Goal: Communication & Community: Answer question/provide support

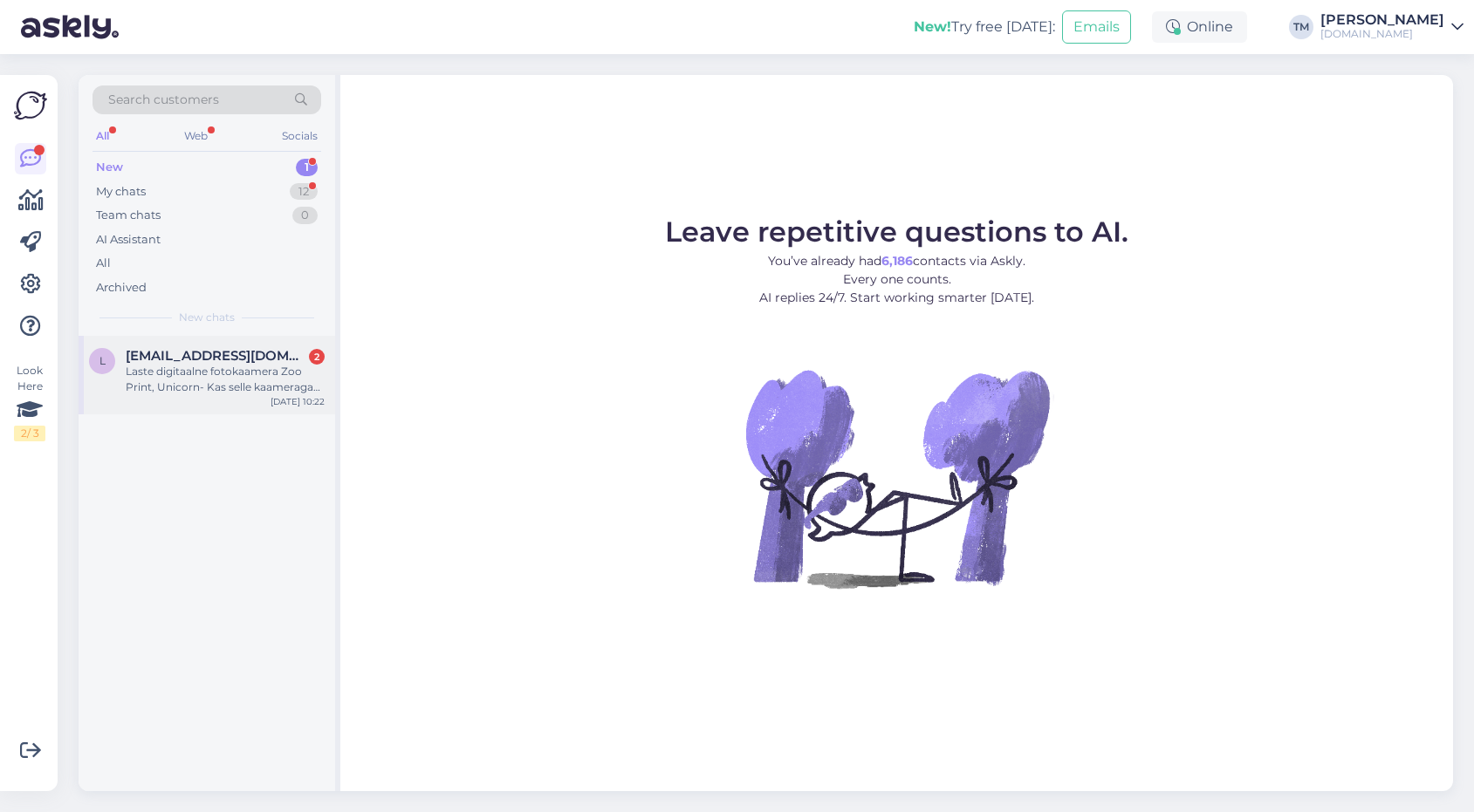
click at [274, 372] on div "Laste digitaalne fotokaamera Zoo Print, Unicorn- Kas selle kaameraga saab iseen…" at bounding box center [225, 379] width 199 height 31
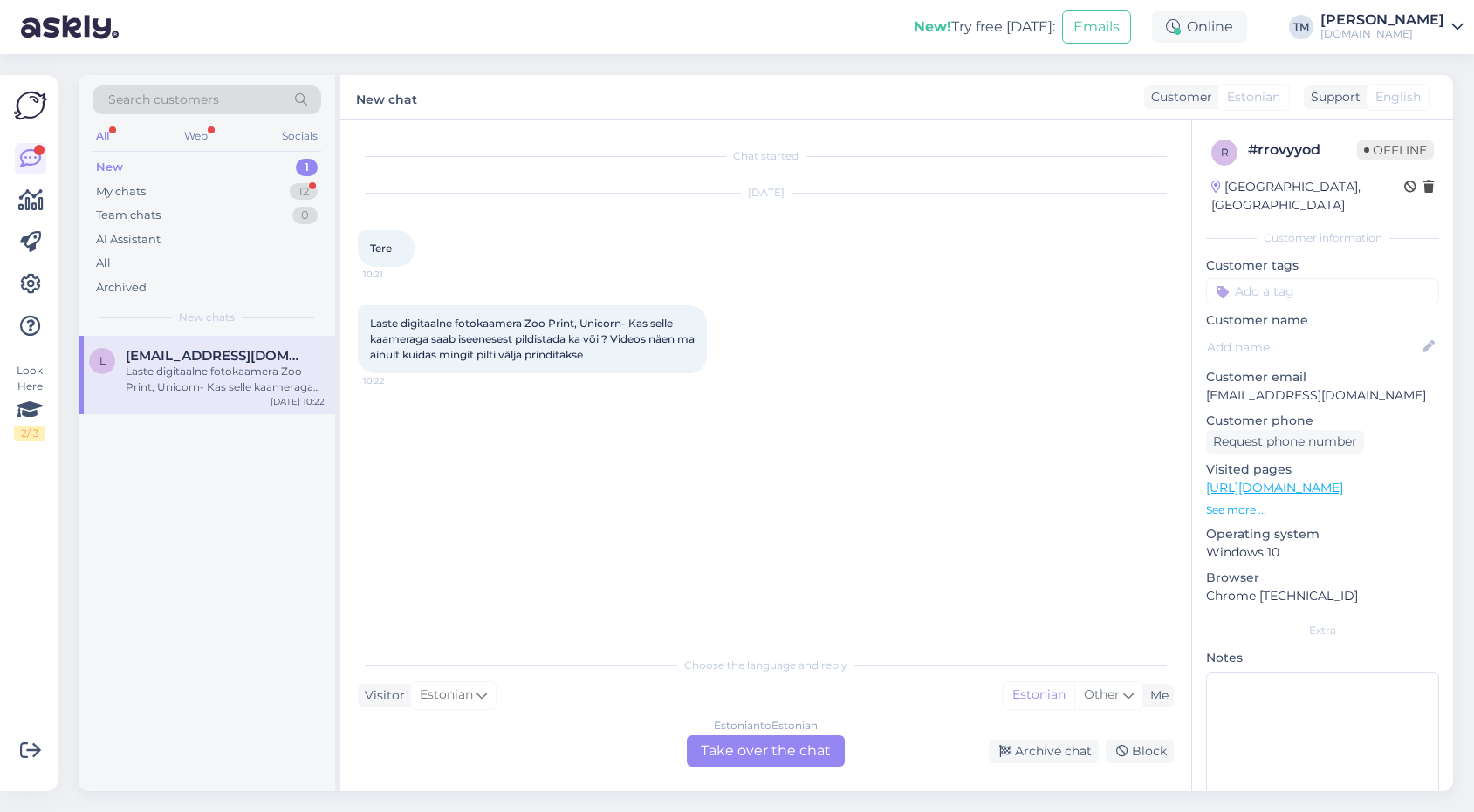
click at [813, 752] on div "Estonian to Estonian Take over the chat" at bounding box center [765, 751] width 158 height 31
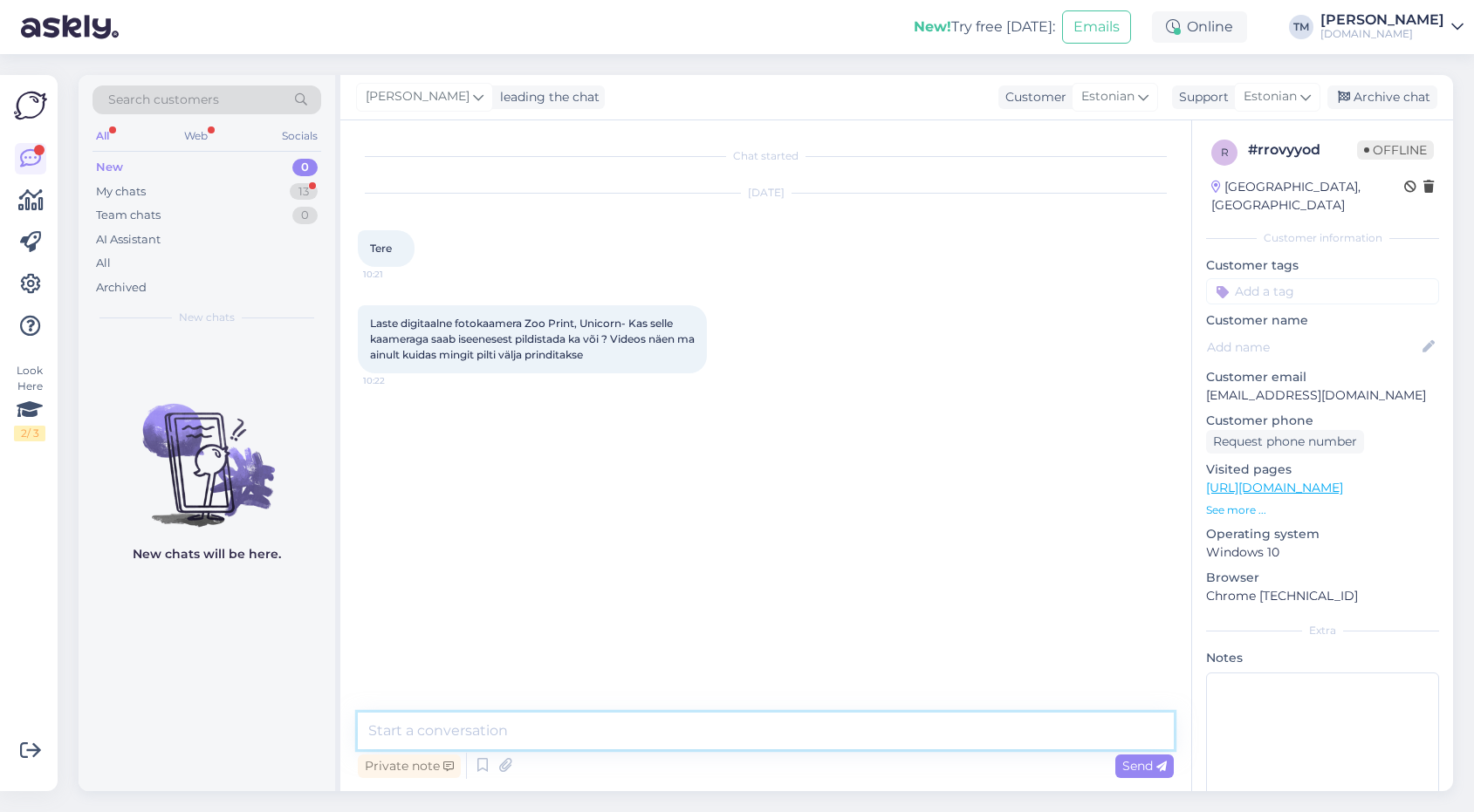
click at [762, 733] on textarea at bounding box center [765, 730] width 816 height 37
type textarea "Tere! Jah, sellega saab pildistada (pildid on kaameras) ja soovi korral siis le…"
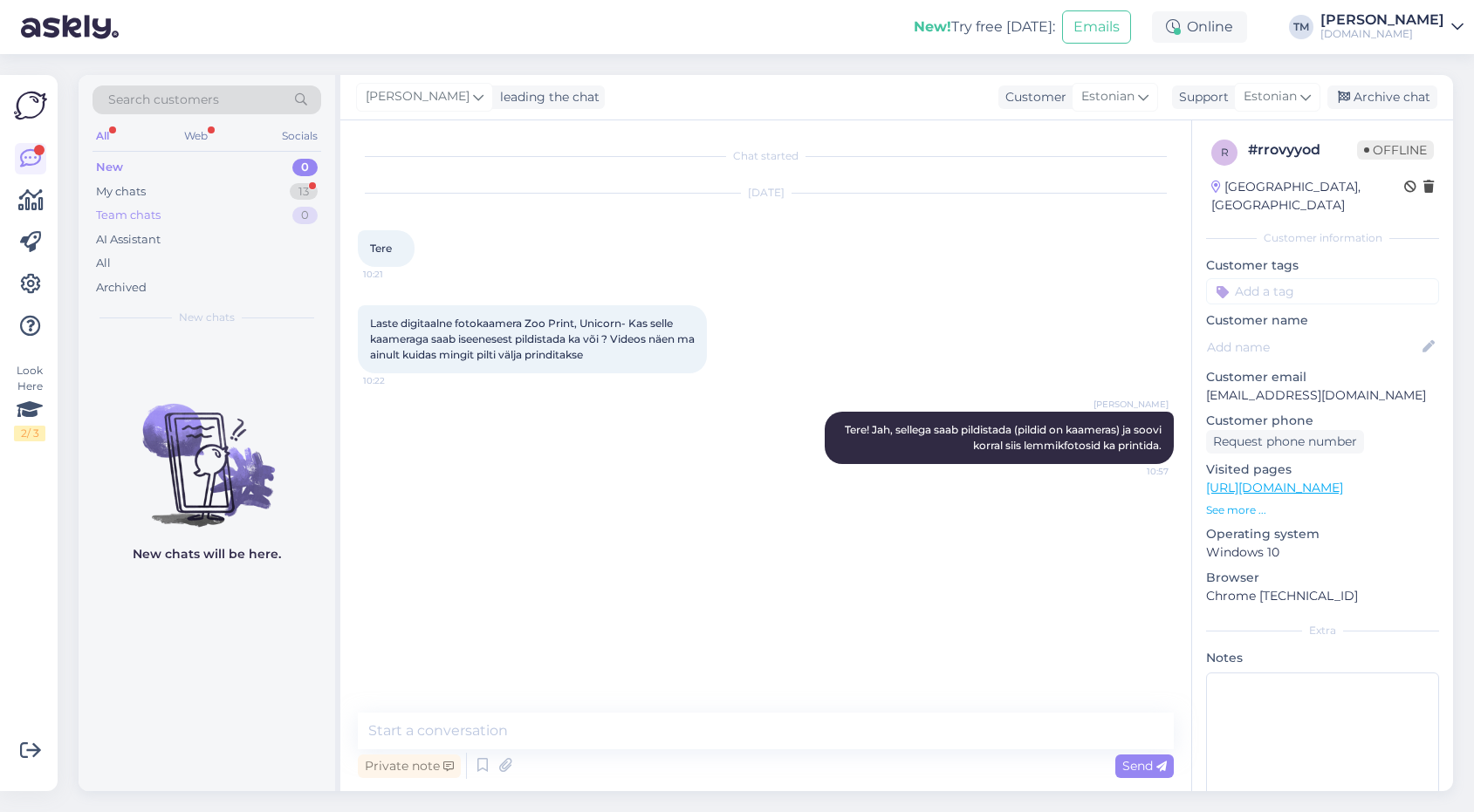
click at [191, 211] on div "Team chats 0" at bounding box center [207, 215] width 228 height 25
click at [190, 194] on div "My chats 13" at bounding box center [207, 191] width 228 height 25
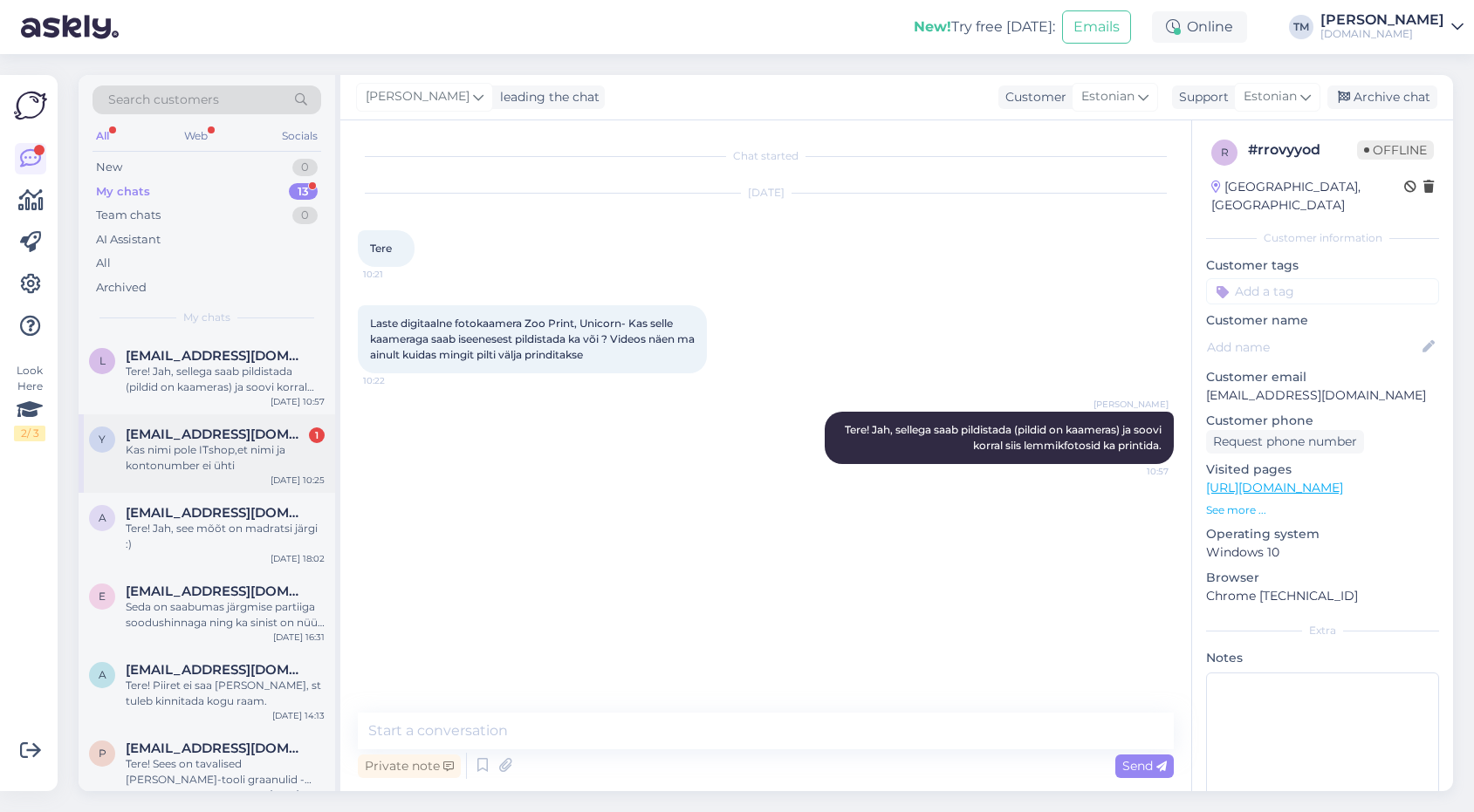
click at [209, 465] on div "Kas nimi pole ITshop,et nimi ja kontonumber ei ühti" at bounding box center [225, 457] width 199 height 31
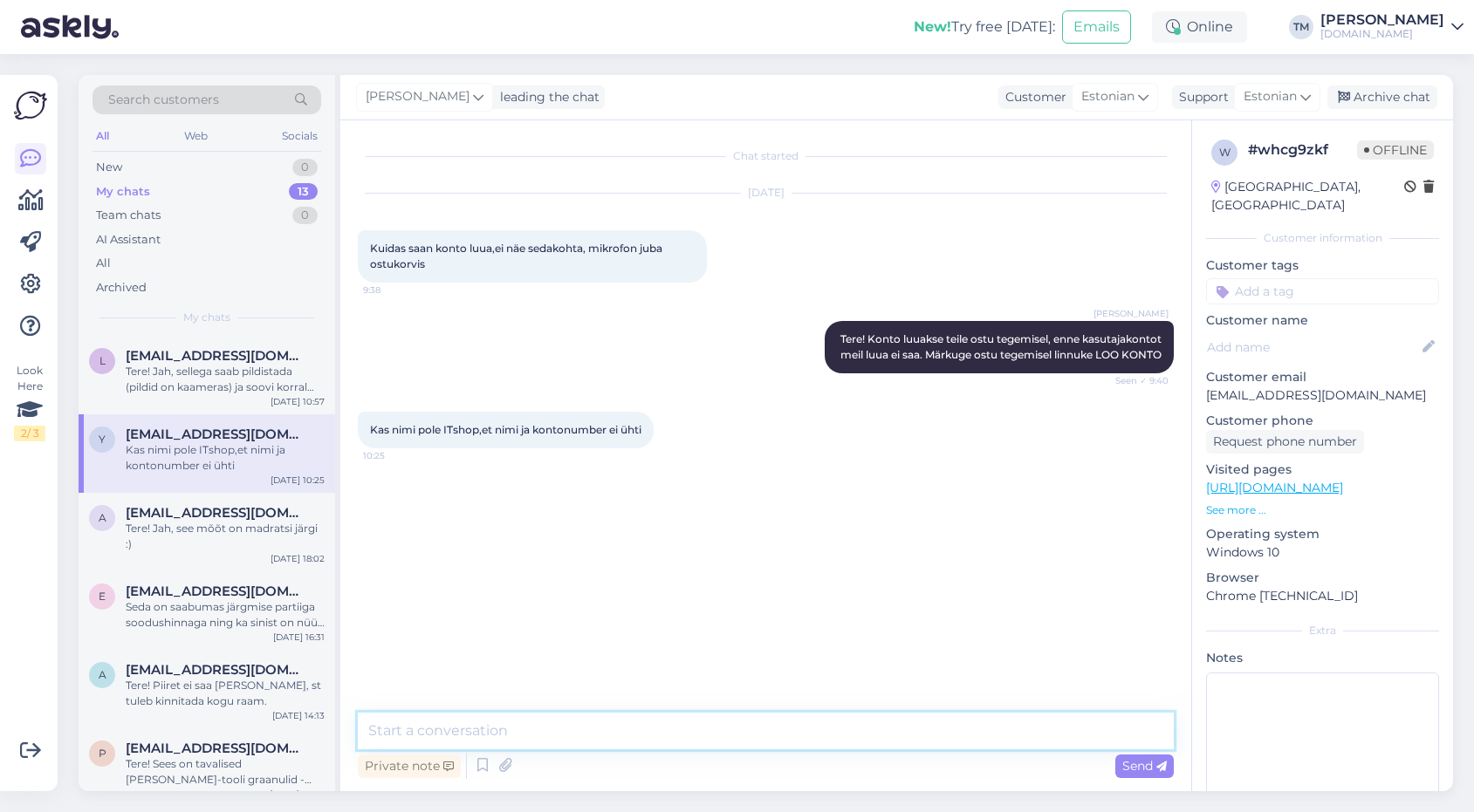
click at [468, 735] on textarea at bounding box center [765, 730] width 816 height 37
type textarea "T"
click at [493, 736] on textarea "Meie oleme [DOMAIN_NAME]" at bounding box center [765, 730] width 816 height 37
click at [641, 737] on textarea "Meie oleme [DOMAIN_NAME]" at bounding box center [765, 730] width 816 height 37
type textarea "Meie oleme [DOMAIN_NAME] e-pood"
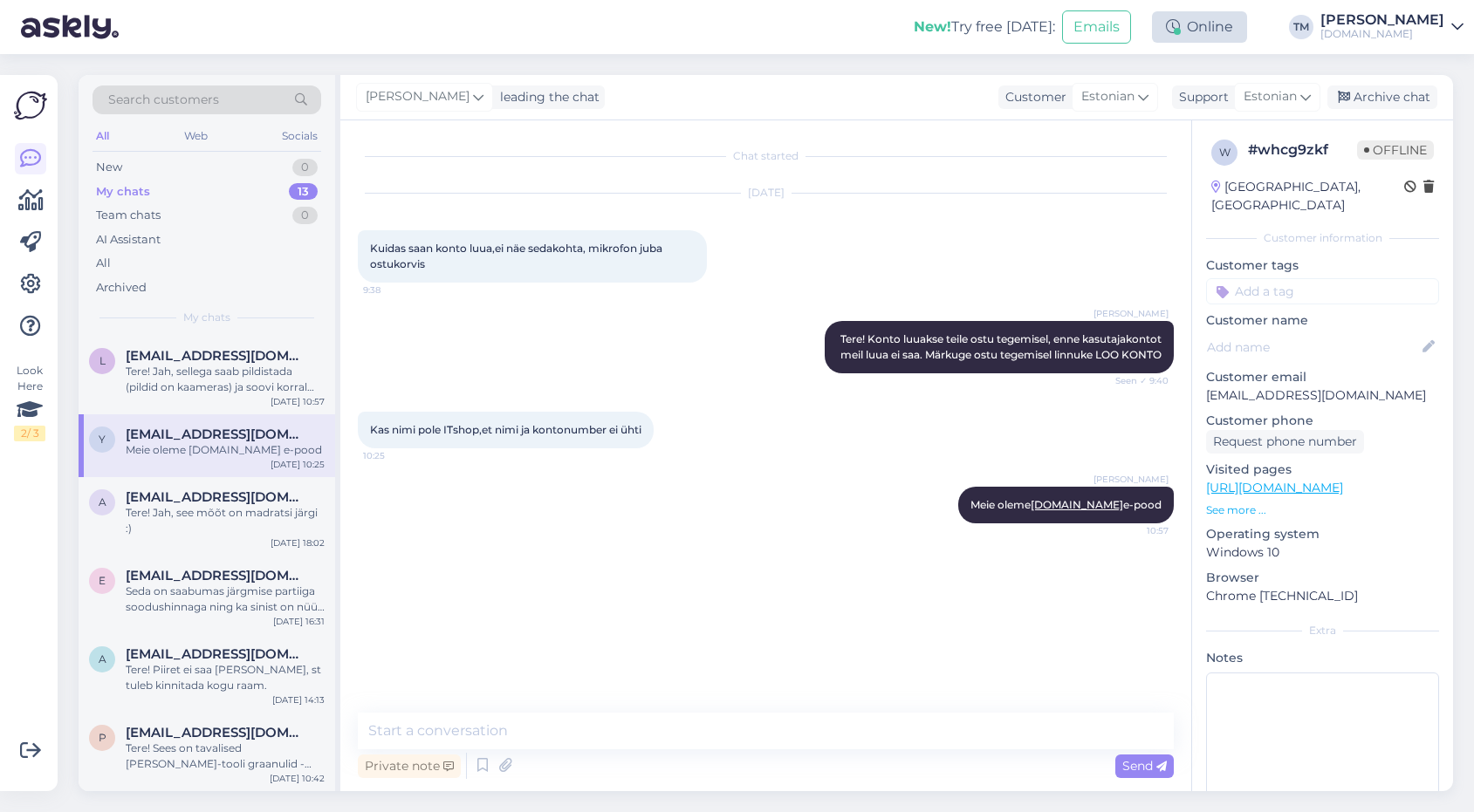
click at [1220, 28] on div "Online" at bounding box center [1199, 26] width 95 height 31
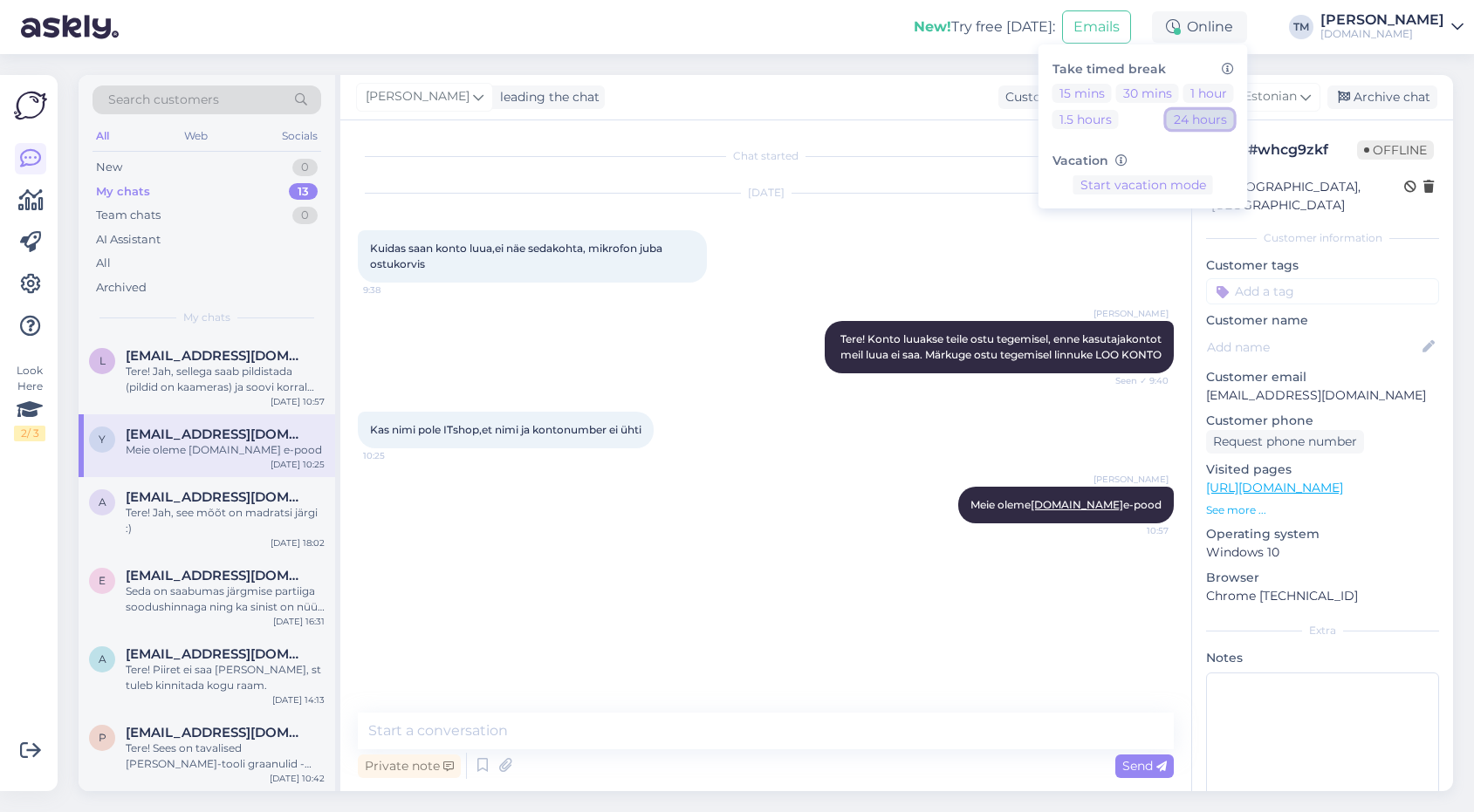
click at [1205, 114] on button "24 hours" at bounding box center [1199, 120] width 67 height 19
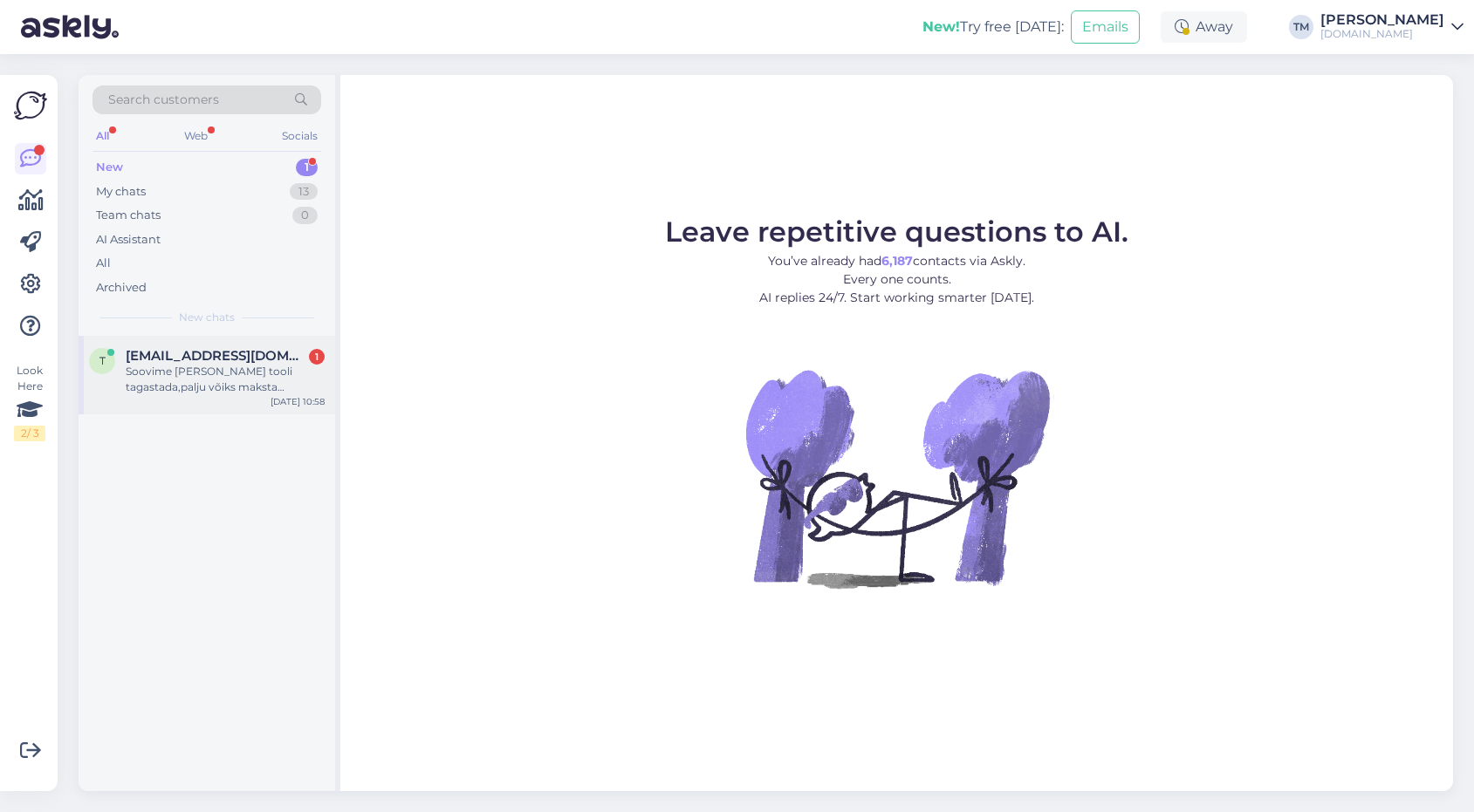
click at [242, 392] on div "Soovime [PERSON_NAME] tooli tagastada,palju võiks maksta [PERSON_NAME]?" at bounding box center [225, 379] width 199 height 31
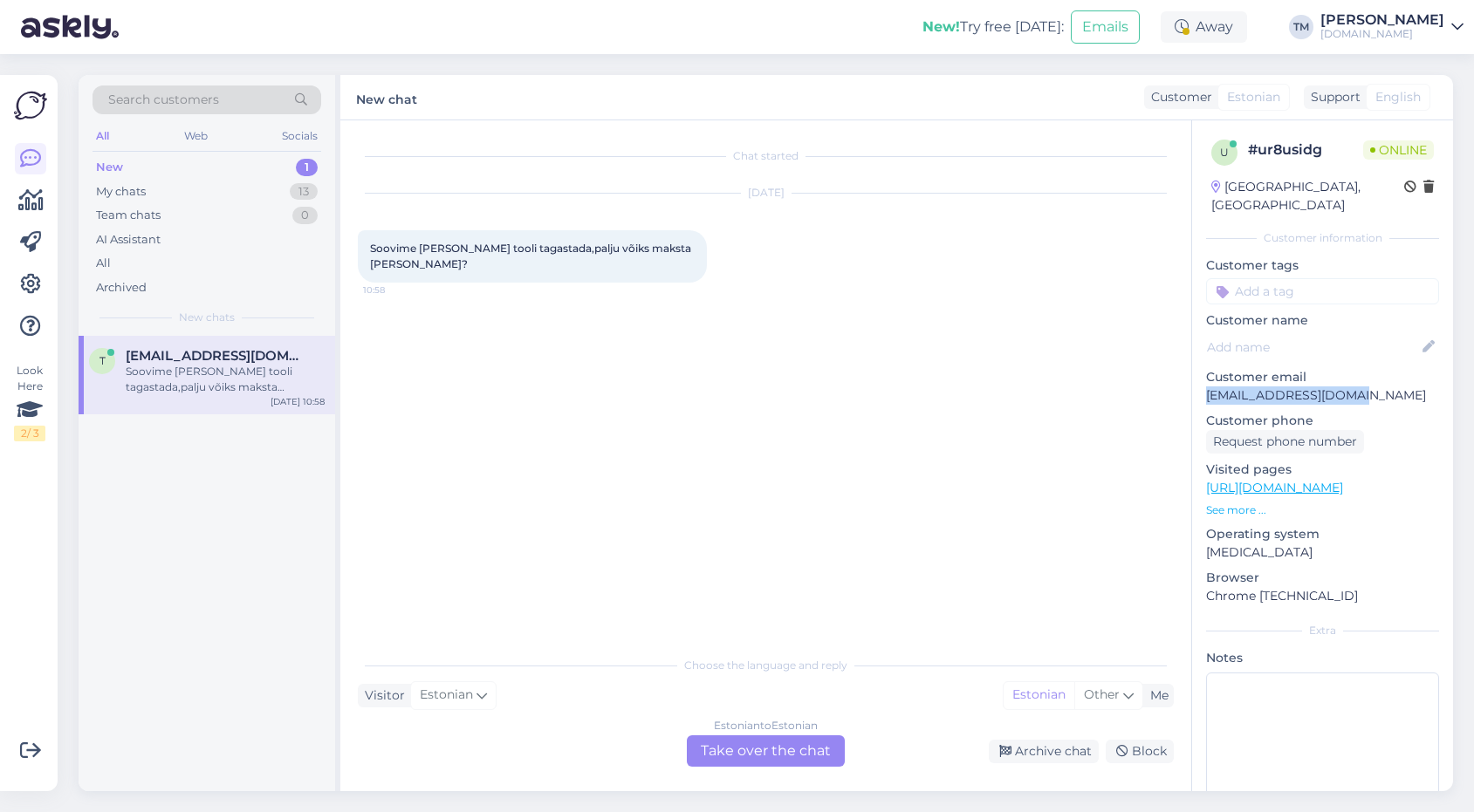
drag, startPoint x: 1372, startPoint y: 377, endPoint x: 1204, endPoint y: 378, distance: 168.0
click at [1204, 378] on div "u # ur8usidg Online Estonia, Tallinn Customer information Customer tags Custome…" at bounding box center [1322, 489] width 260 height 736
copy p "tuulemaa700@gmail.com"
click at [731, 741] on div "Estonian to Estonian Take over the chat" at bounding box center [765, 751] width 158 height 31
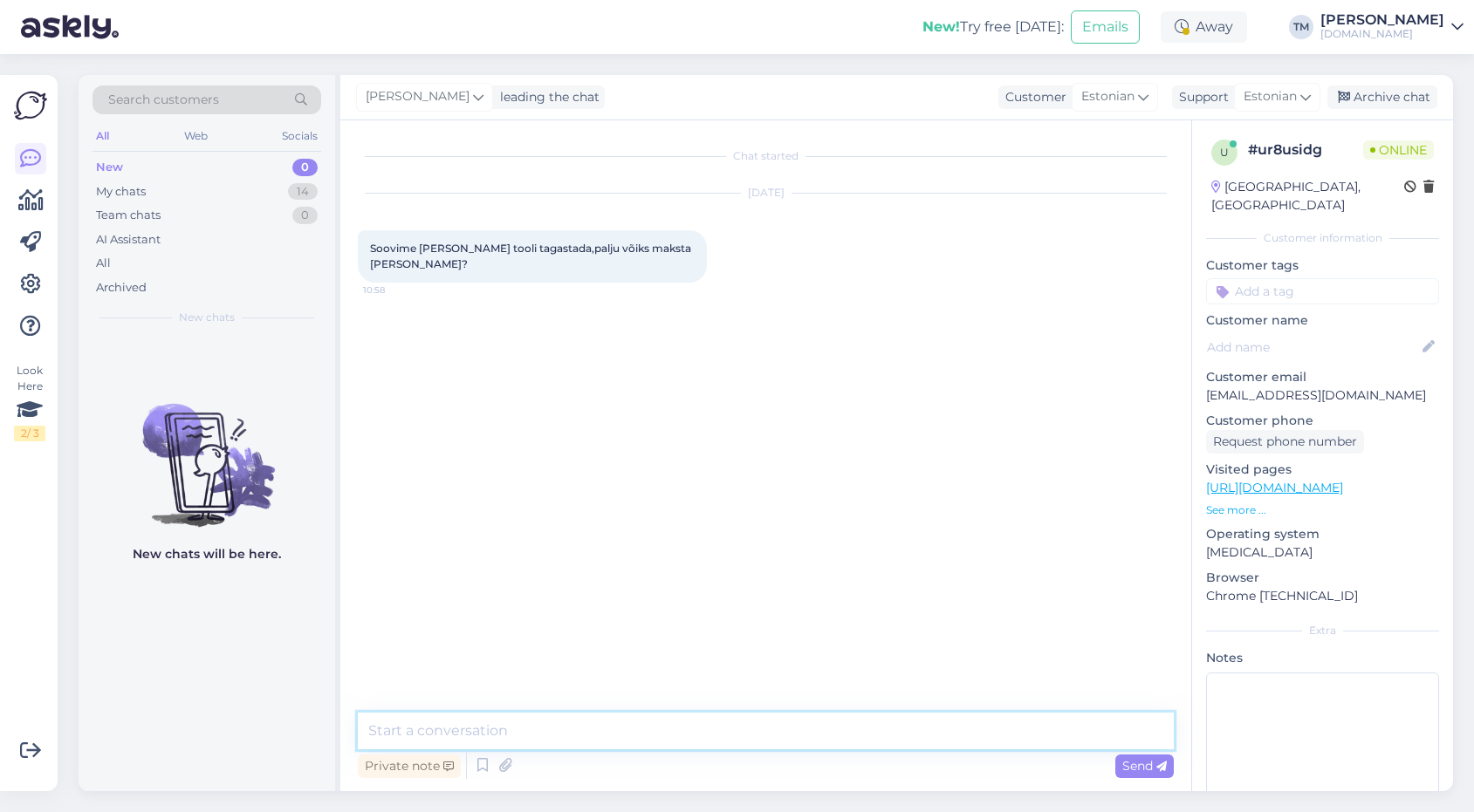
click at [648, 723] on textarea at bounding box center [765, 730] width 816 height 37
type textarea "Tere! Saate tagastada toote meie Harkujärve lattu - Järvekalda 33, Harkujärve"
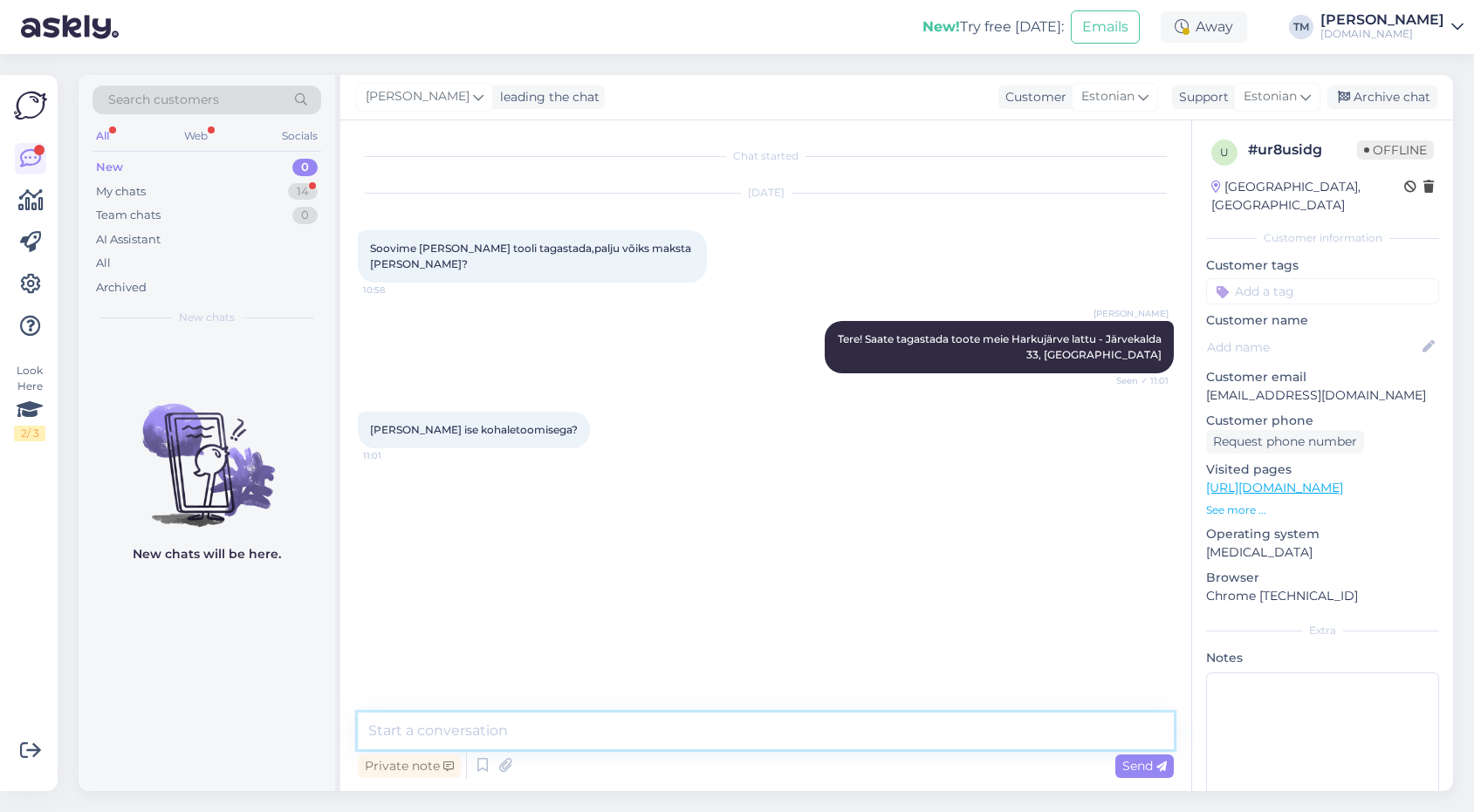
click at [471, 728] on textarea at bounding box center [765, 730] width 816 height 37
click at [462, 731] on textarea "Just, saate tuua ise lattu" at bounding box center [765, 730] width 816 height 37
click at [534, 738] on textarea "Just, saate tagastada ise lattu" at bounding box center [765, 730] width 816 height 37
type textarea "Just, saate tagastada ise meie lattu"
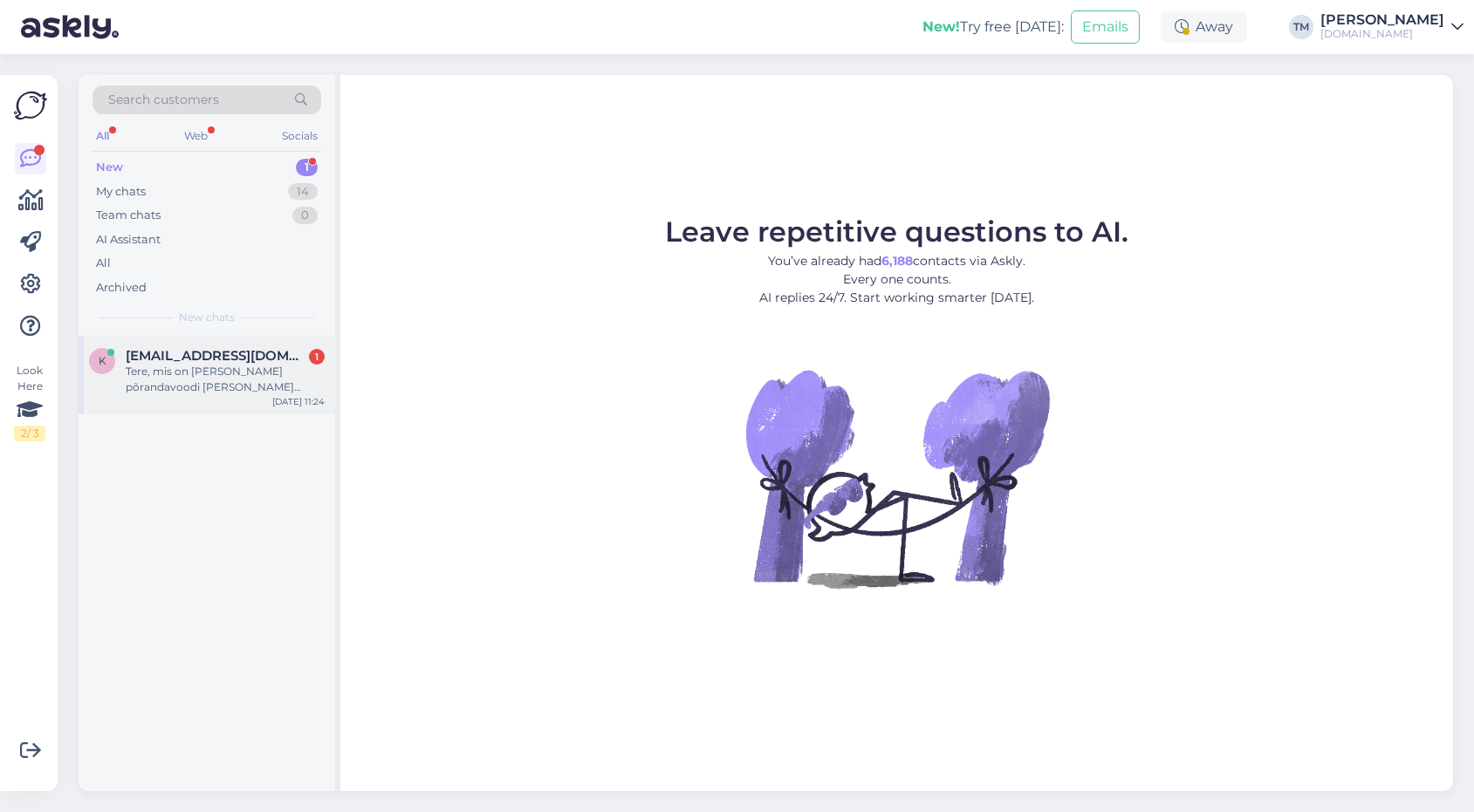
click at [255, 365] on div "Tere, mis on Madala põrandavoodi Lana Otis 120x200 voodipõhja vahelippide laius…" at bounding box center [225, 379] width 199 height 31
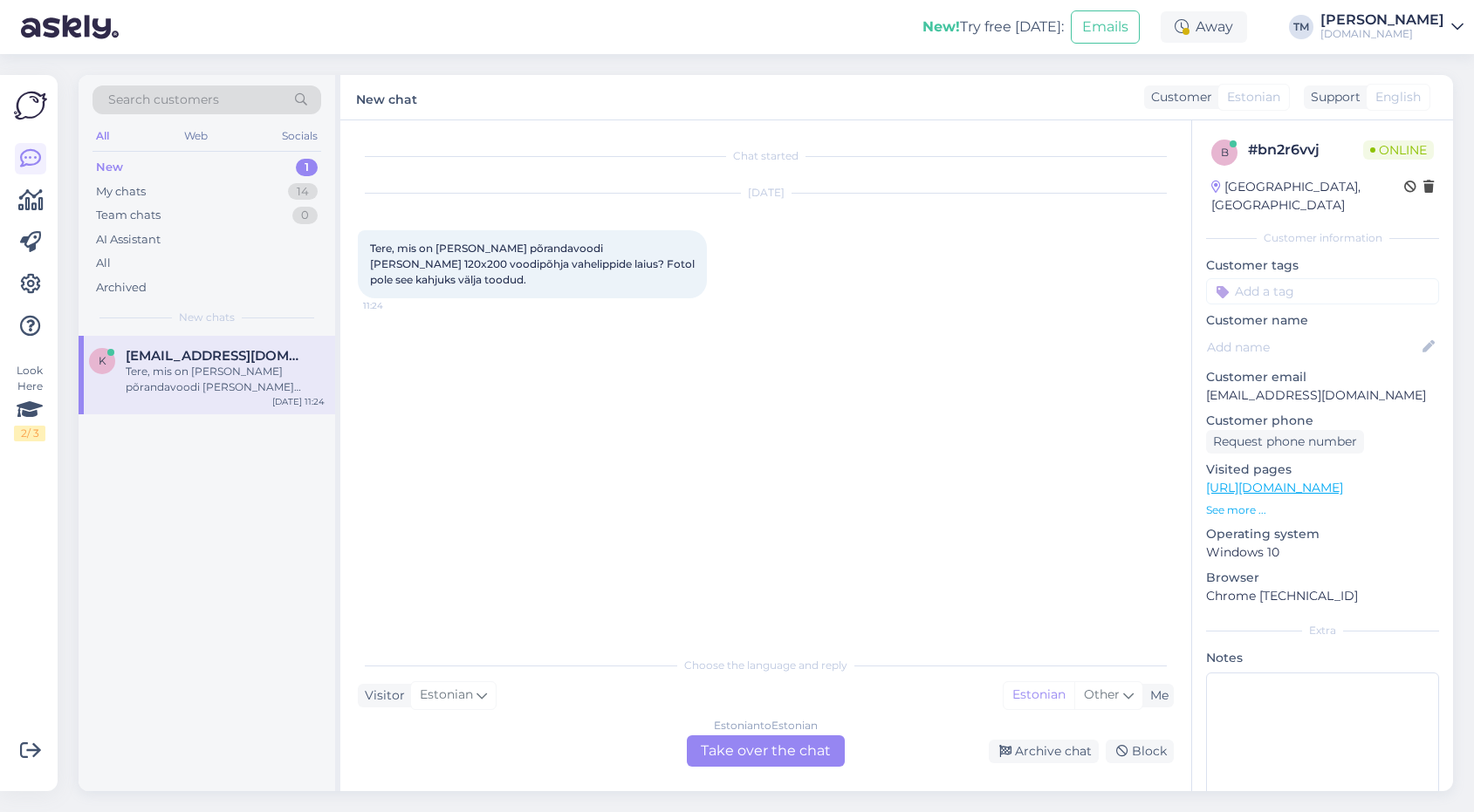
click at [1343, 480] on link "https://manguvaljakud.eu/toode/lastetoa-moobel/voodimadratsid/lastemadratsi-kom…" at bounding box center [1274, 488] width 137 height 16
click at [744, 752] on div "Estonian to Estonian Take over the chat" at bounding box center [765, 751] width 158 height 31
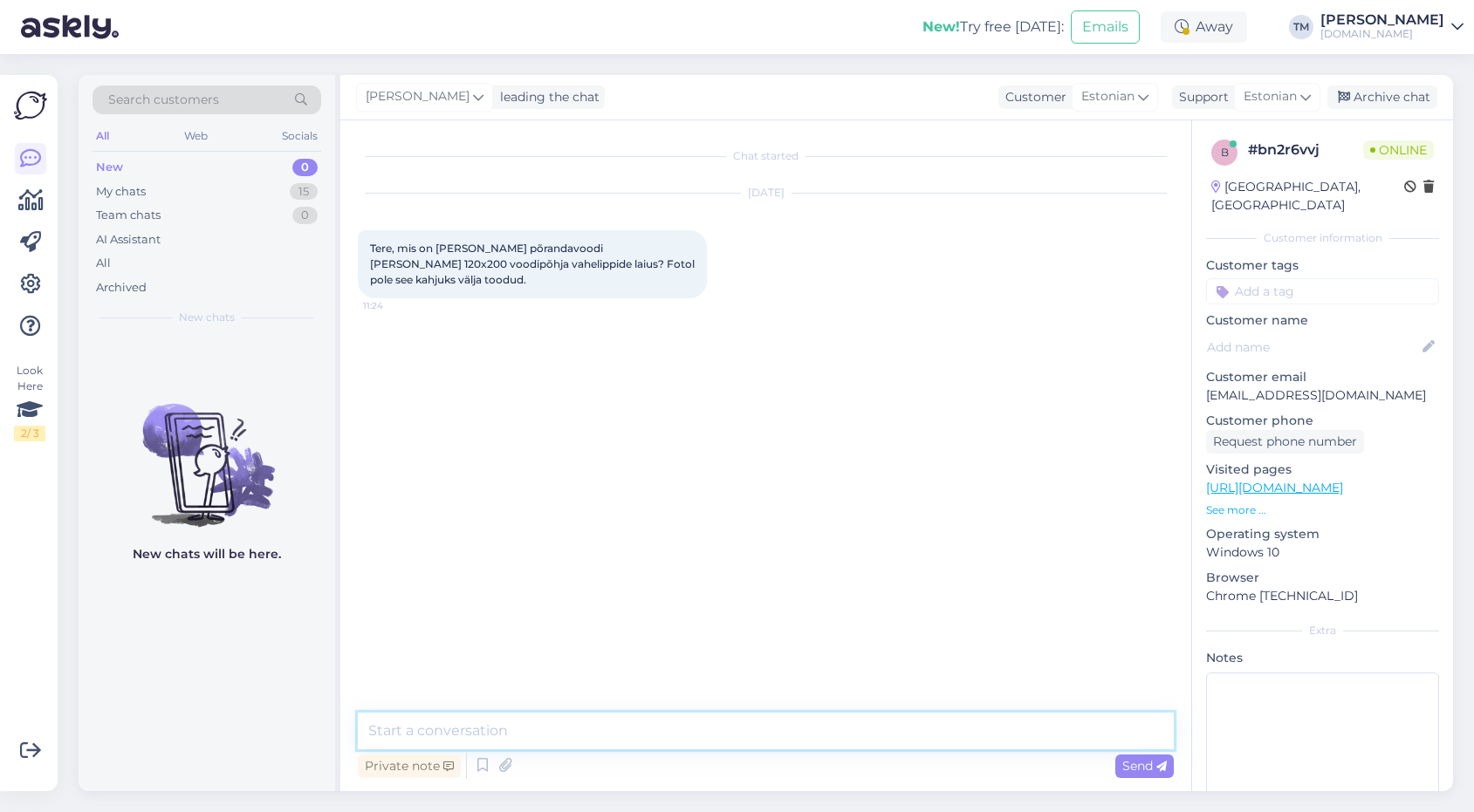
click at [688, 735] on textarea at bounding box center [765, 730] width 816 height 37
drag, startPoint x: 802, startPoint y: 726, endPoint x: 491, endPoint y: 725, distance: 311.0
click at [491, 725] on textarea "Tere! Kohe vaatan, kas leian info, aga ca" at bounding box center [765, 730] width 816 height 37
type textarea "Tere! Kohe vaatan."
click at [508, 766] on icon at bounding box center [505, 766] width 25 height 26
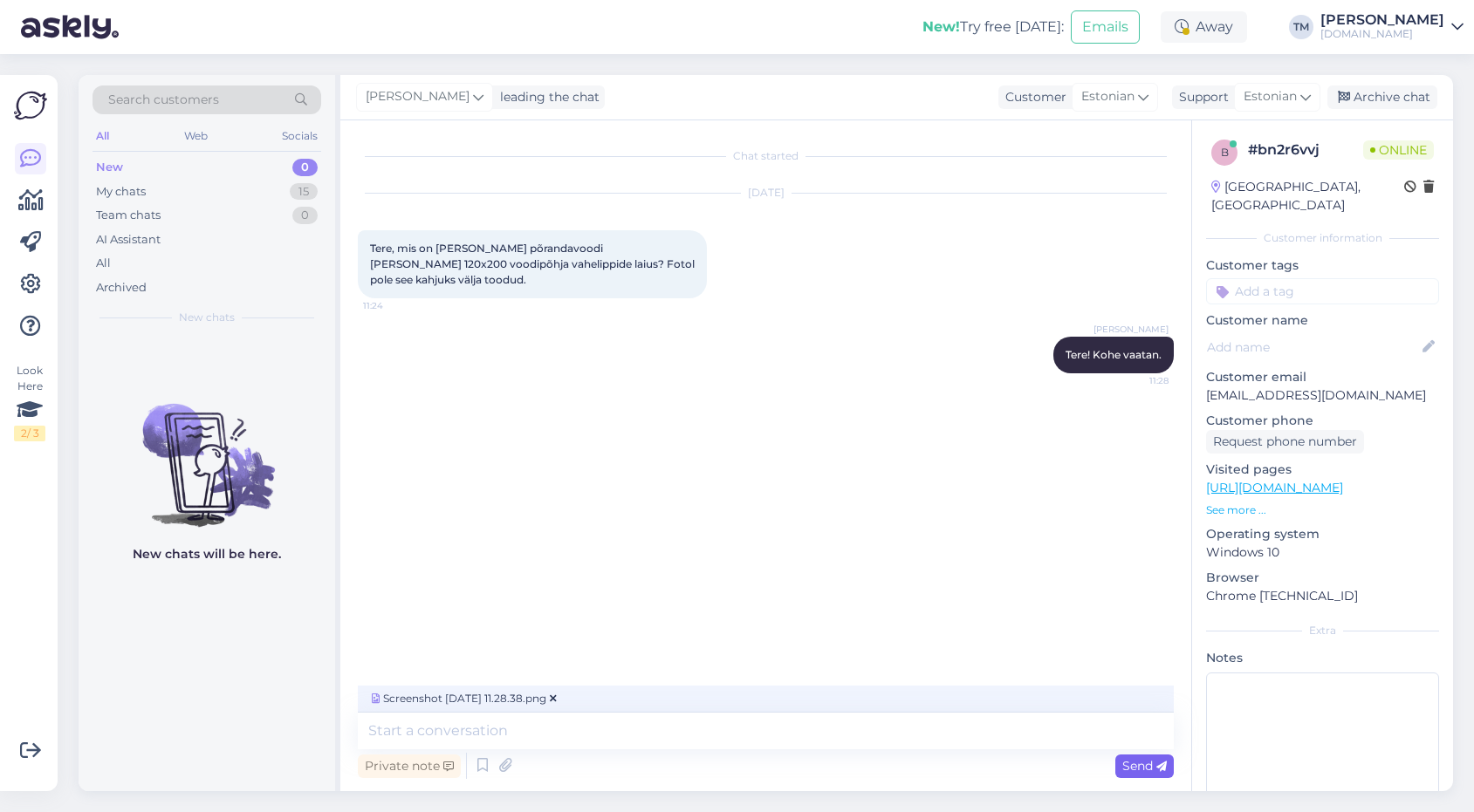
click at [1141, 771] on span "Send" at bounding box center [1144, 766] width 44 height 16
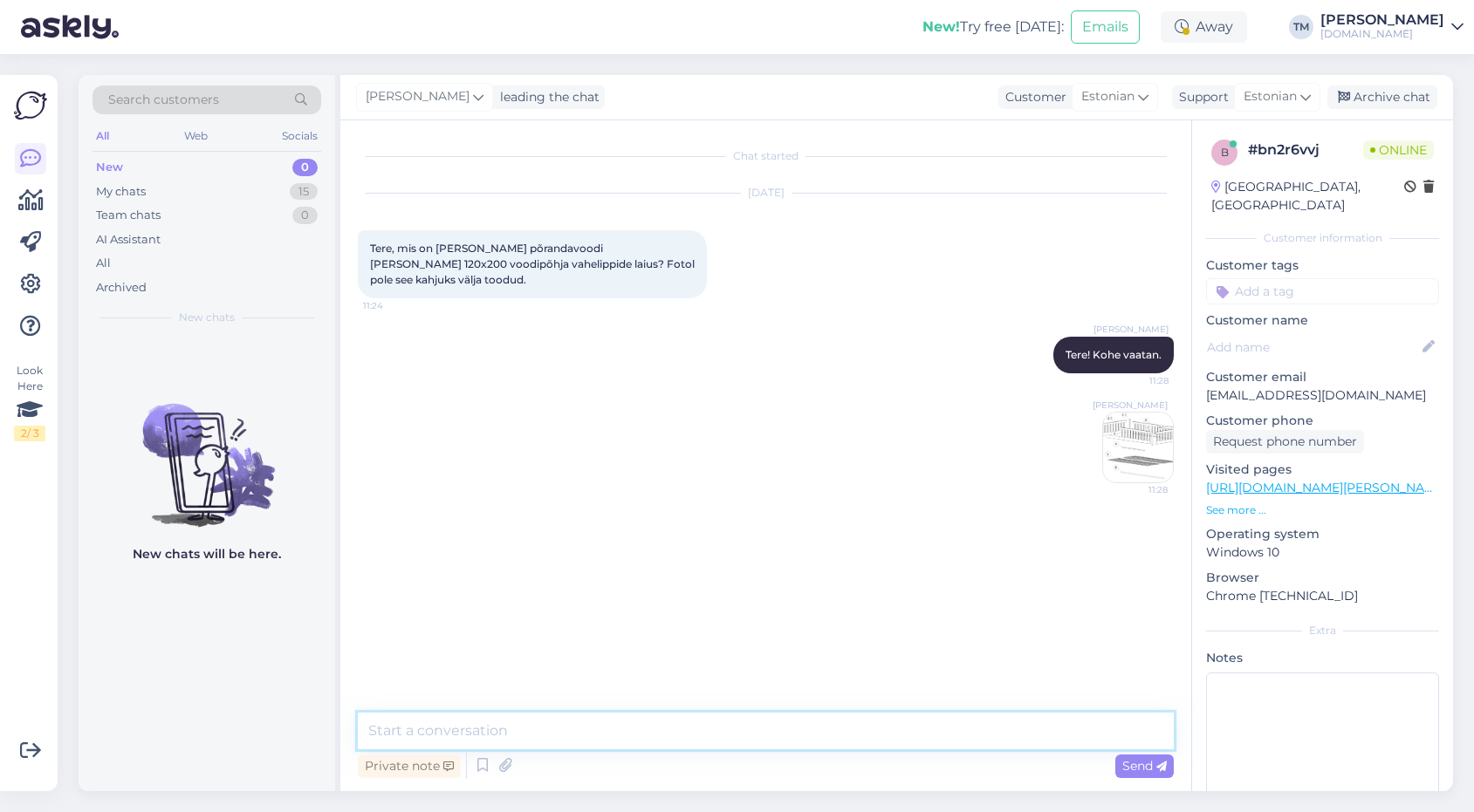
click at [682, 724] on textarea at bounding box center [765, 730] width 816 height 37
drag, startPoint x: 377, startPoint y: 728, endPoint x: 352, endPoint y: 728, distance: 25.0
click at [352, 728] on div "Chat started Oct 6 2025 Tere, mis on Madala põrandavoodi Lana Otis 120x200 vood…" at bounding box center [766, 456] width 851 height 671
click at [460, 725] on textarea "17 lippi" at bounding box center [765, 730] width 816 height 37
type textarea "17 lippi, otstes jätta ca 7cm mõlemast küljest"
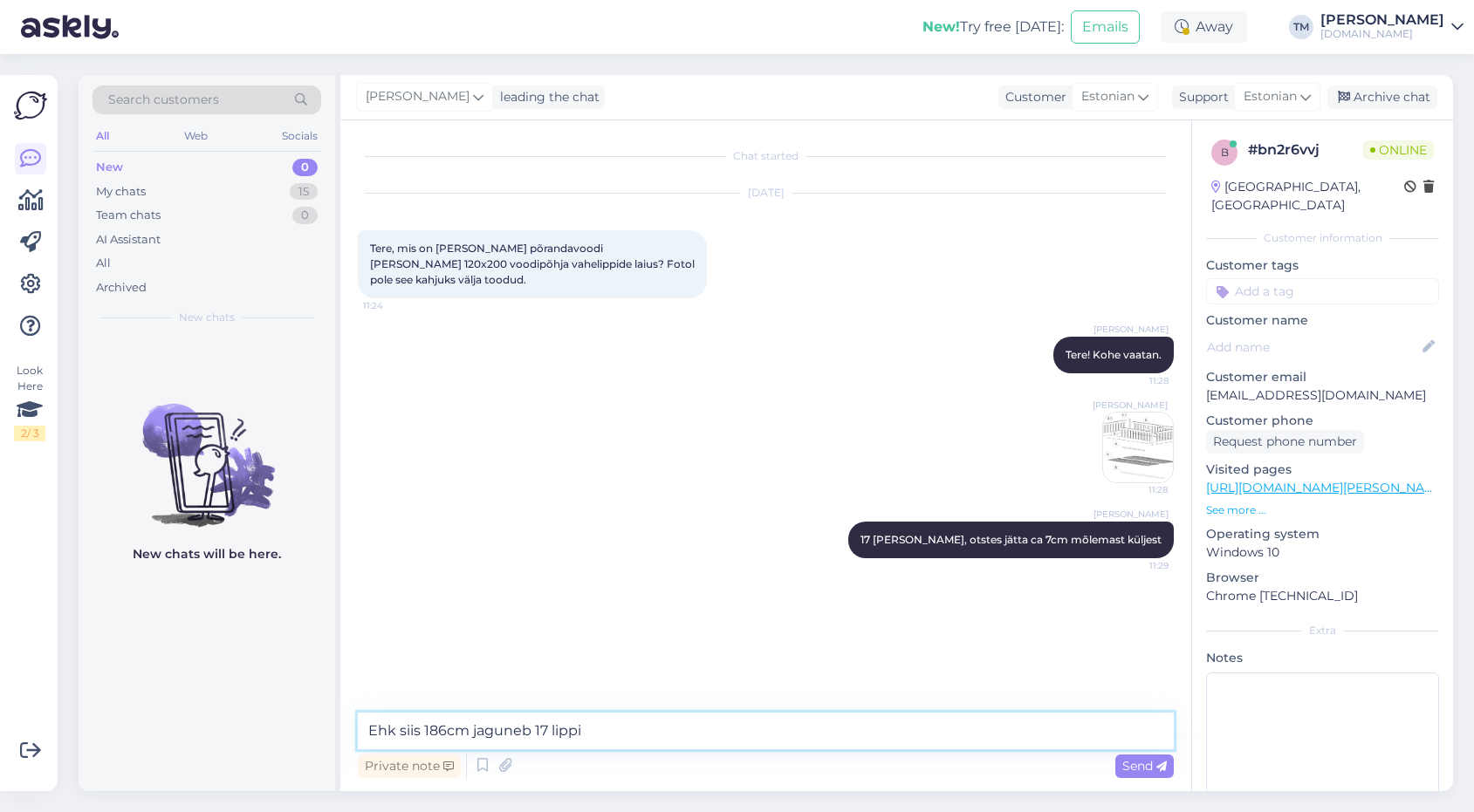
click at [471, 729] on textarea "Ehk siis 186cm jaguneb 17 lippi" at bounding box center [765, 730] width 816 height 37
click at [652, 731] on textarea "Ehk siis 186cm peale jaguneb 17 lippi" at bounding box center [765, 730] width 816 height 37
click at [424, 732] on textarea "Ehk siis 186cm peale jaguneb 17 lippi" at bounding box center [765, 730] width 816 height 37
type textarea "Ehk siis ca 186cm peale jaguneb 17 lippi"
click at [689, 723] on textarea "Ehk siis ca 186cm peale jaguneb 17 lippi" at bounding box center [765, 730] width 816 height 37
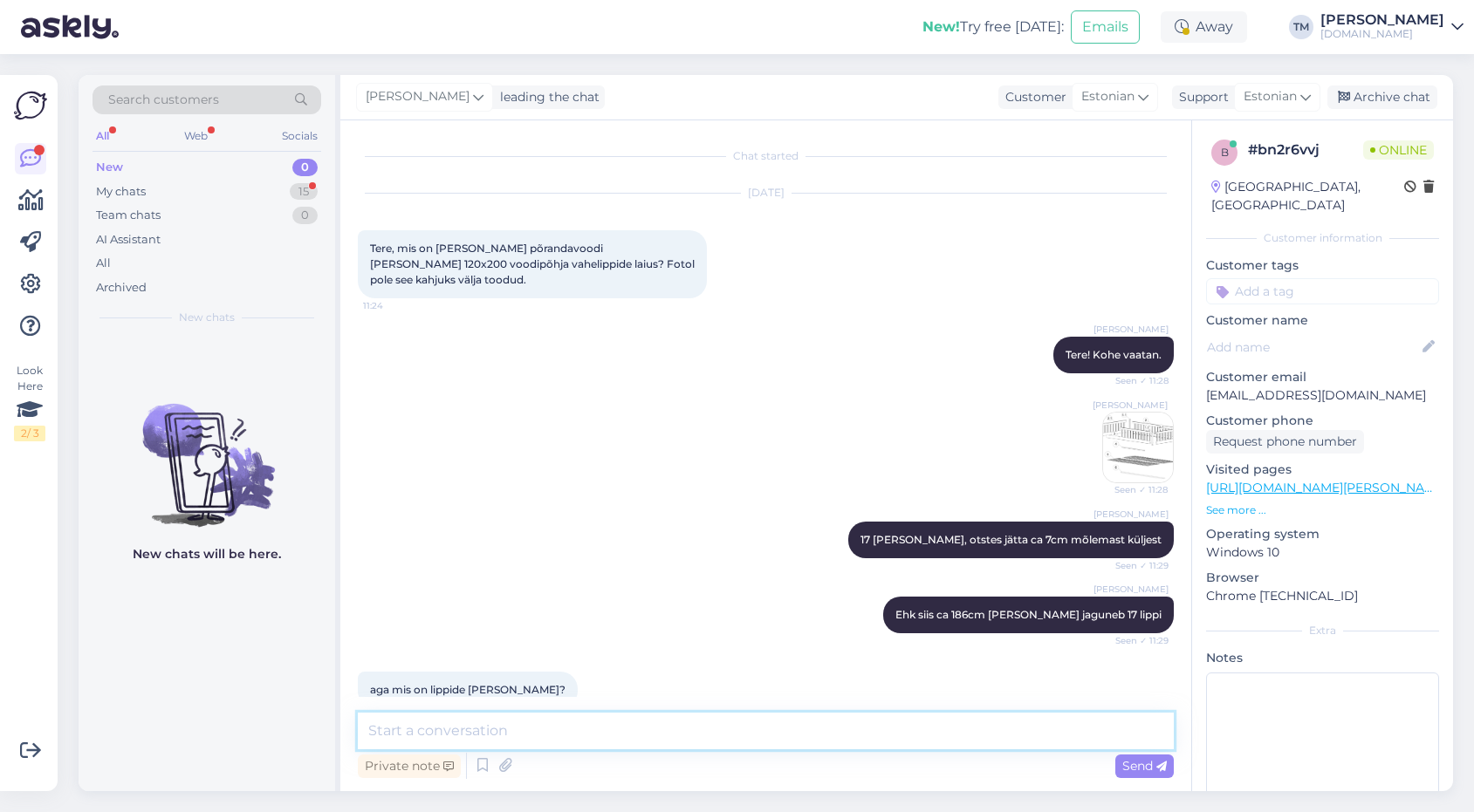
scroll to position [30, 0]
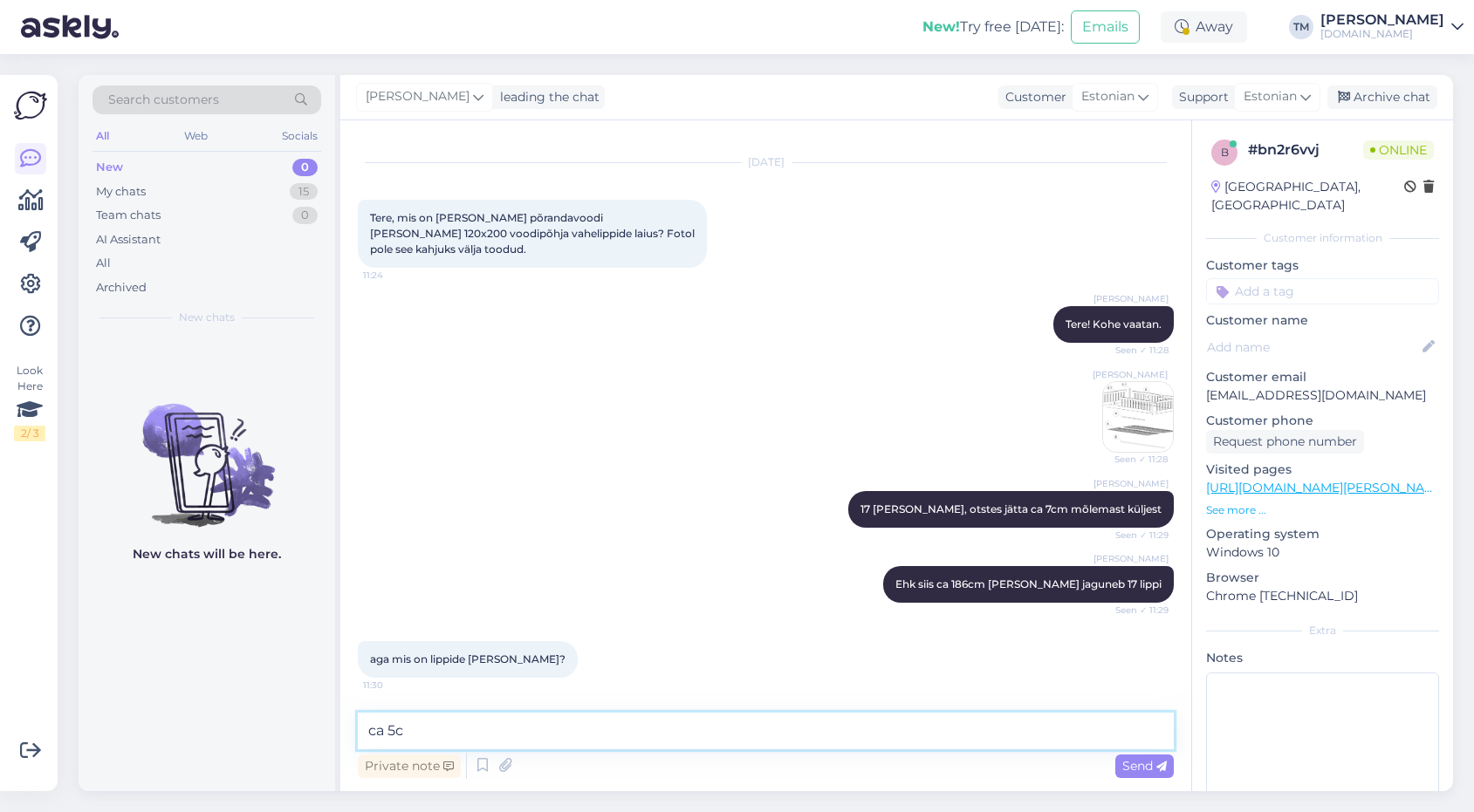
type textarea "ca 5cm"
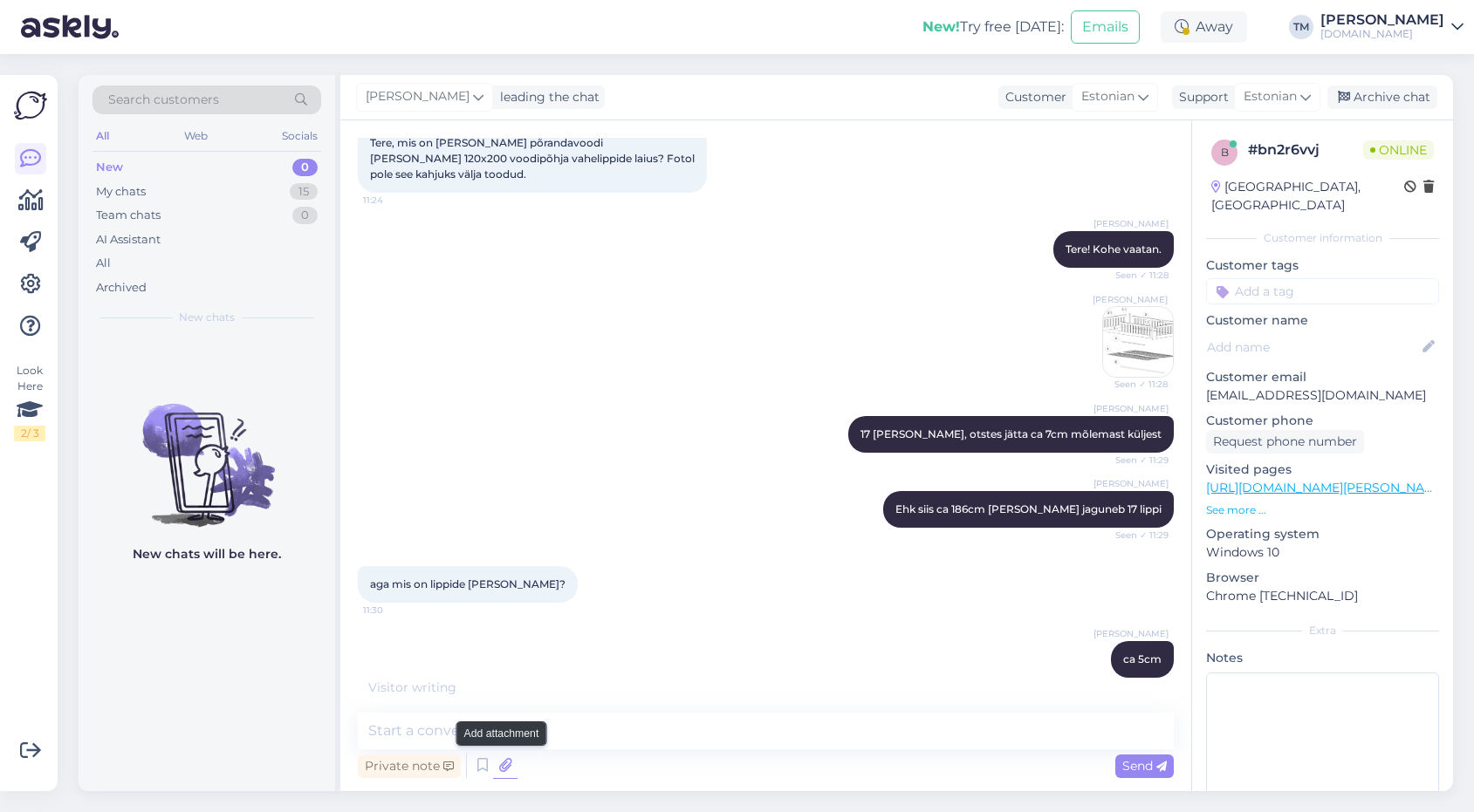
click at [505, 766] on icon at bounding box center [505, 766] width 25 height 26
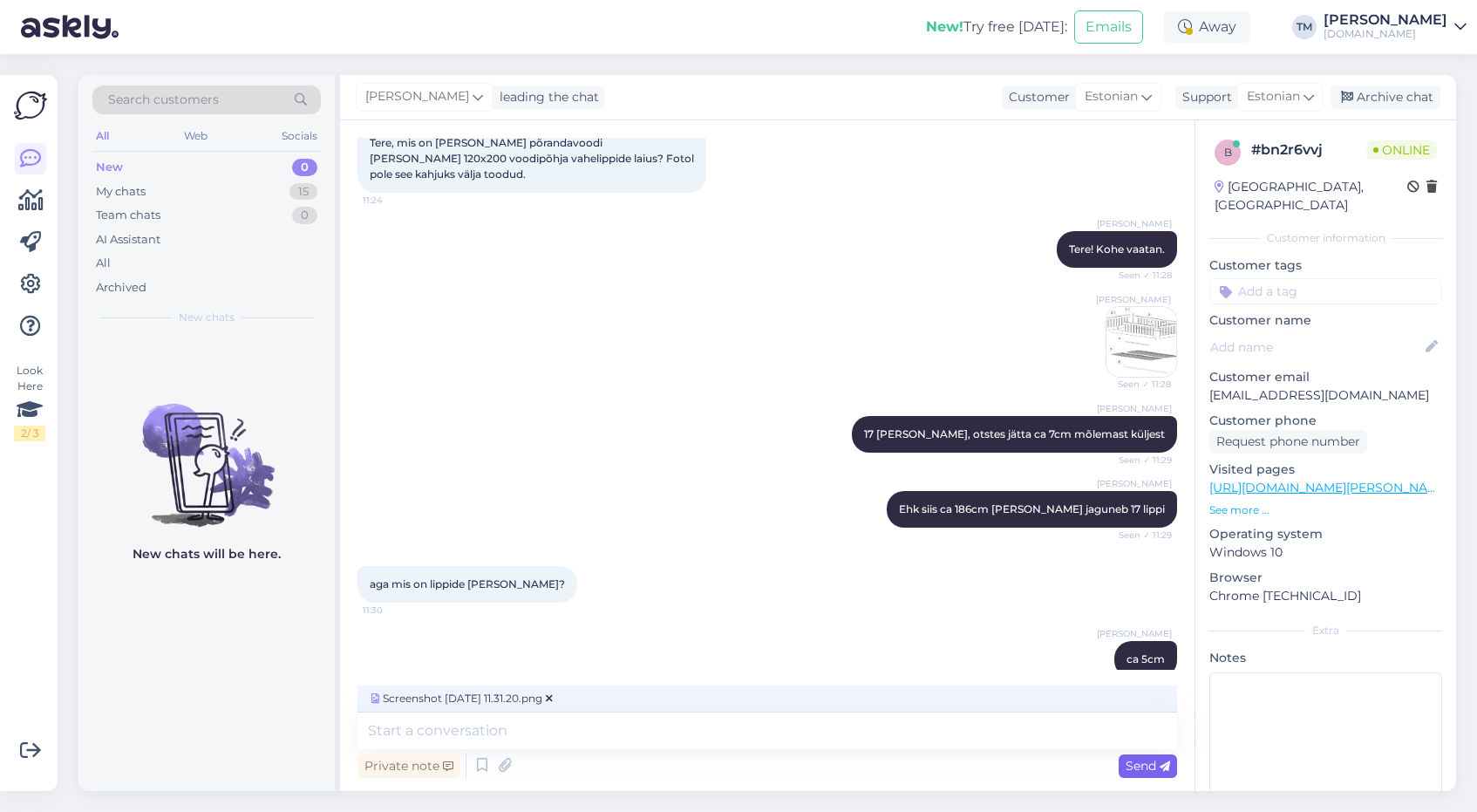
click at [1153, 770] on span "Send" at bounding box center [1148, 766] width 44 height 16
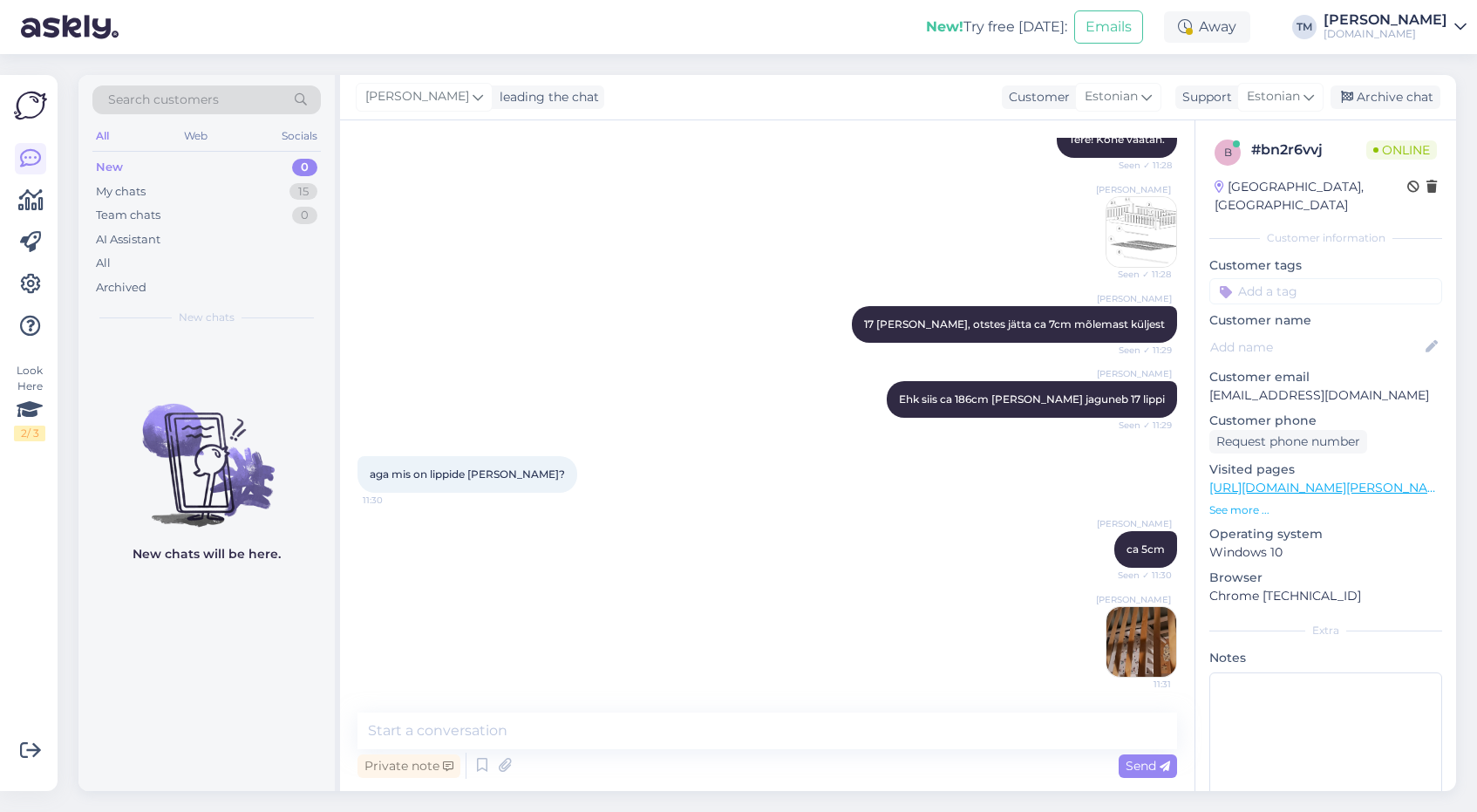
click at [1144, 638] on img at bounding box center [1141, 642] width 70 height 70
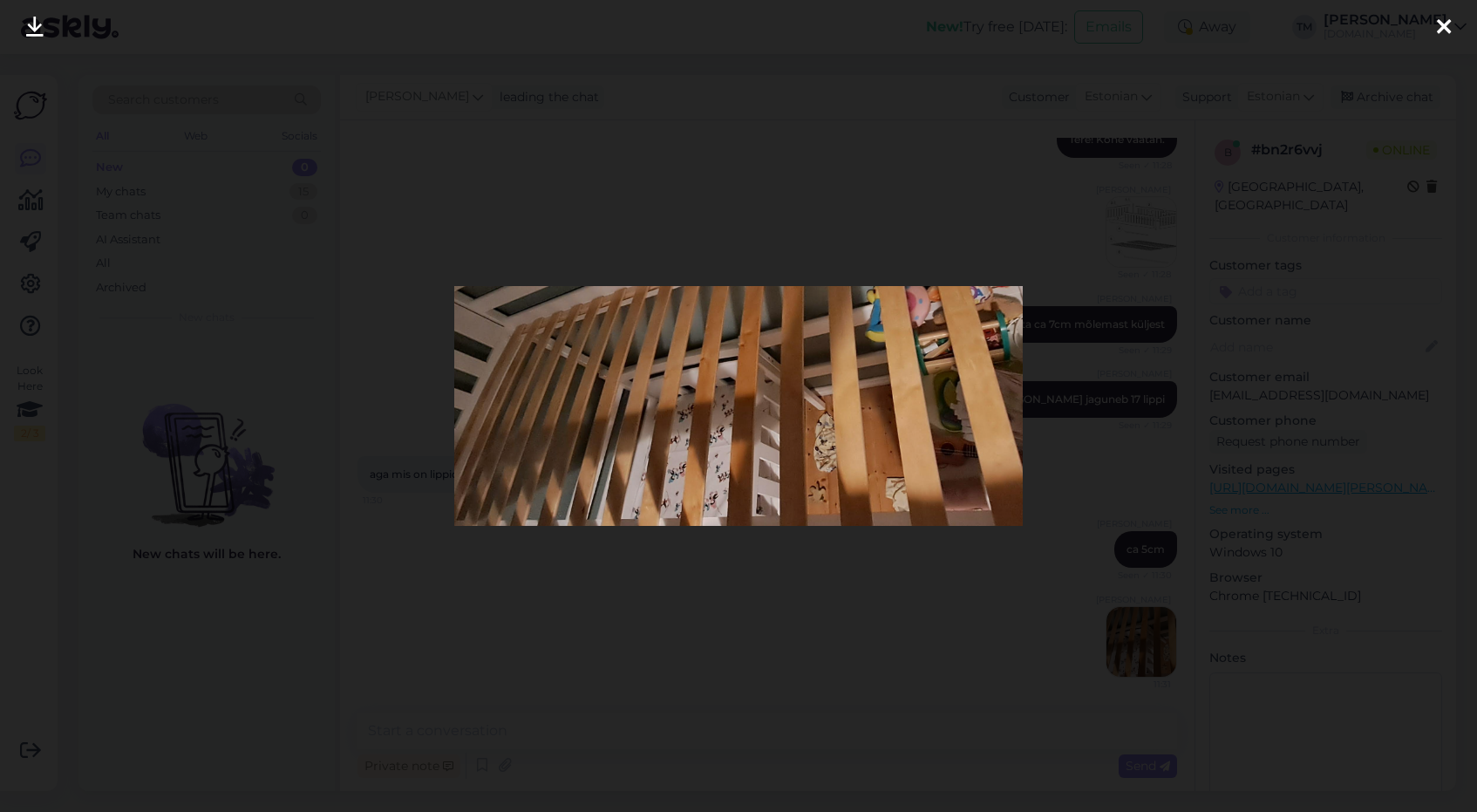
click at [917, 601] on div at bounding box center [738, 406] width 1477 height 812
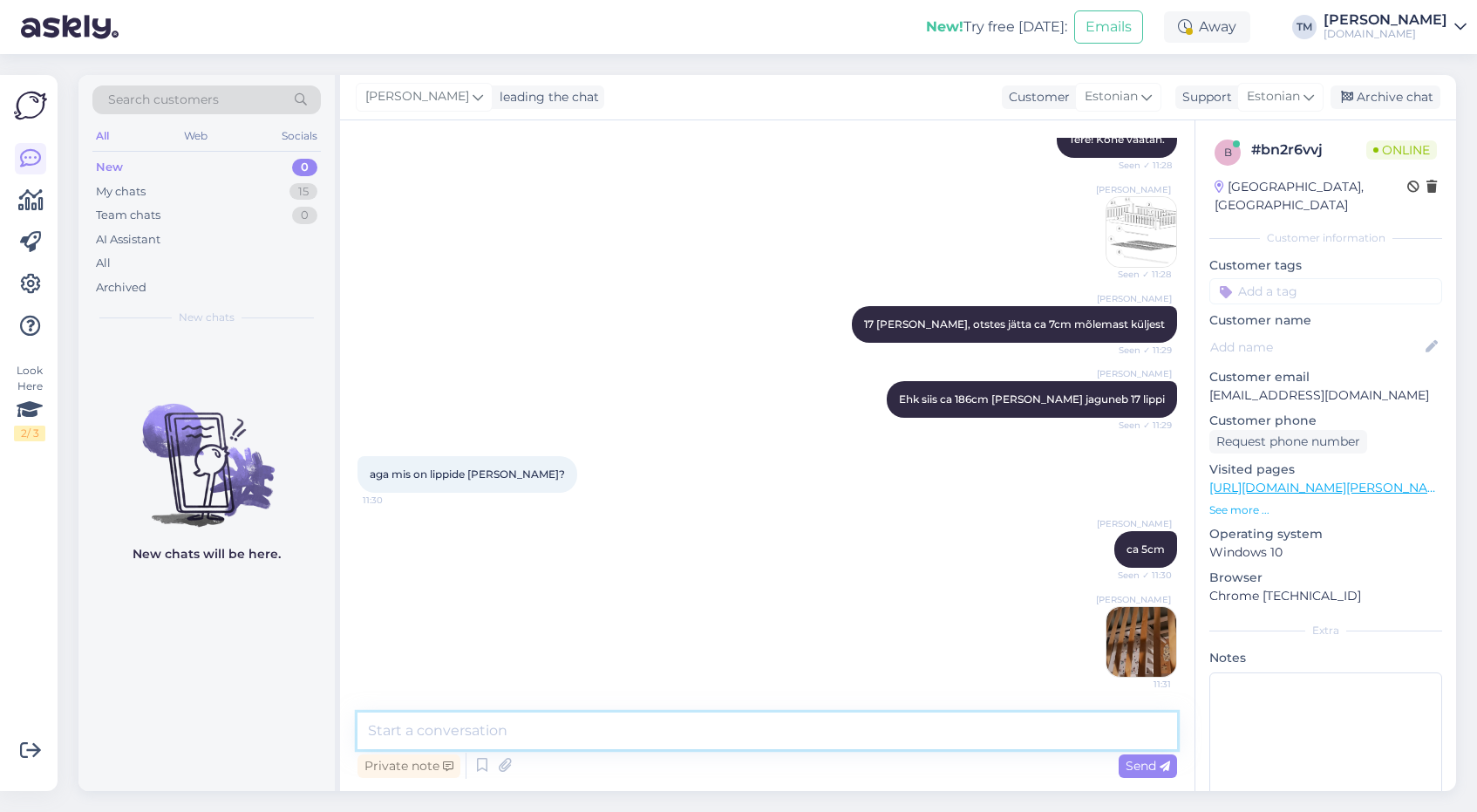
click at [740, 747] on textarea at bounding box center [767, 730] width 820 height 37
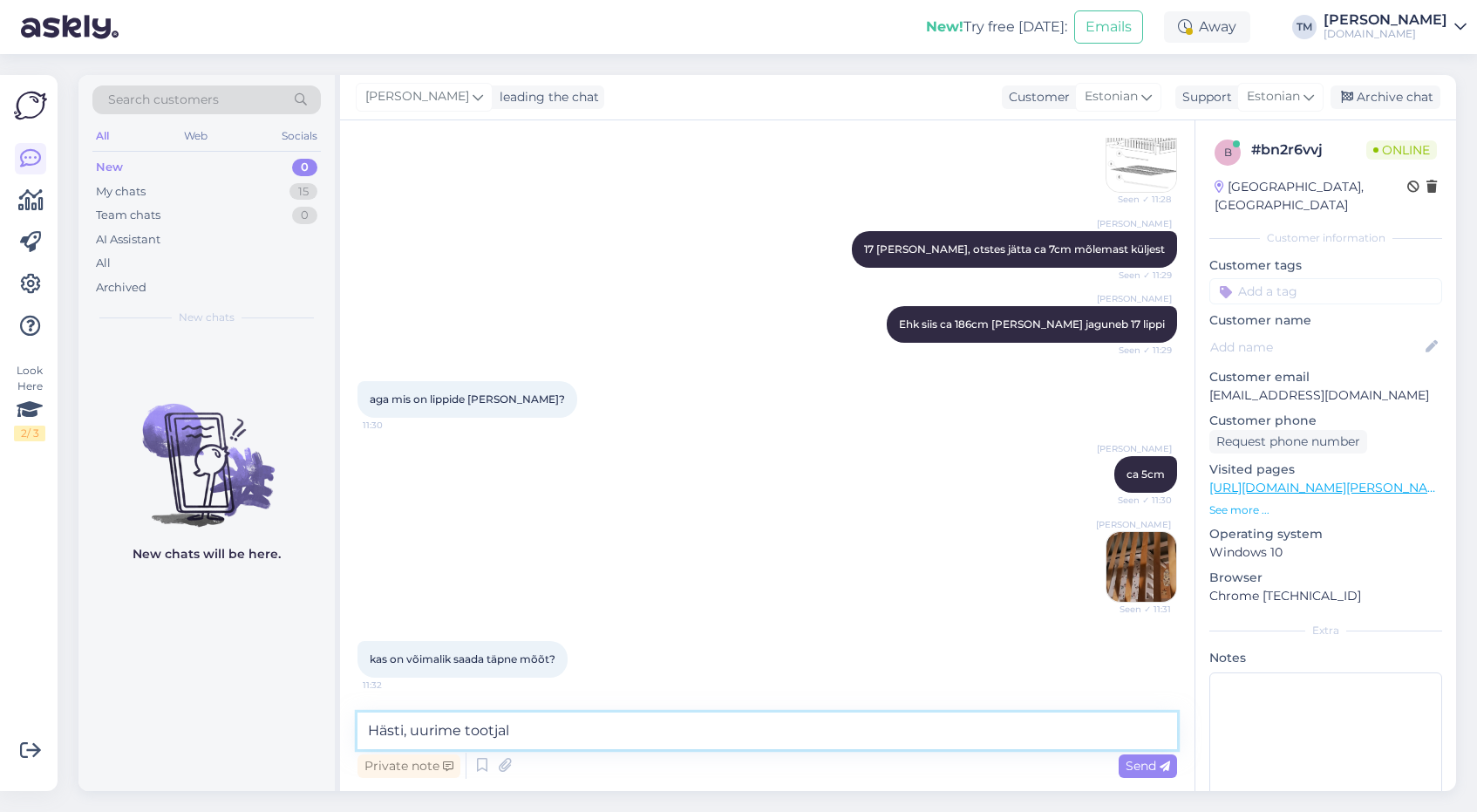
type textarea "Hästi, uurime tootjalt"
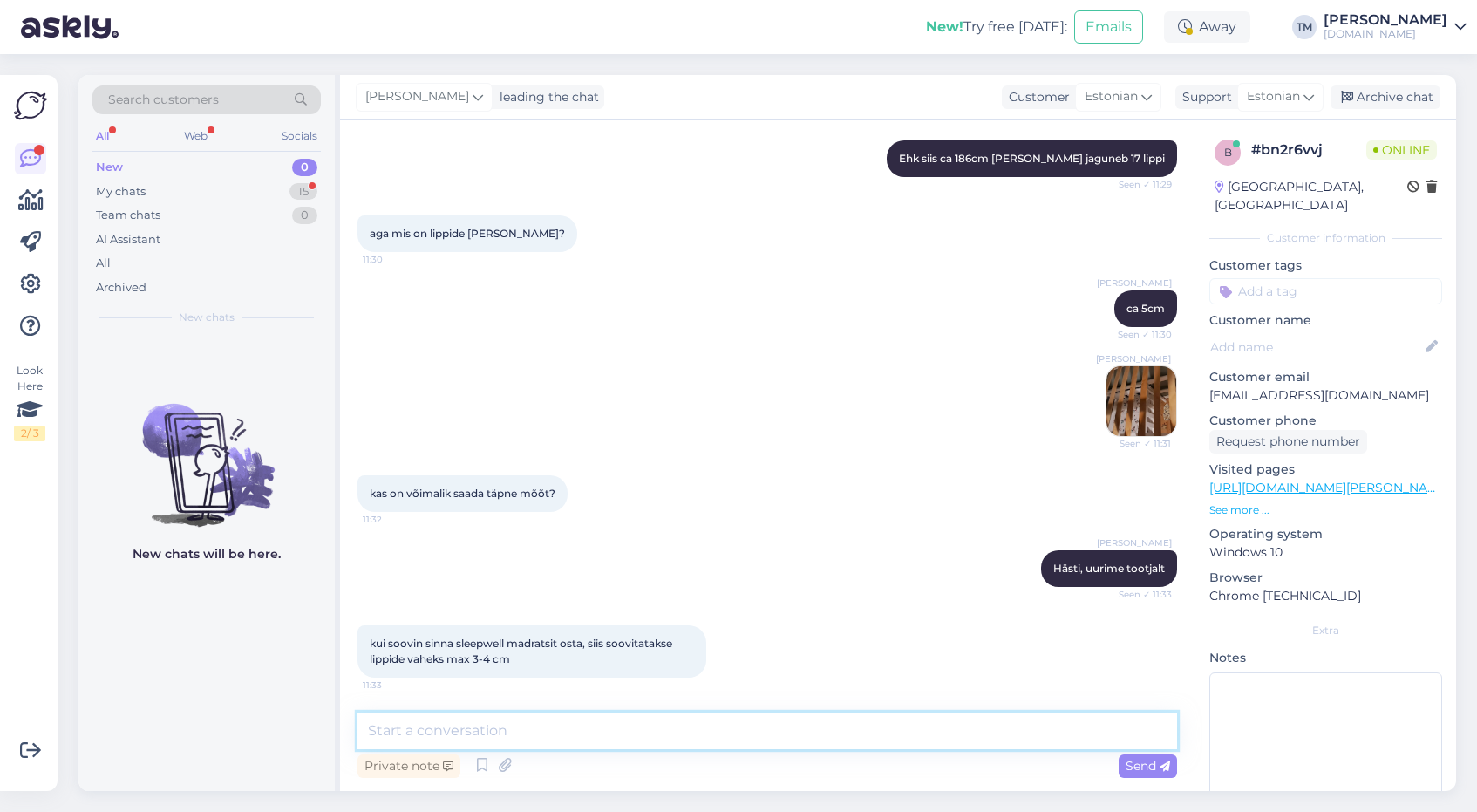
scroll to position [531, 0]
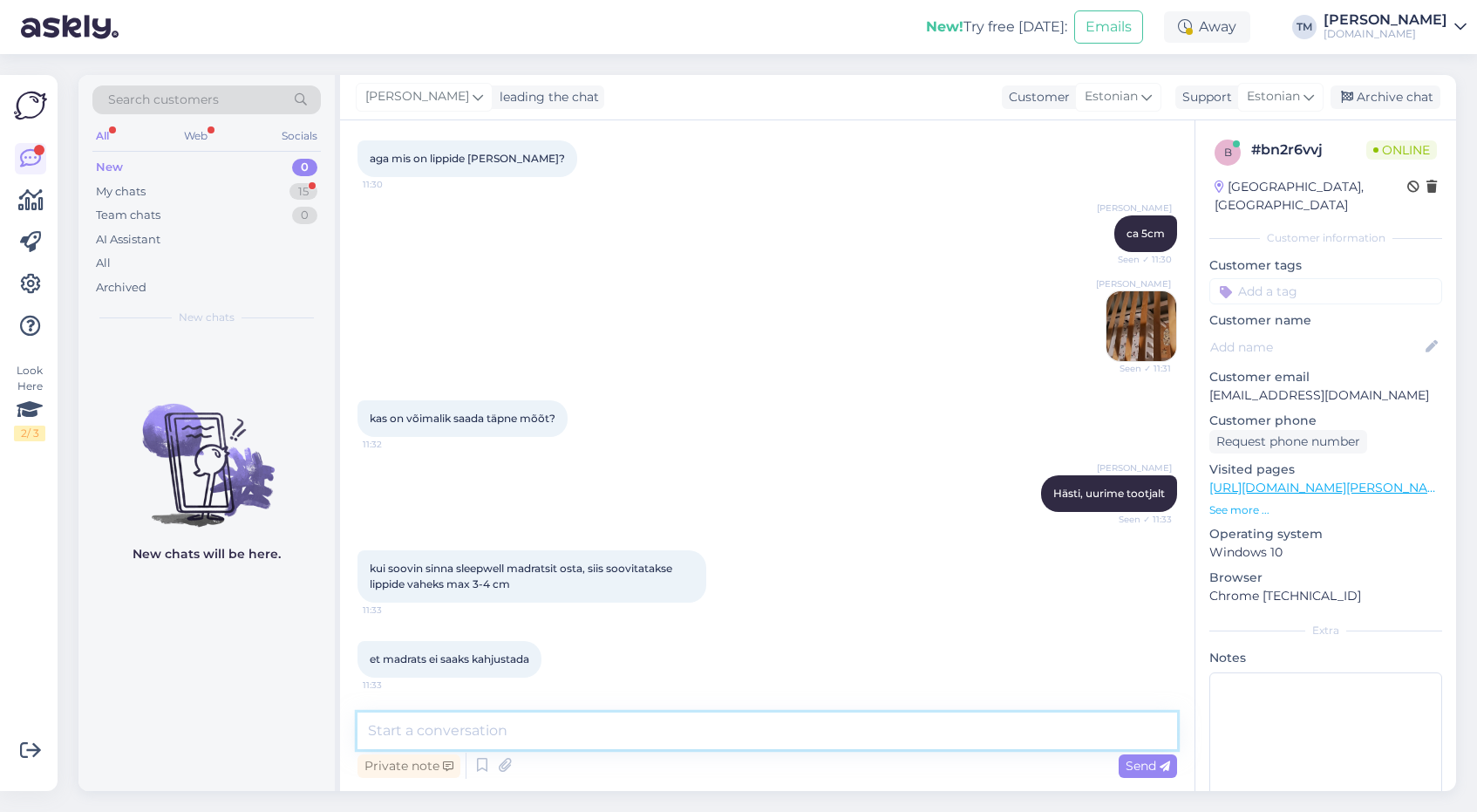
click at [417, 734] on textarea at bounding box center [767, 730] width 820 height 37
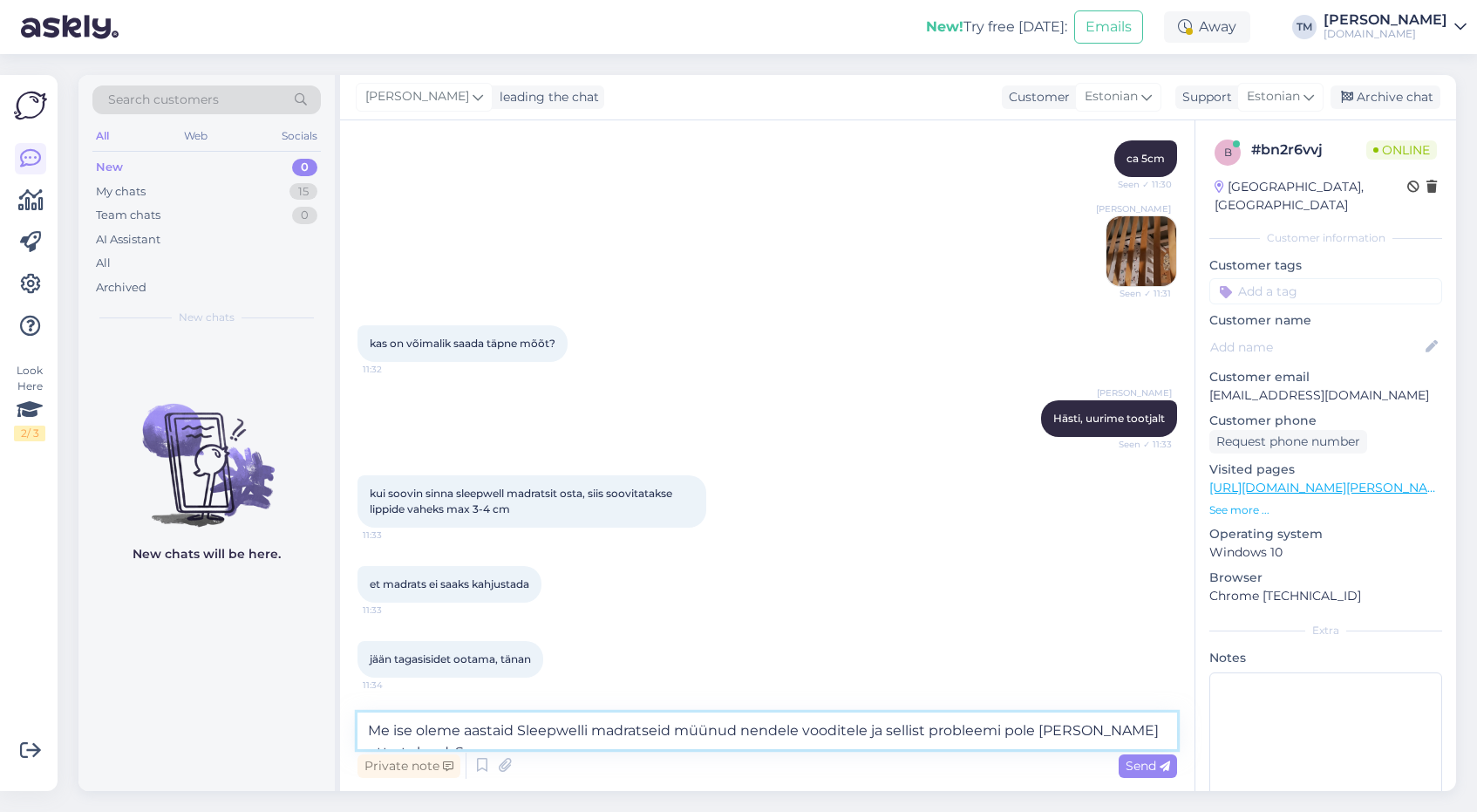
scroll to position [624, 0]
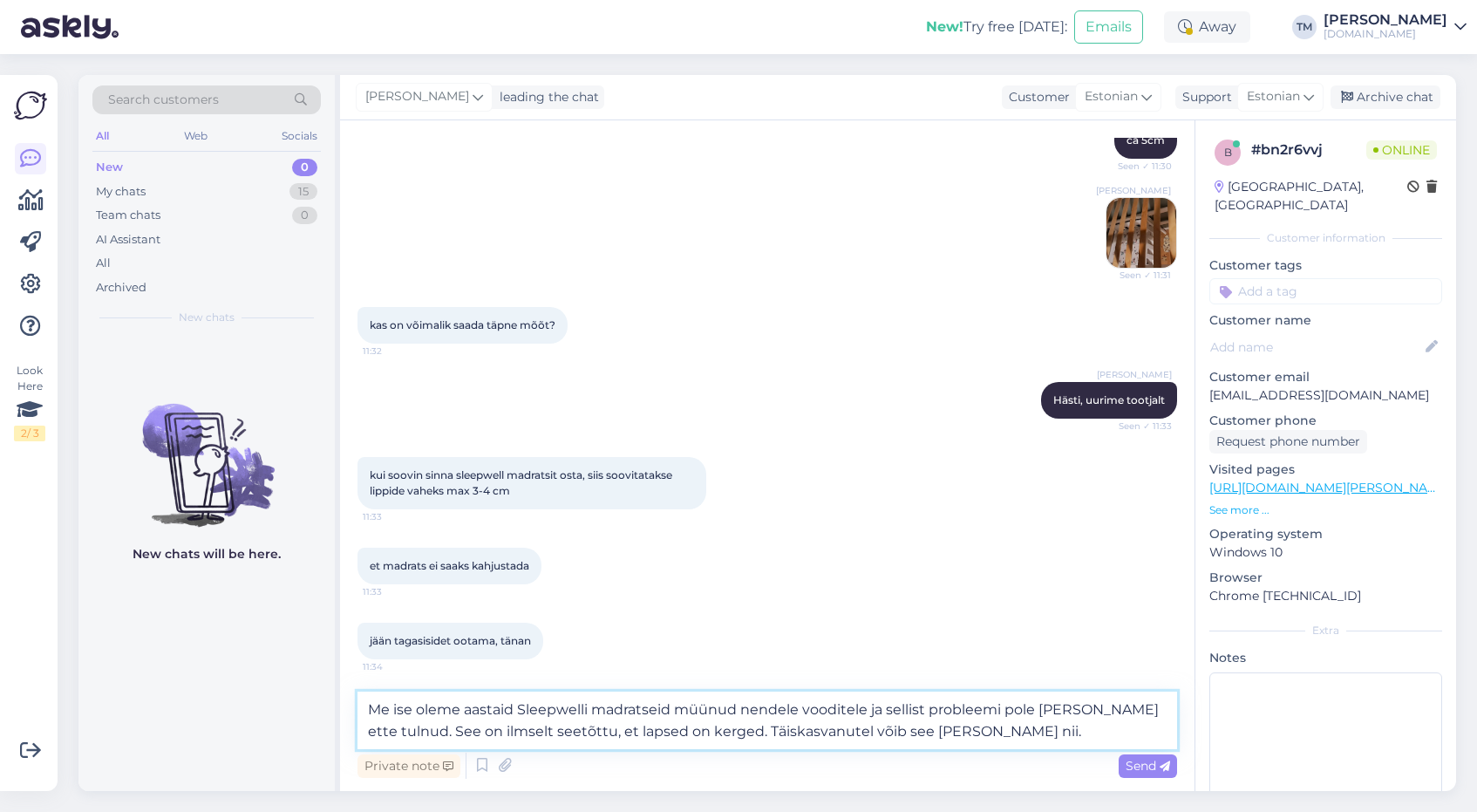
click at [782, 732] on textarea "Me ise oleme aastaid Sleepwelli madratseid müünud nendele vooditele ja sellist …" at bounding box center [767, 720] width 820 height 58
type textarea "Me ise oleme aastaid Sleepwelli madratseid müünud nendele vooditele ja sellist …"
click at [1034, 735] on textarea "Me ise oleme aastaid Sleepwelli madratseid müünud nendele vooditele ja sellist …" at bounding box center [767, 720] width 820 height 58
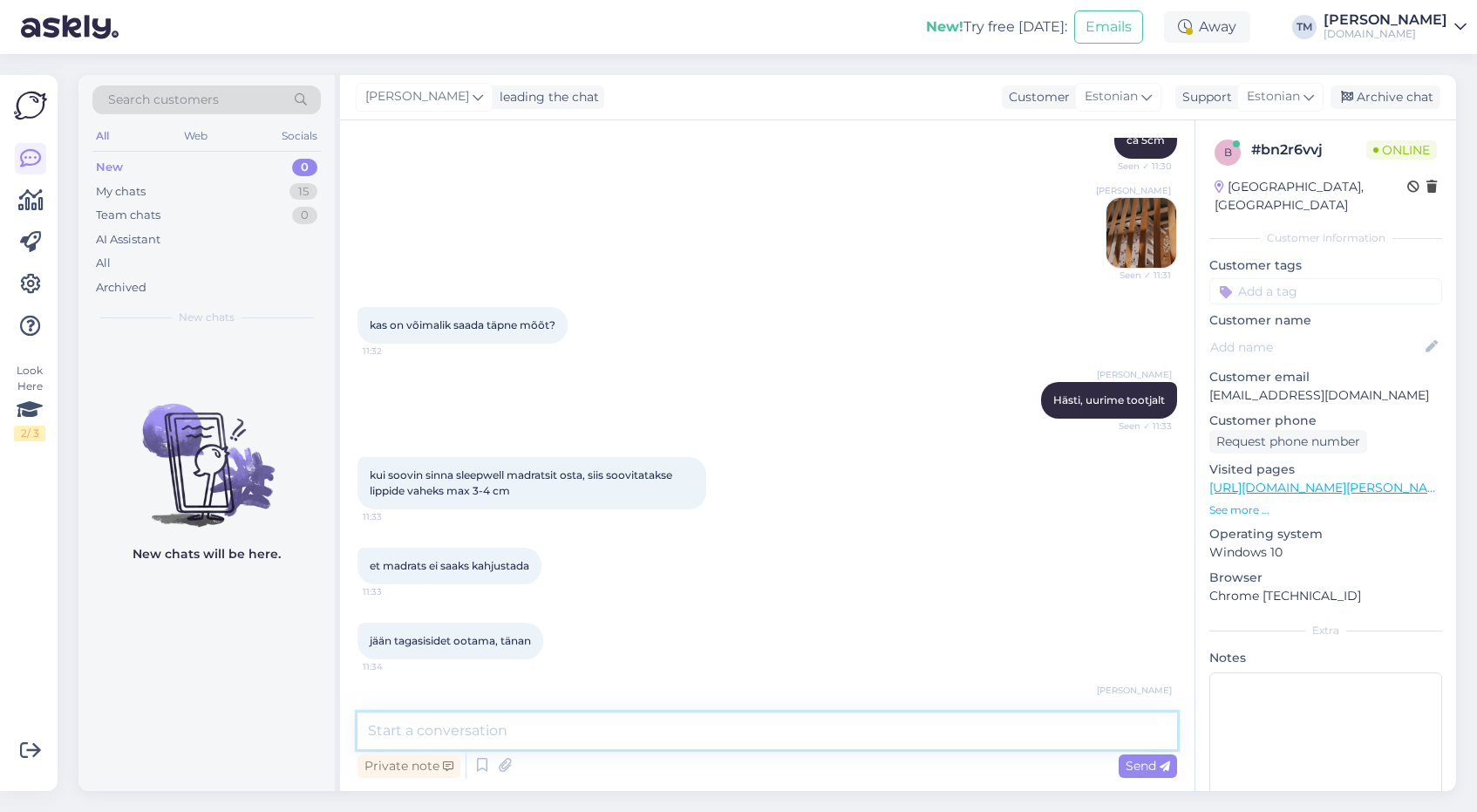
scroll to position [728, 0]
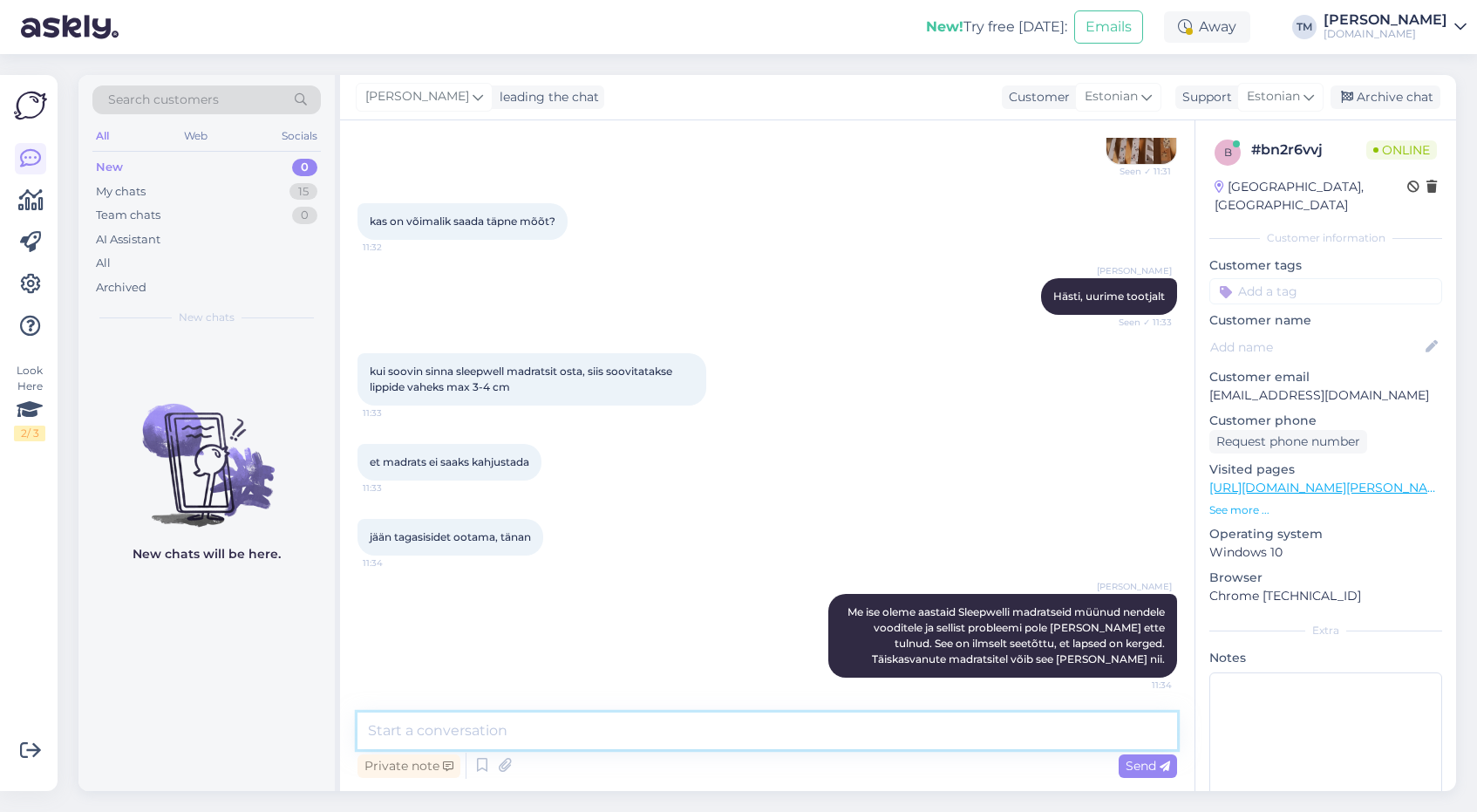
click at [641, 728] on textarea at bounding box center [767, 730] width 820 height 37
type textarea "L"
type textarea "Nendel vooditel on see kindlasti suurem, st pigem 5cm, väiksem vahe kindlasti e…"
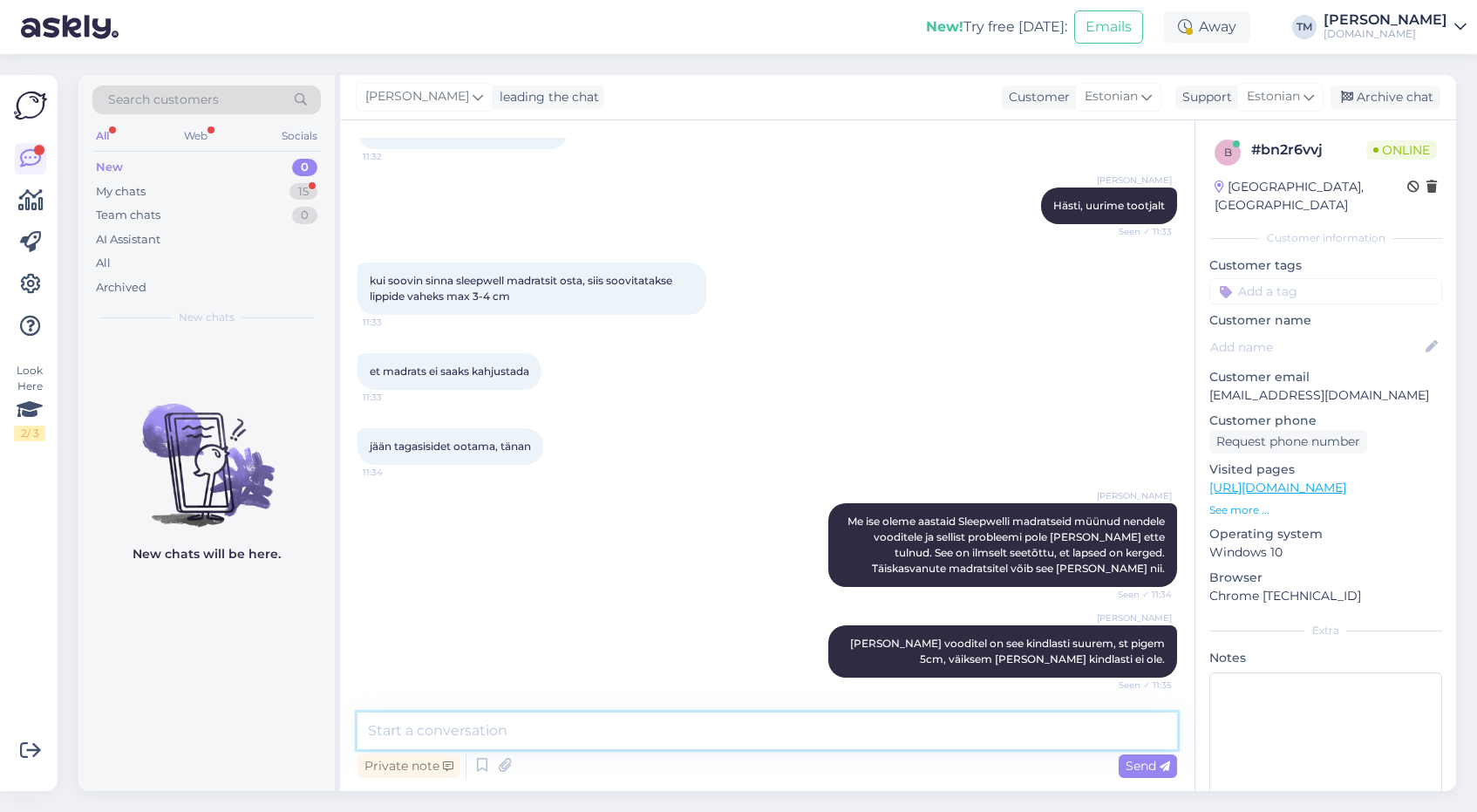
scroll to position [1122, 0]
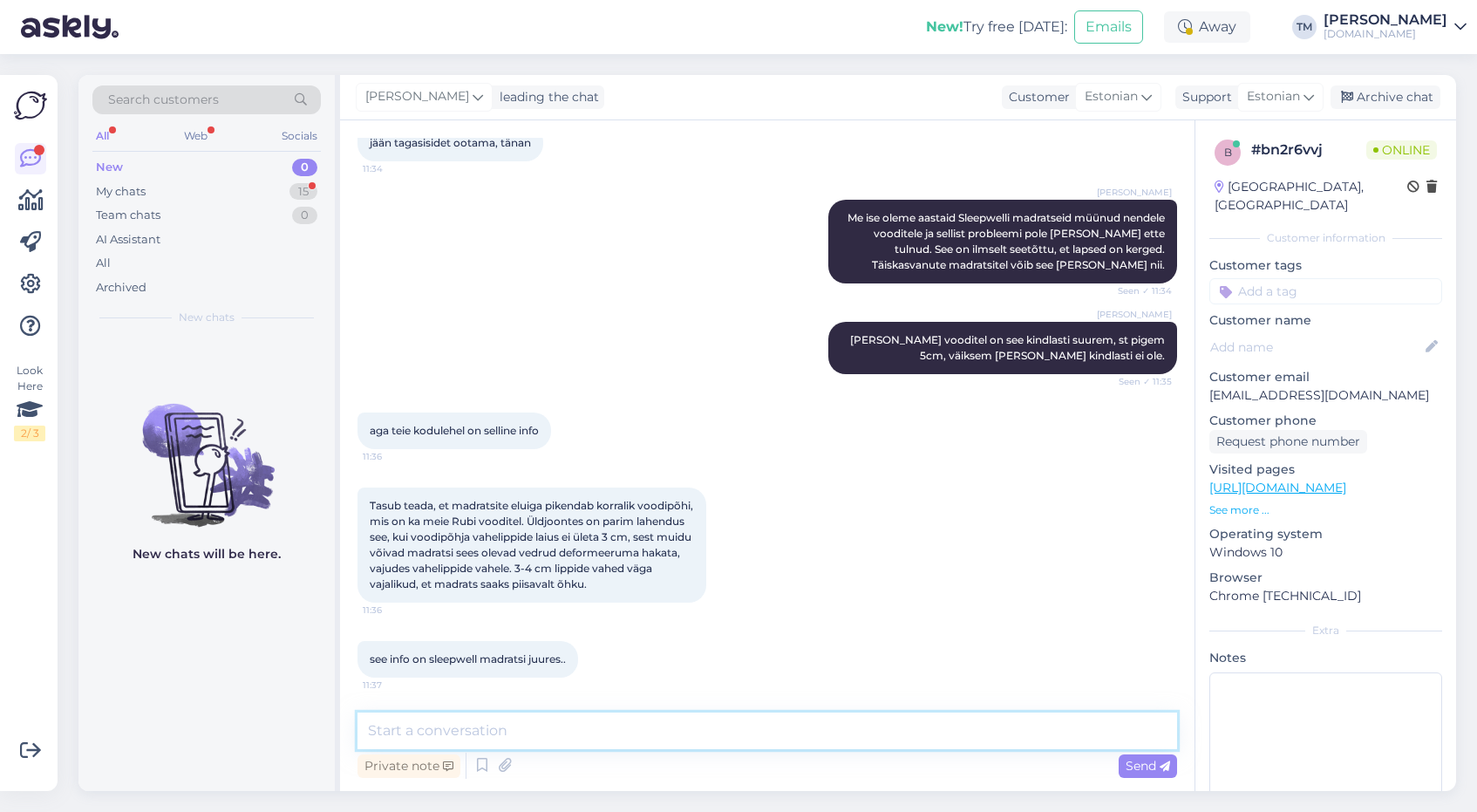
click at [478, 721] on textarea at bounding box center [767, 730] width 820 height 37
type textarea "I"
type textarea "A"
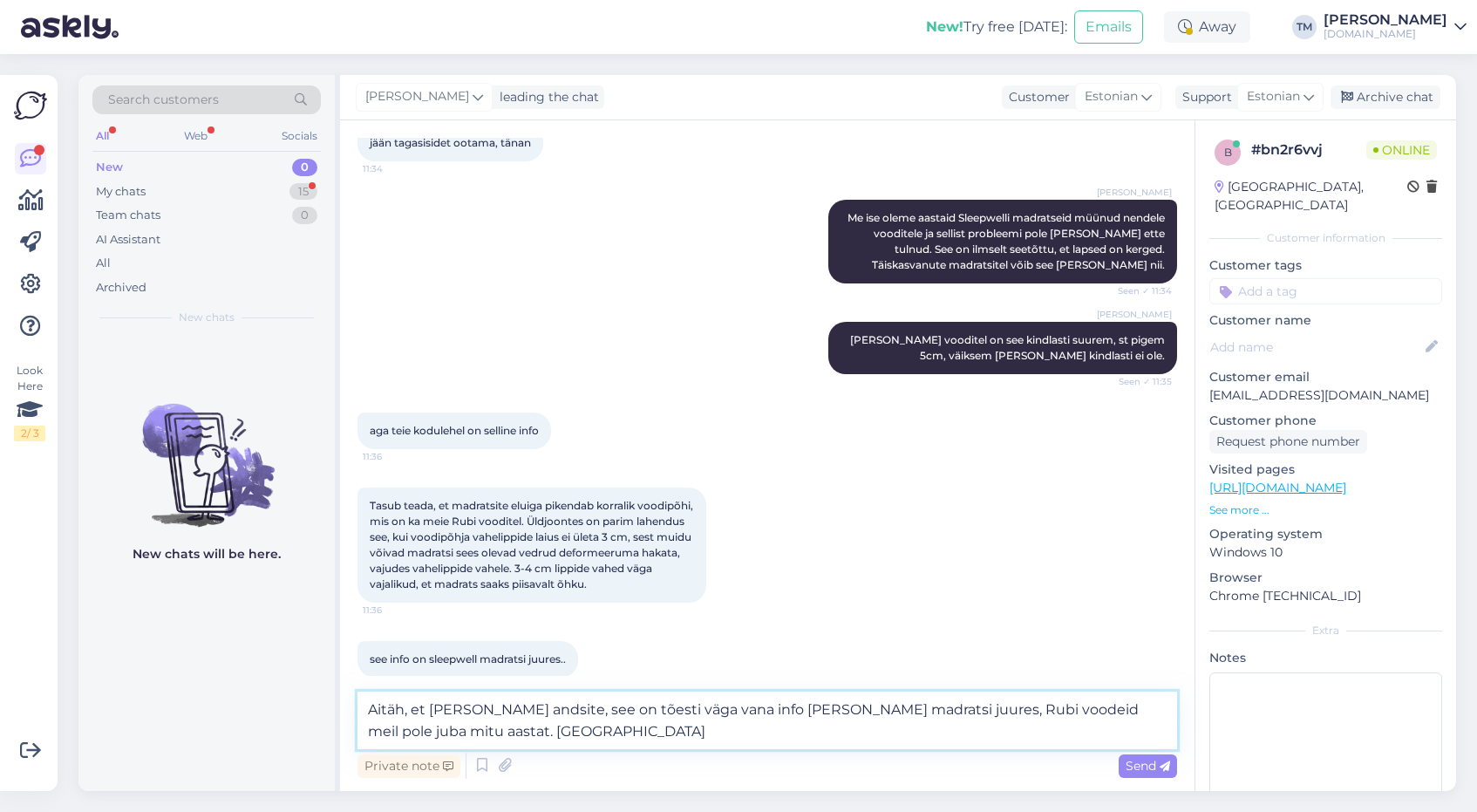
scroll to position [1309, 0]
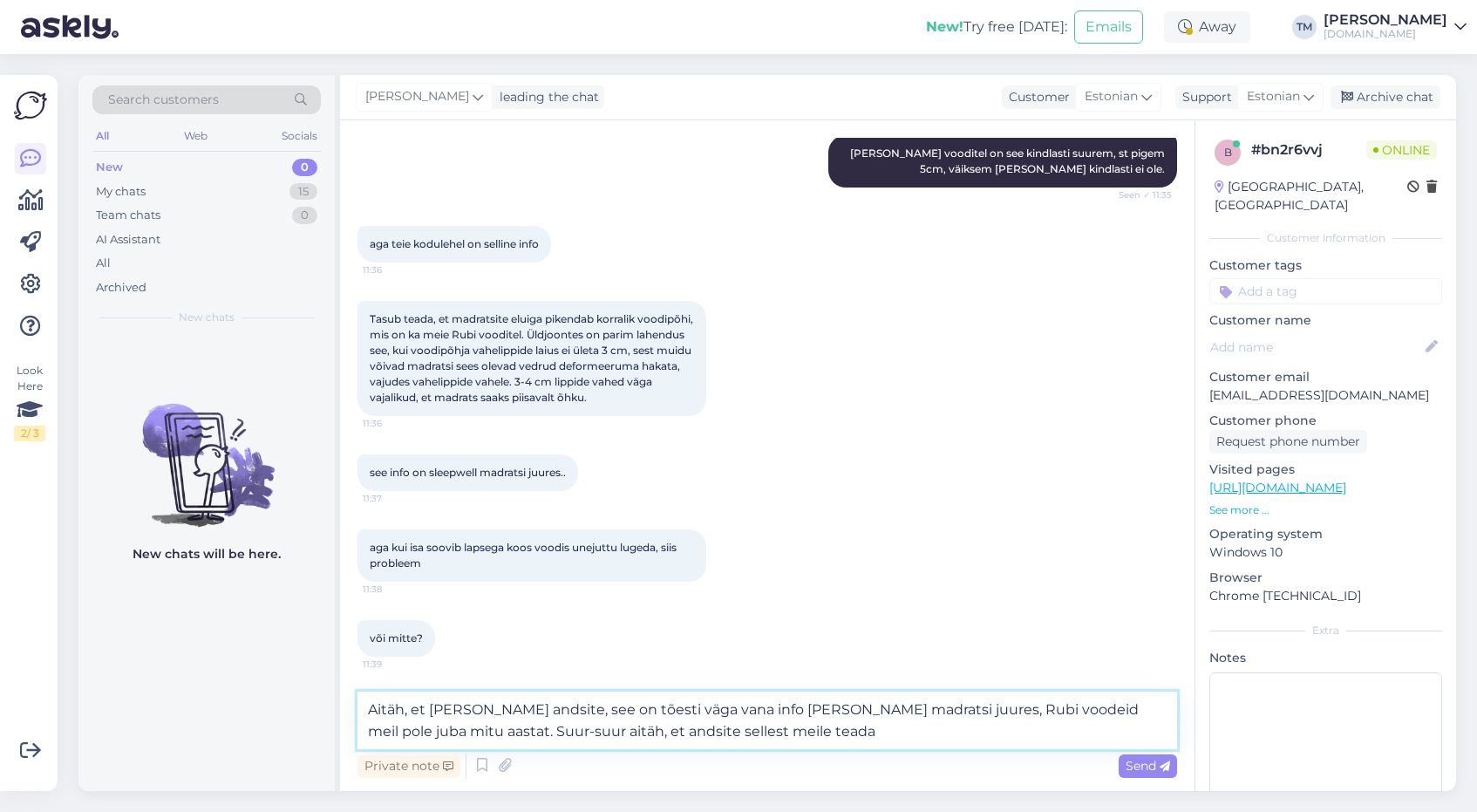
type textarea "Aitäh, et märku andsite, see on tõesti väga vana info ja vale madratsi juures, …"
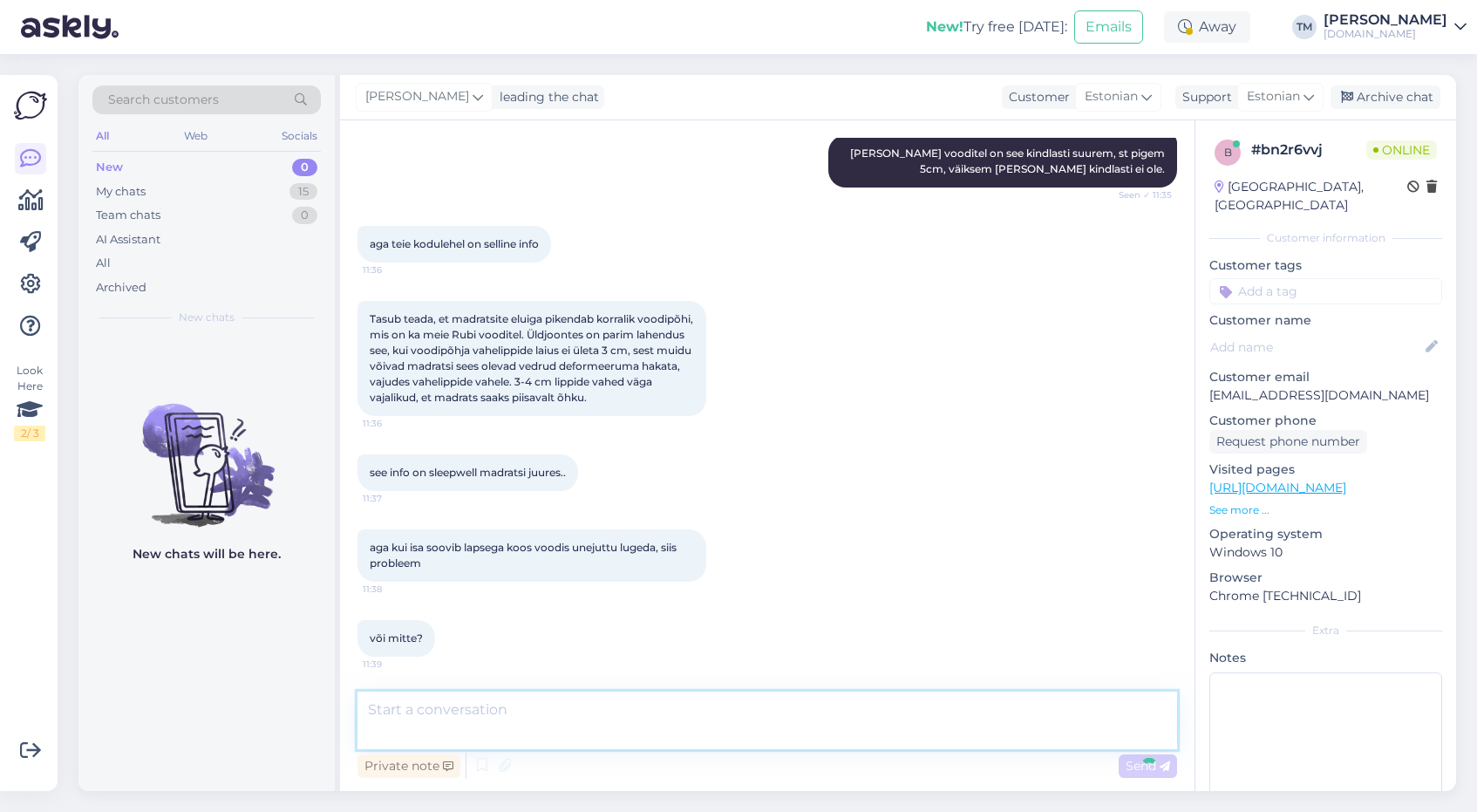
scroll to position [1395, 0]
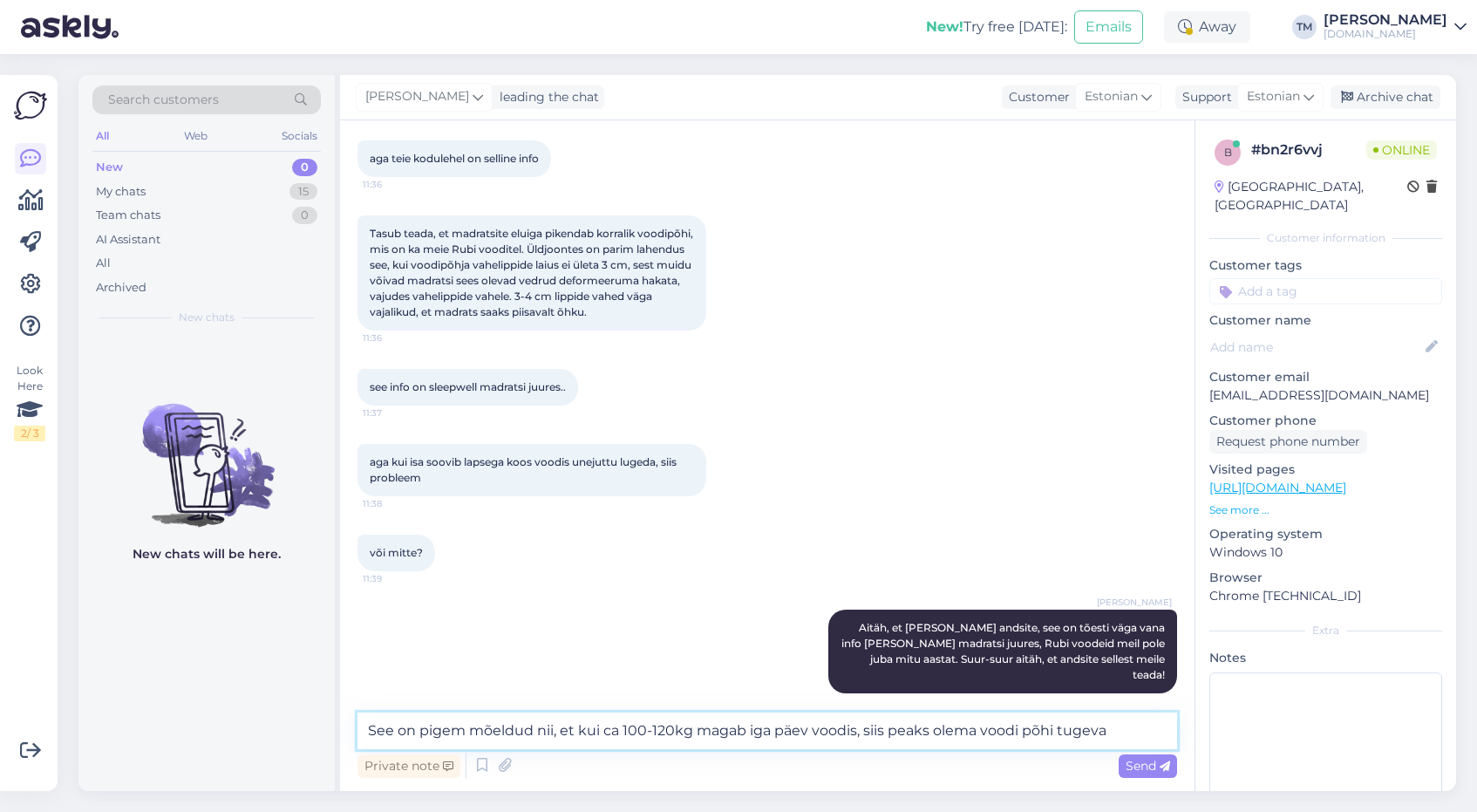
type textarea "See on pigem mõeldud nii, et kui ca 100-120kg magab iga päev voodis, siis peaks…"
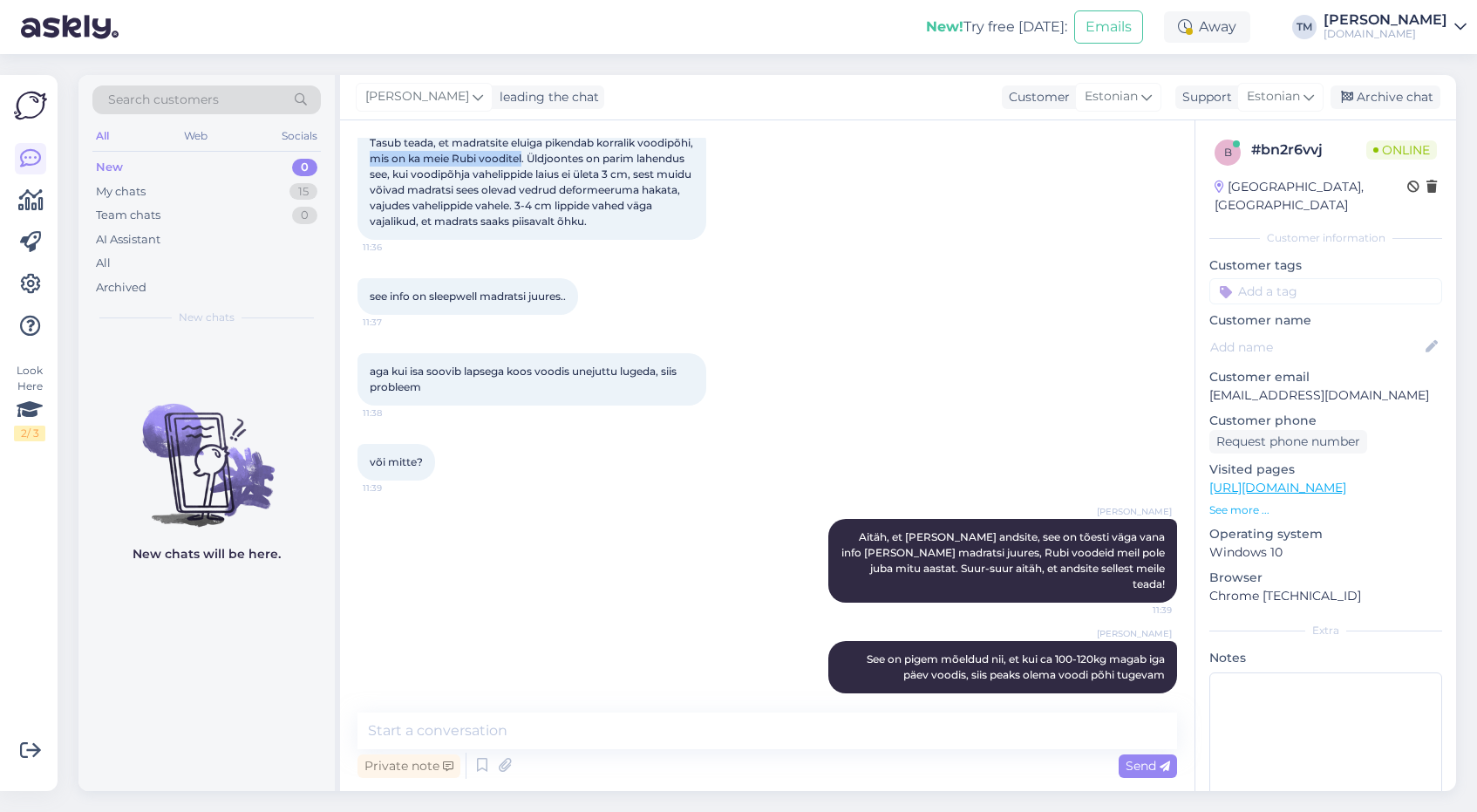
drag, startPoint x: 580, startPoint y: 157, endPoint x: 429, endPoint y: 159, distance: 151.0
click at [429, 159] on span "Tasub teada, et madratsite eluiga pikendab korralik voodipõhi, mis on ka meie R…" at bounding box center [533, 181] width 326 height 91
copy span "mis on ka meie Rubi vooditel"
click at [442, 725] on textarea at bounding box center [767, 730] width 820 height 37
type textarea "Kas te vaatate pocket madratsit?"
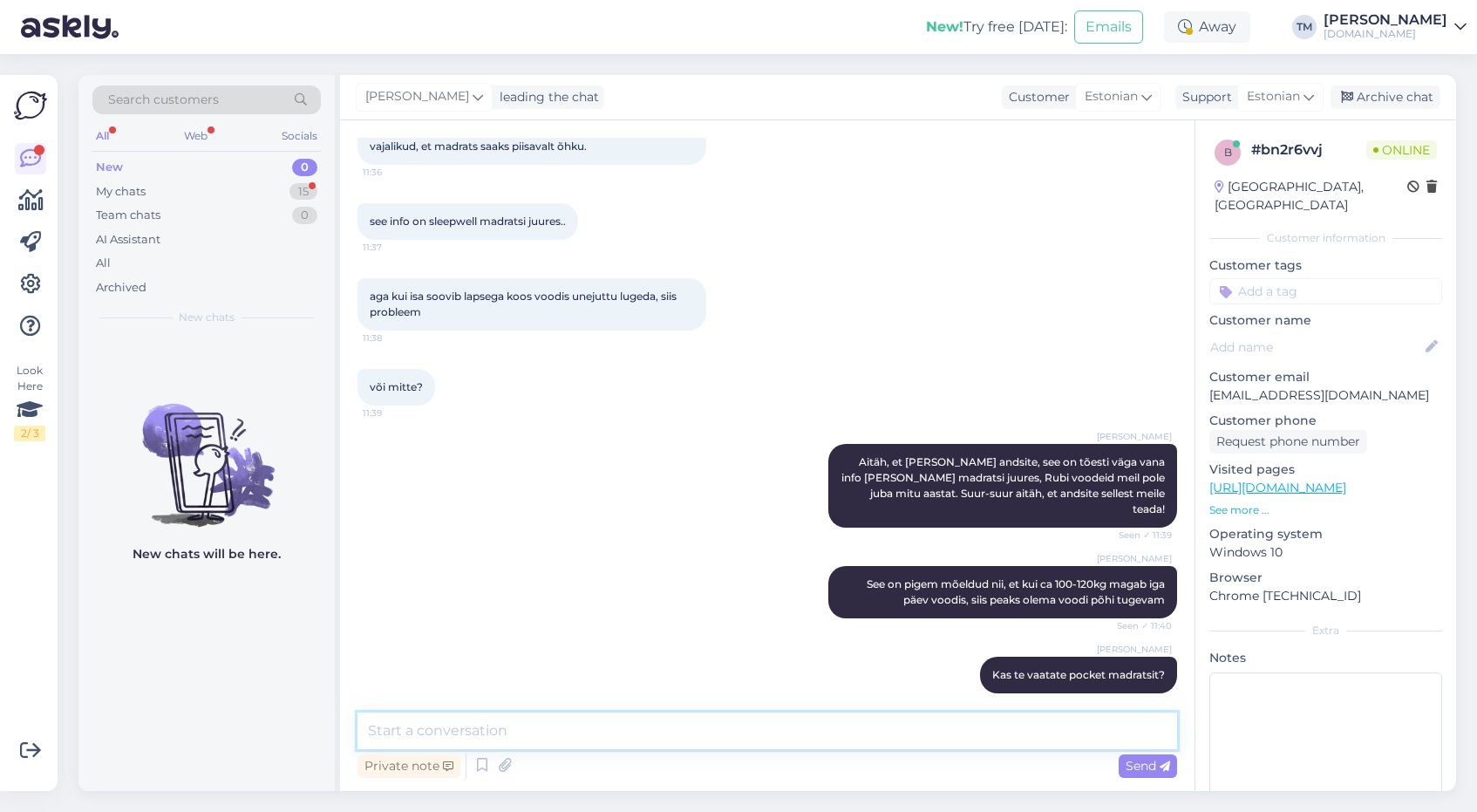
scroll to position [1666, 0]
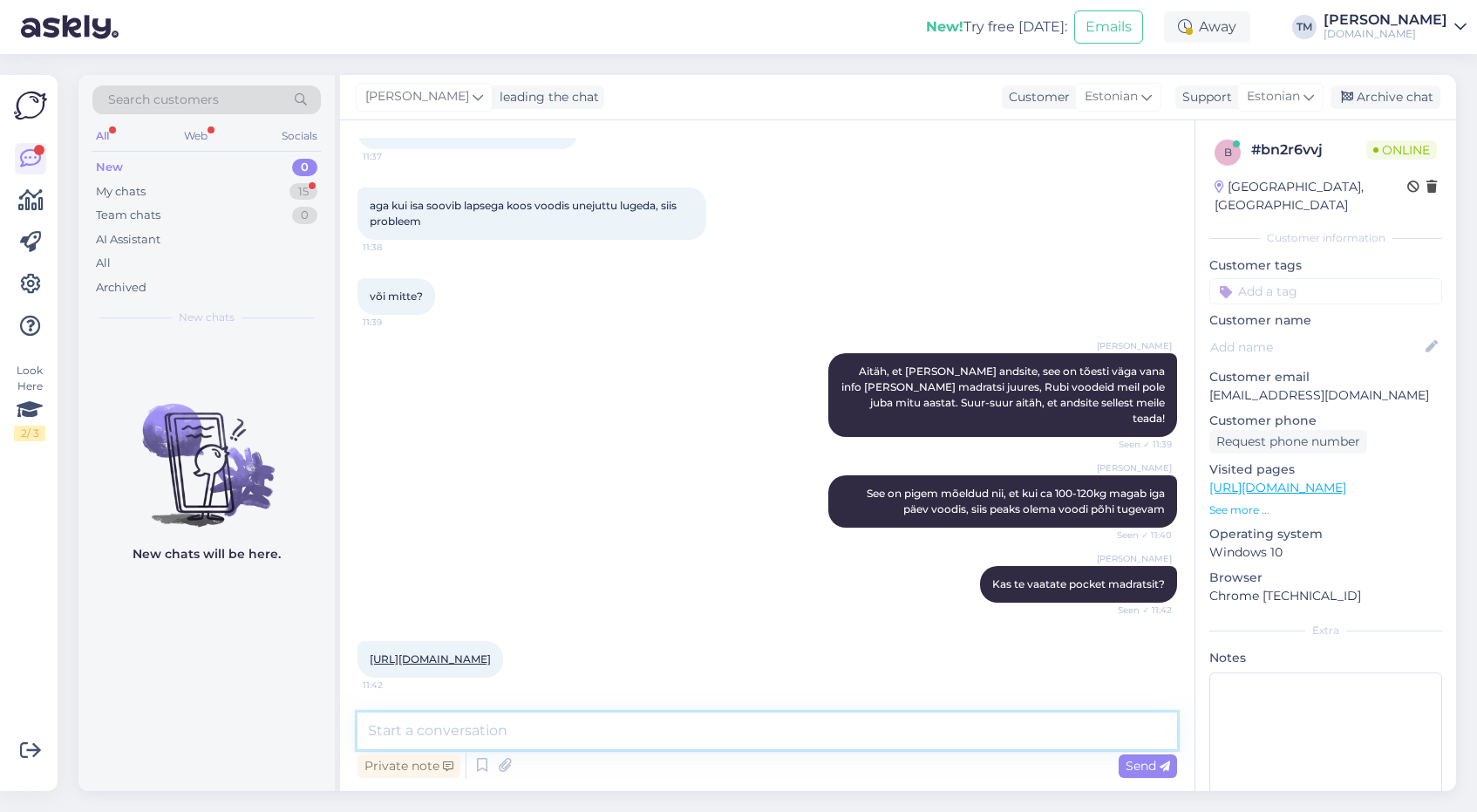
click at [423, 723] on textarea at bounding box center [767, 730] width 820 height 37
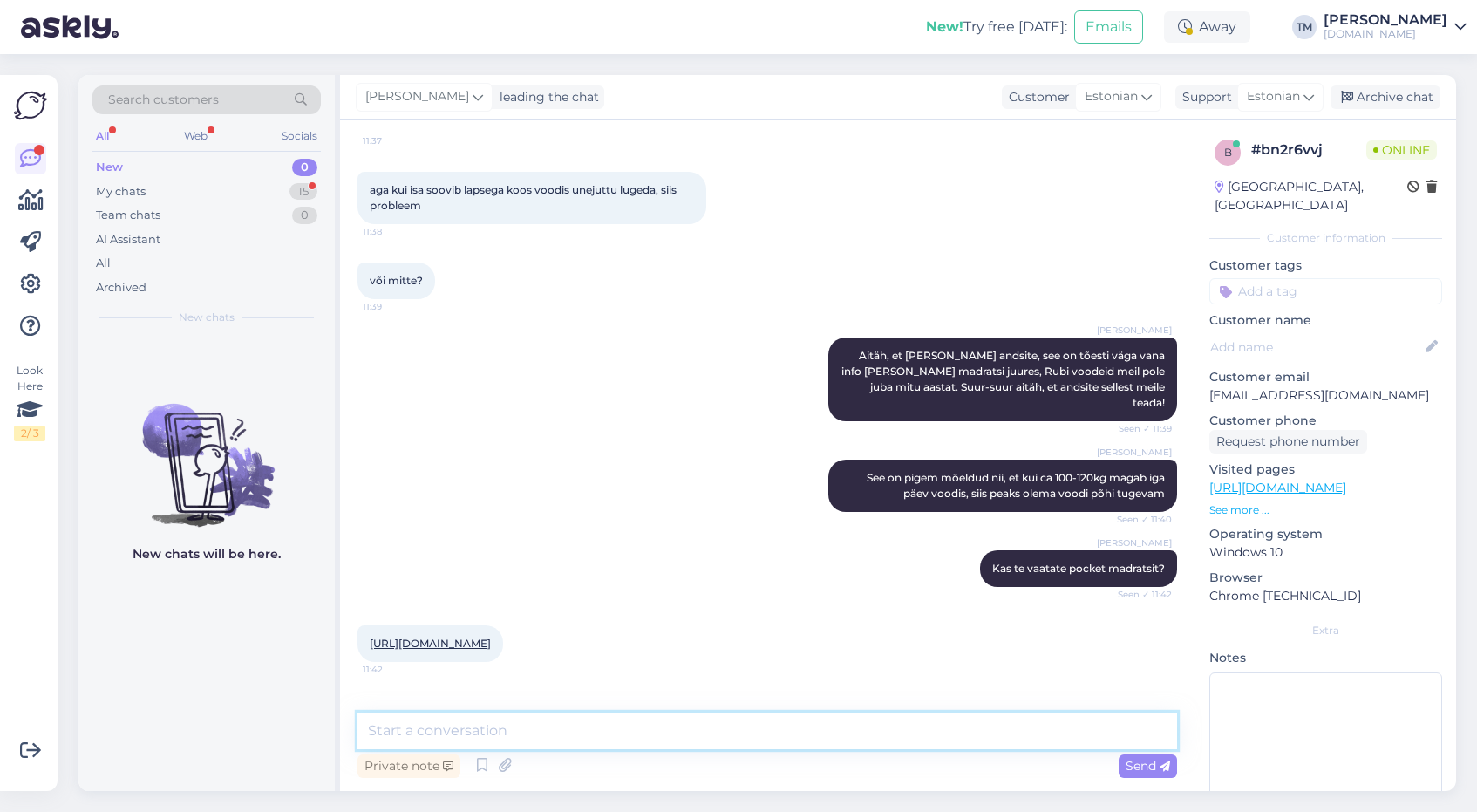
scroll to position [1742, 0]
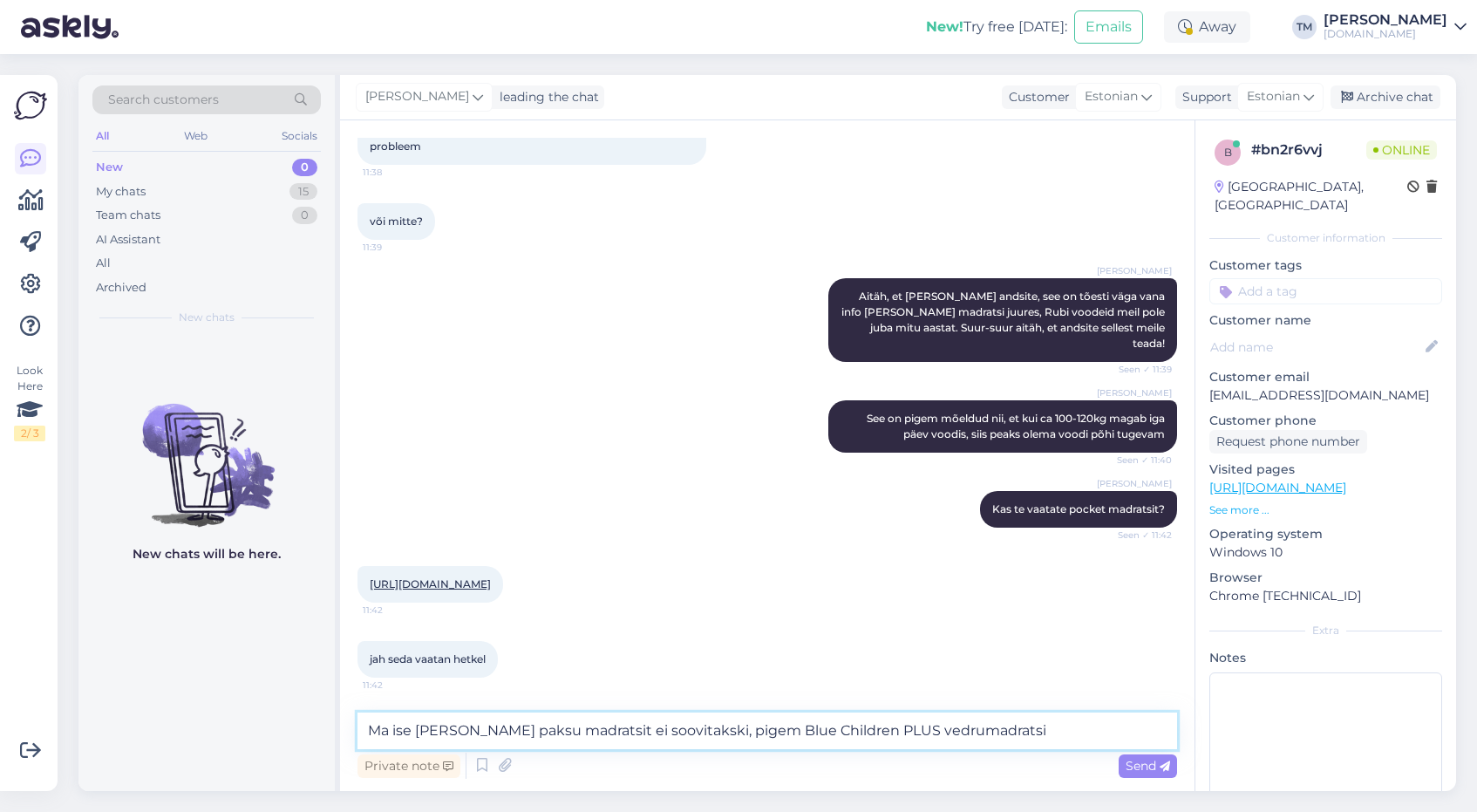
type textarea "Ma ise väga seda paksu madratsit ei soovitakski, pigem Blue Children PLUS vedru…"
drag, startPoint x: 975, startPoint y: 735, endPoint x: 250, endPoint y: 716, distance: 725.2
click at [250, 716] on div "Search customers All Web Socials New 0 My chats 15 Team chats 0 AI Assistant Al…" at bounding box center [767, 433] width 1378 height 716
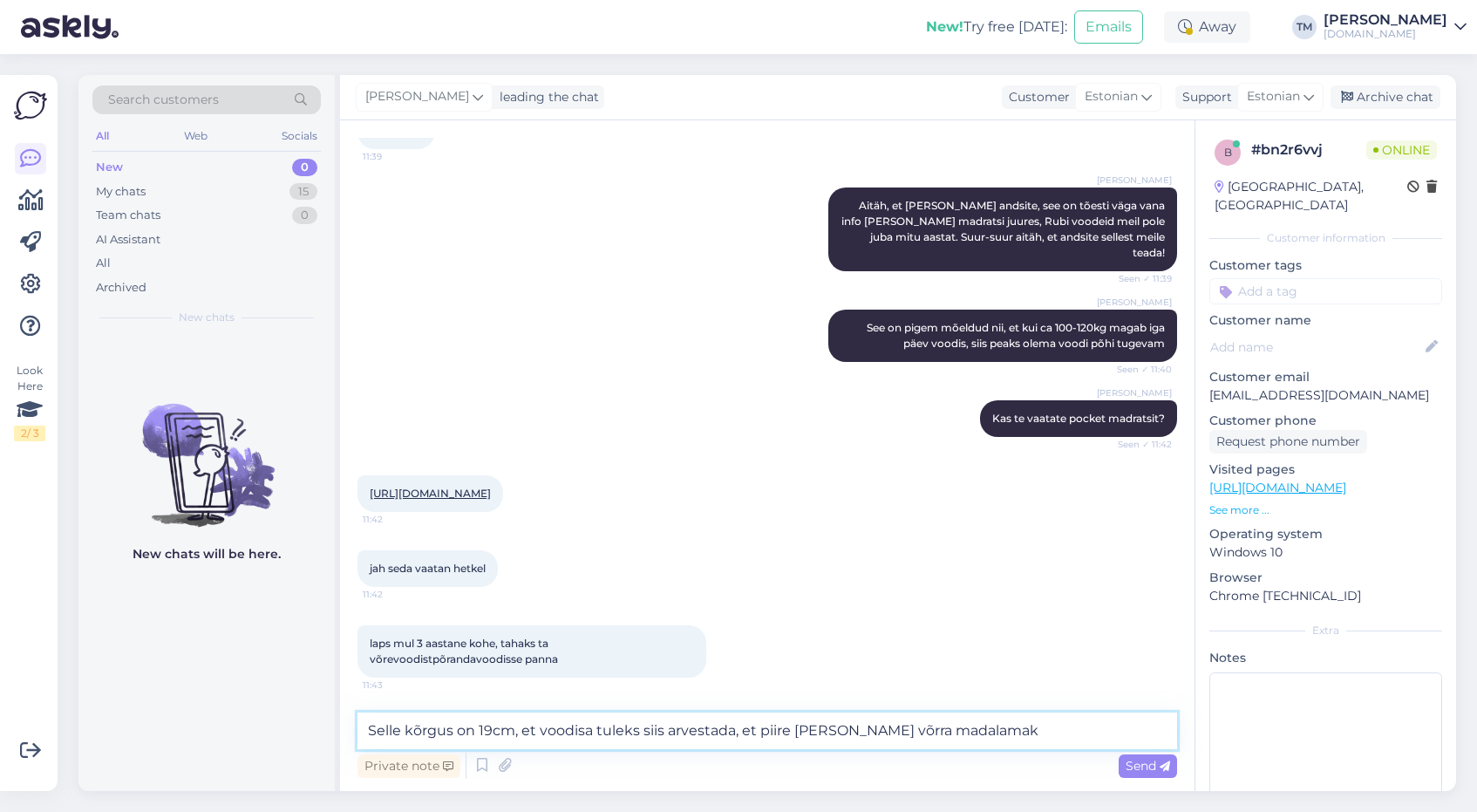
type textarea "Selle kõrgus on 19cm, et voodisa tuleks siis arvestada, et piire läheb selle võ…"
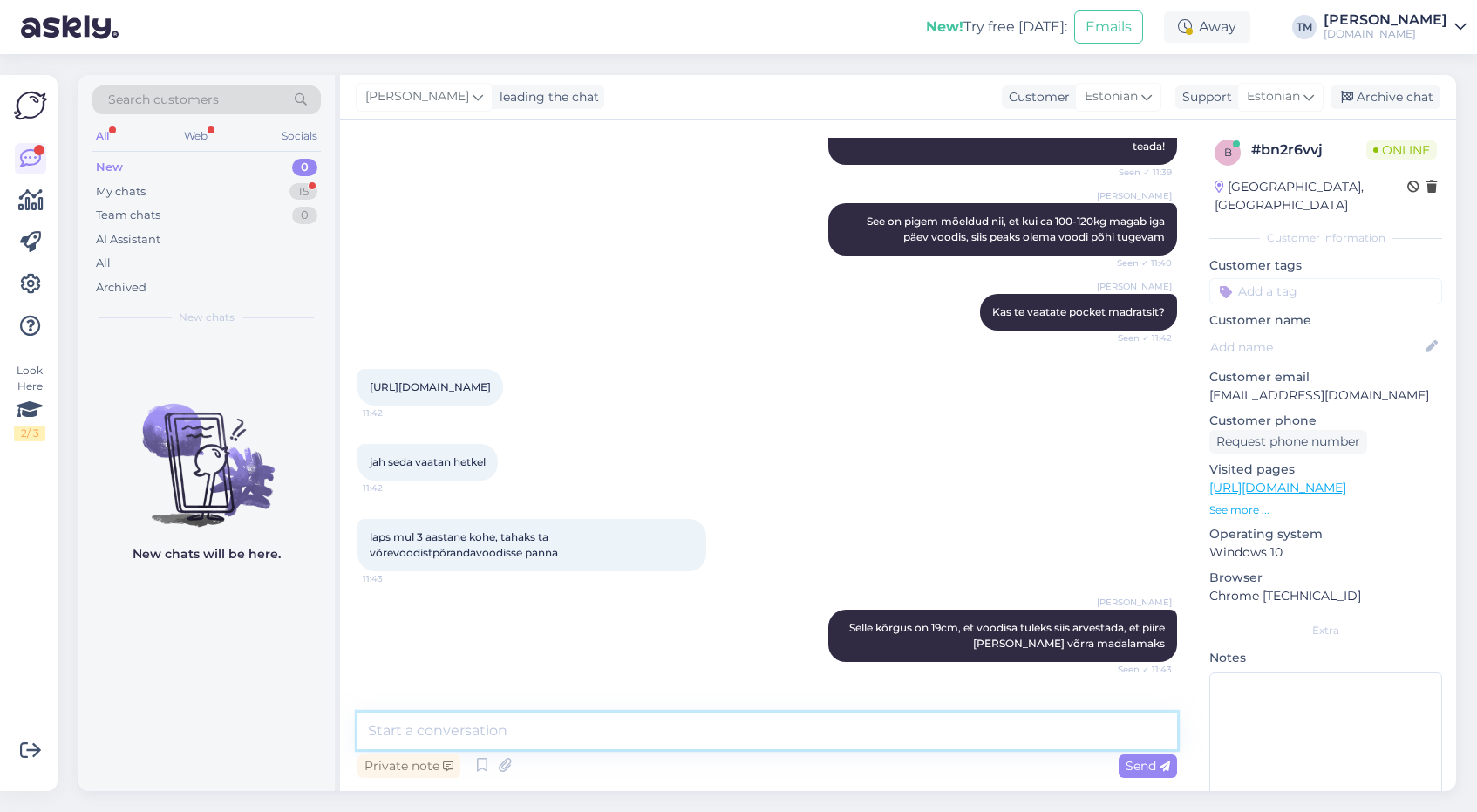
scroll to position [2013, 0]
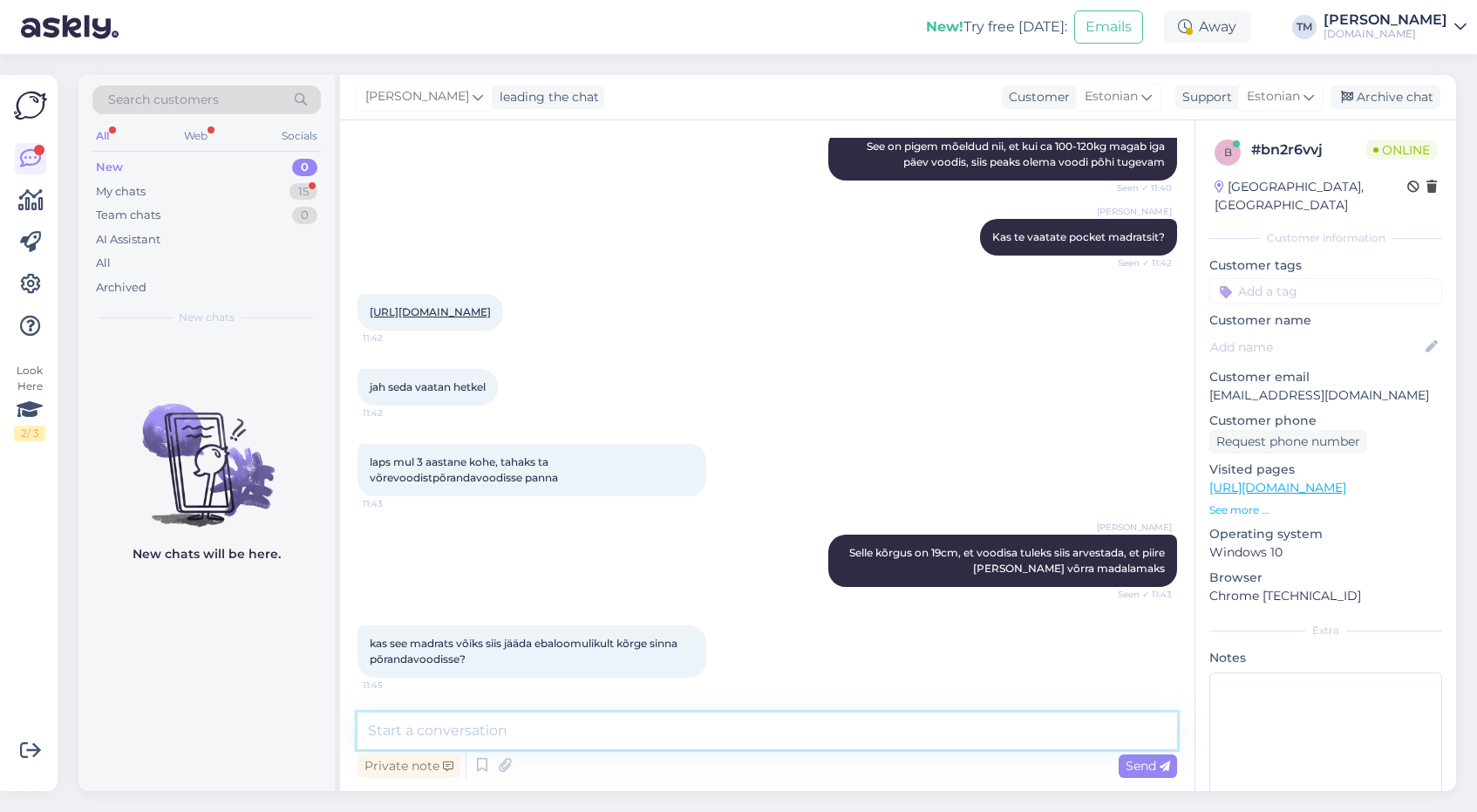
click at [482, 736] on textarea at bounding box center [767, 730] width 820 height 37
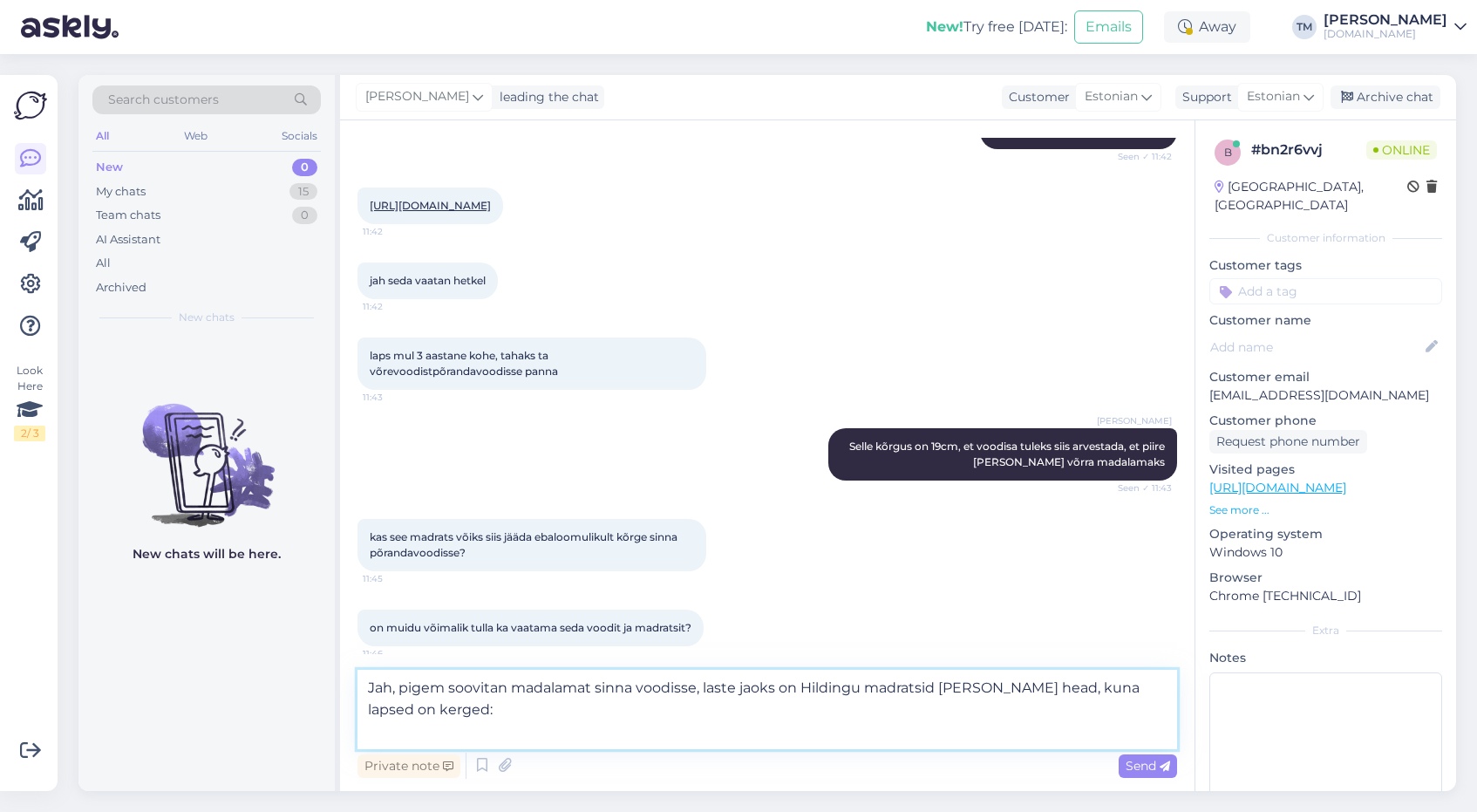
paste textarea "https://manguvaljakud.eu/pood/lastetoa-moobel/voodimadratsid/vahtmadrats-hildin…"
type textarea "Jah, pigem soovitan madalamat sinna voodisse, laste jaoks on Hildingu madratsid…"
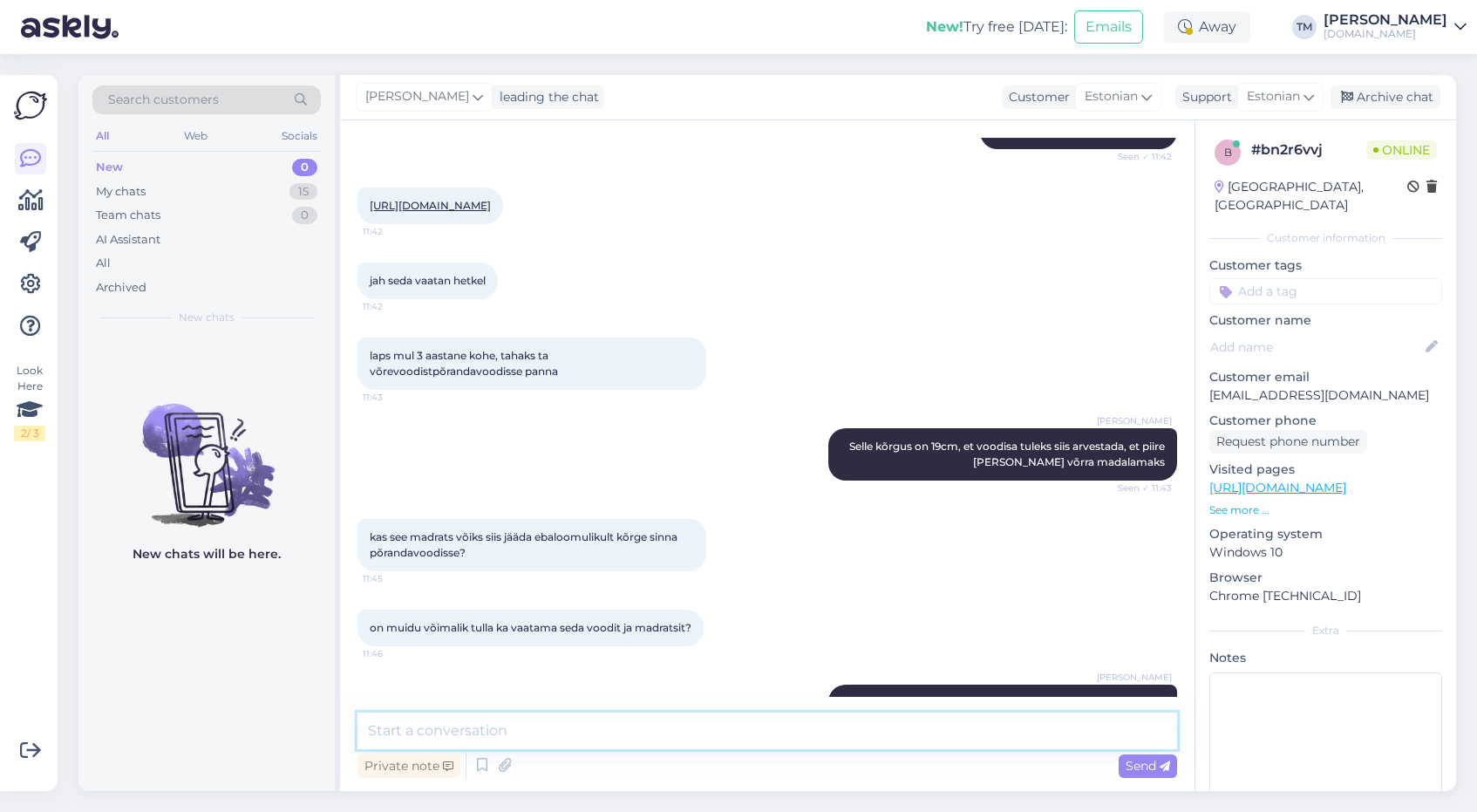
scroll to position [2242, 0]
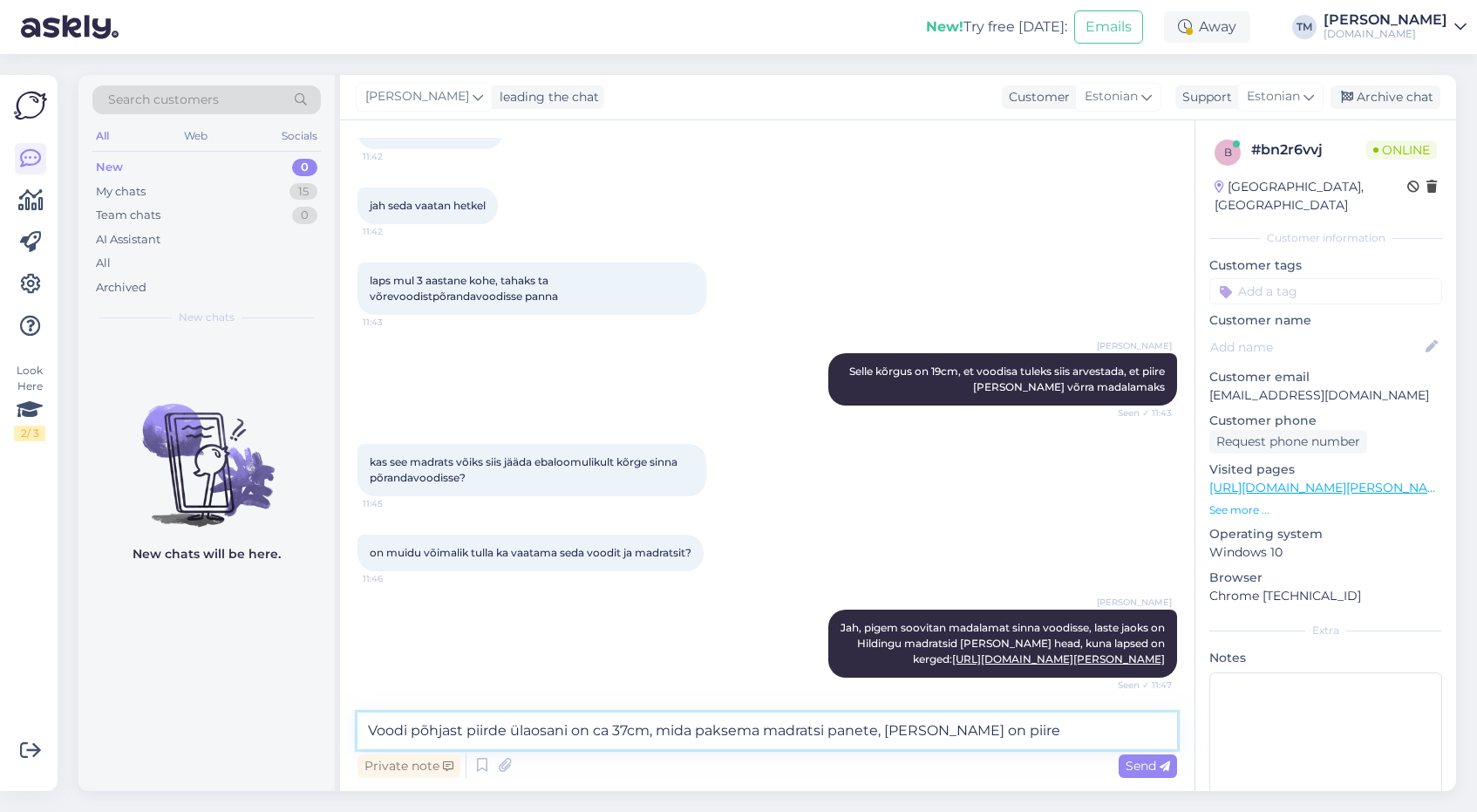
click at [629, 730] on textarea "Voodi põhjast piirde ülaosani on ca 37cm, mida paksema madratsi panete, seda ma…" at bounding box center [767, 730] width 820 height 37
type textarea "Voodi põhjast piirde ülaosani on ca 36cm, mida paksema madratsi panete, seda ma…"
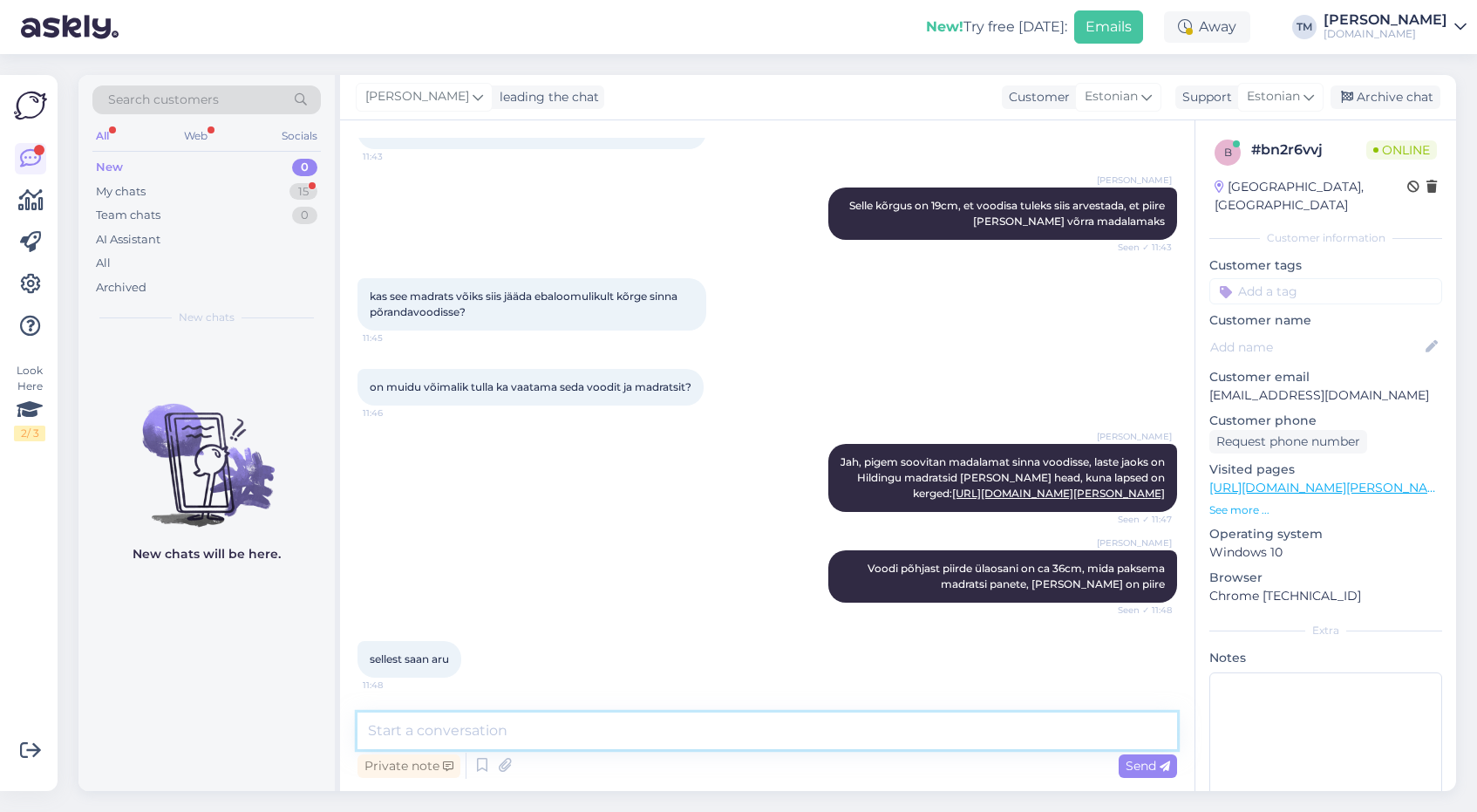
scroll to position [2426, 0]
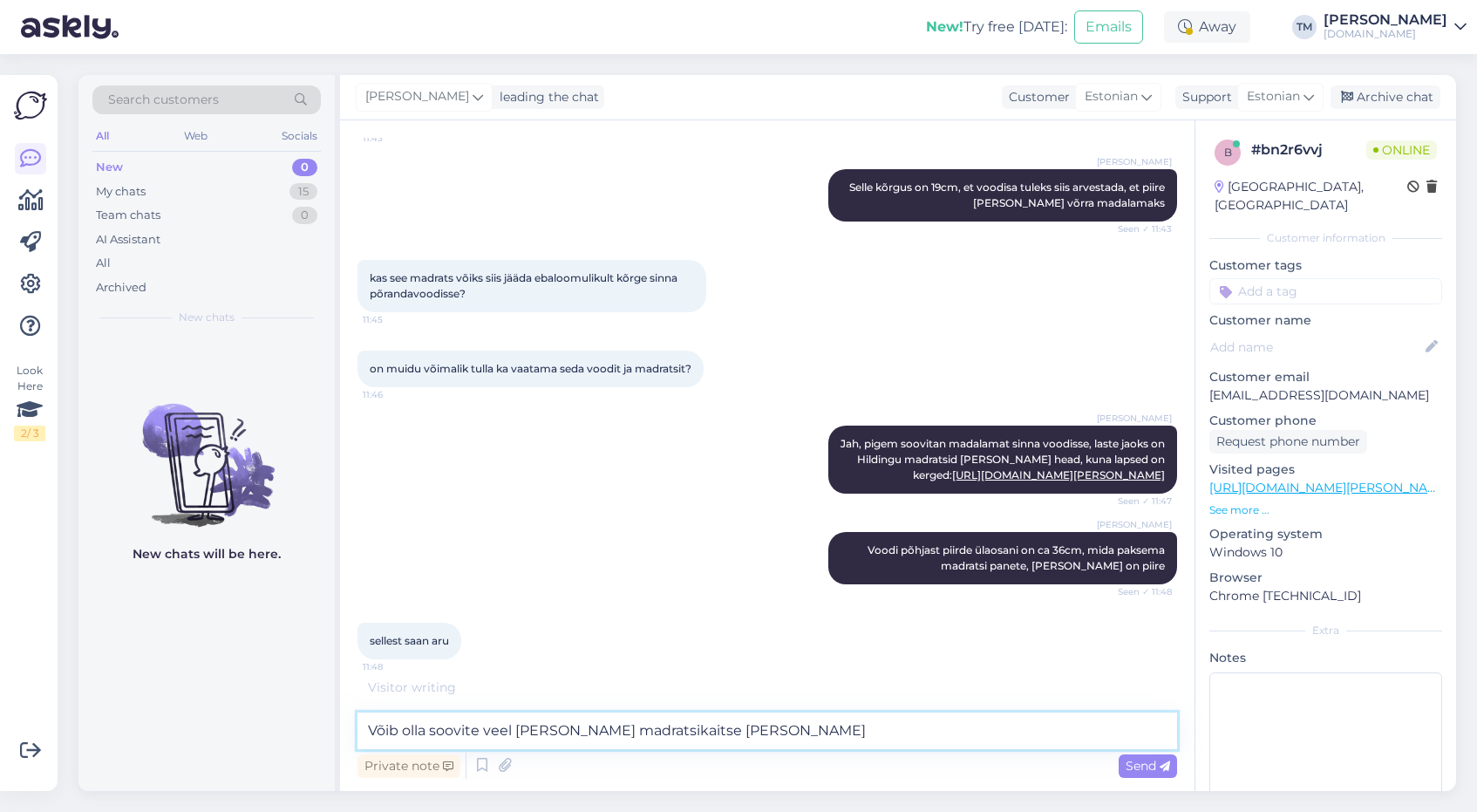
type textarea "Võib olla soovite veel ka madala madratsikaitse panna peale"
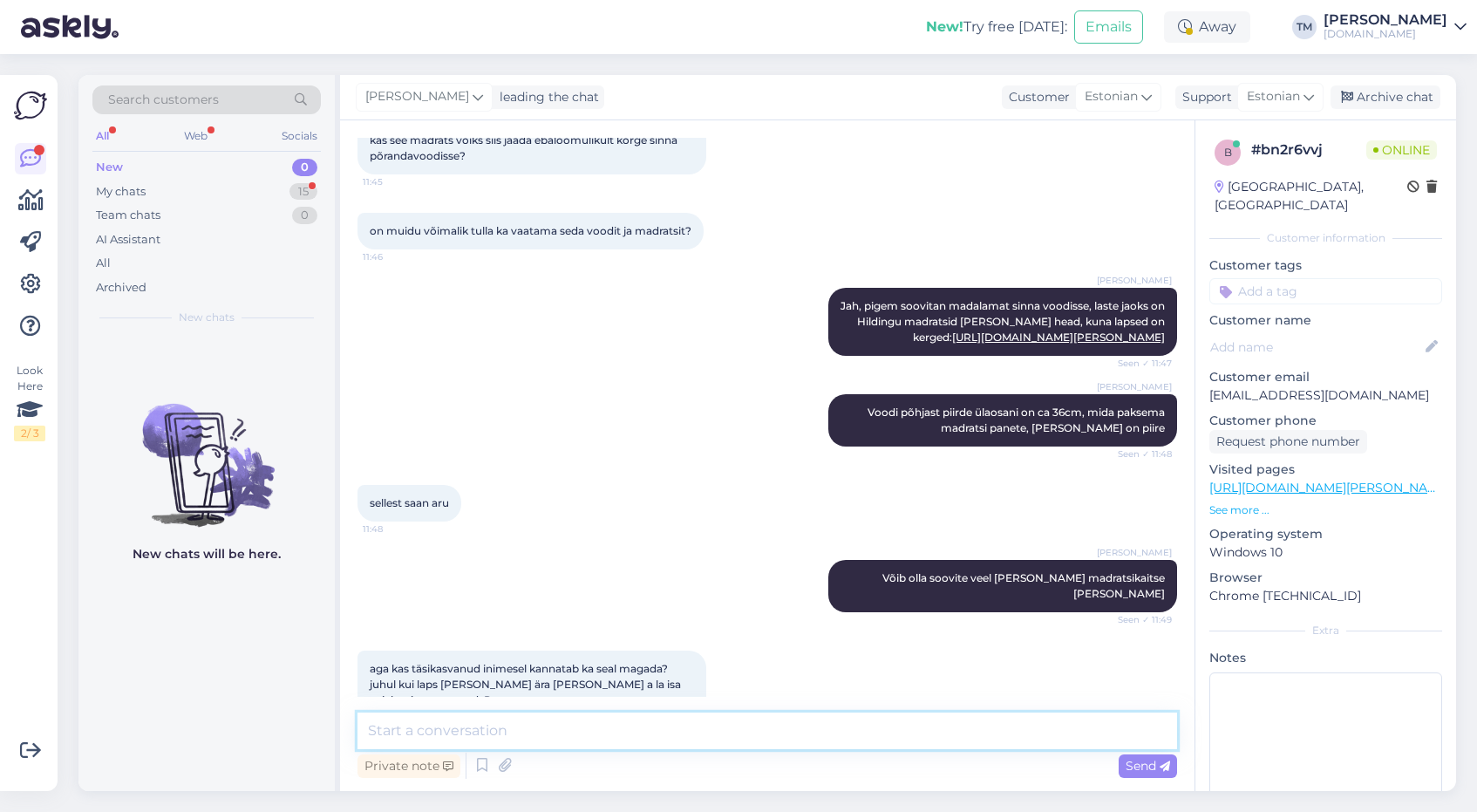
scroll to position [2589, 0]
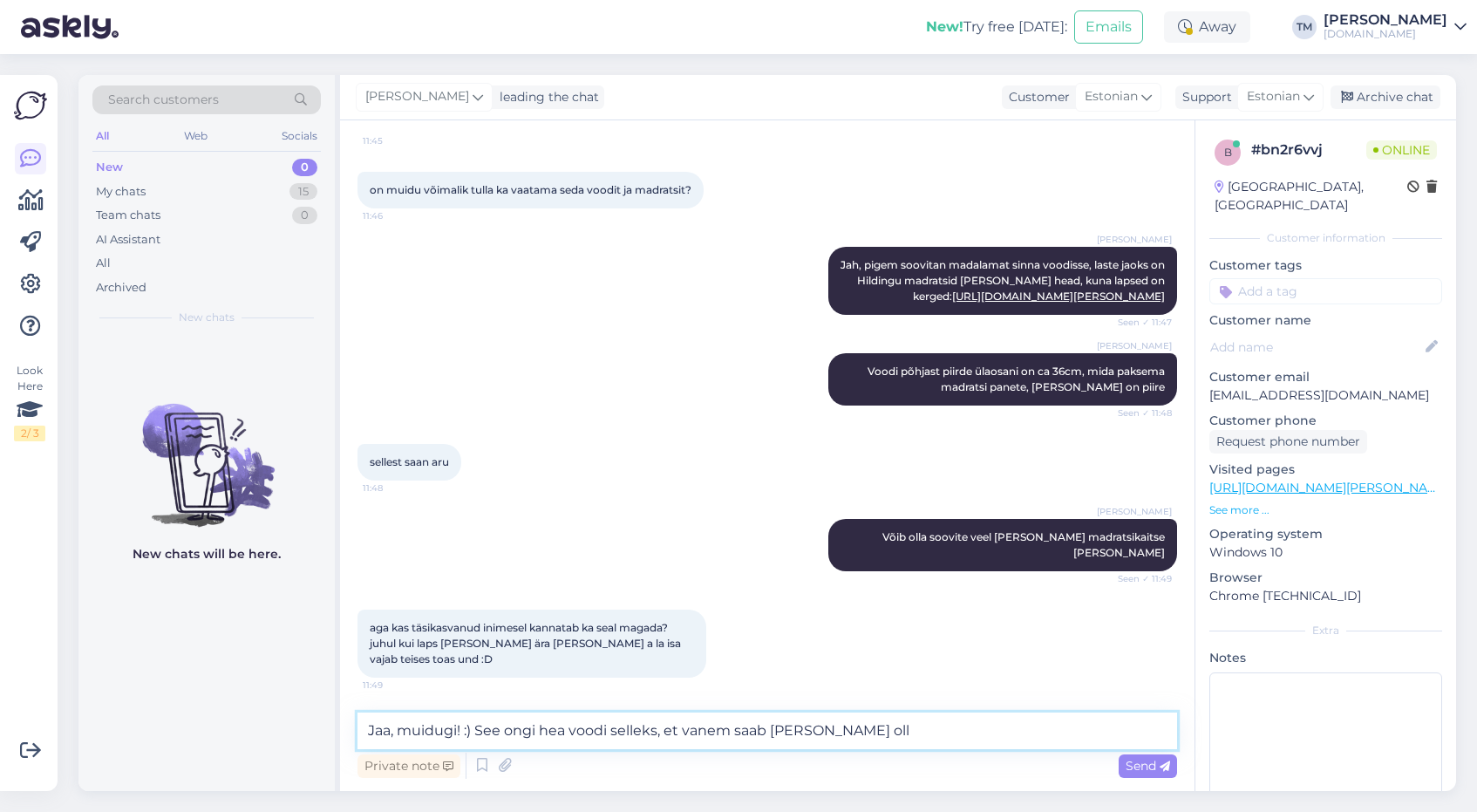
type textarea "Jaa, muidugi! :) See ongi hea voodi selleks, et vanem saab ka kõrval olla"
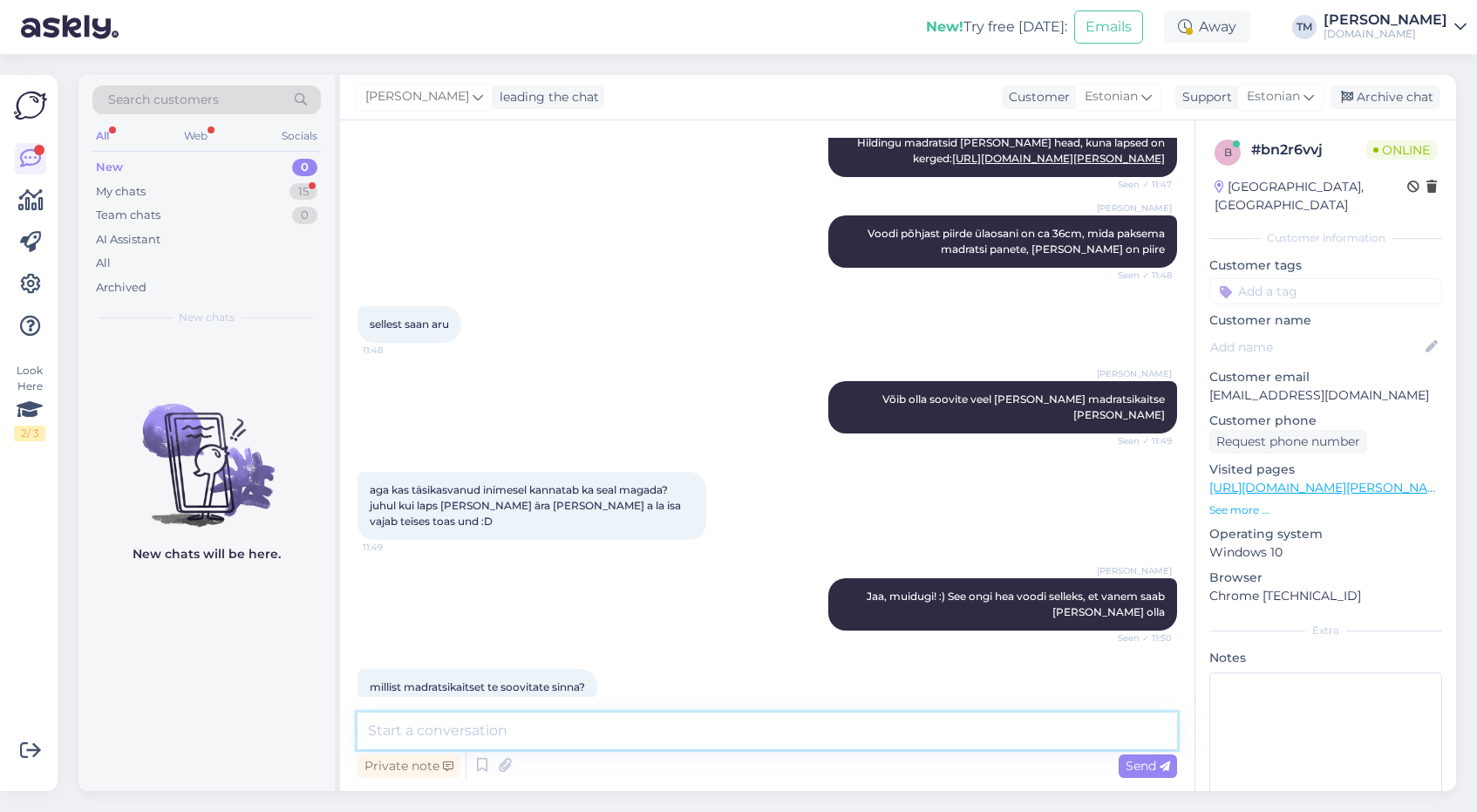
scroll to position [2755, 0]
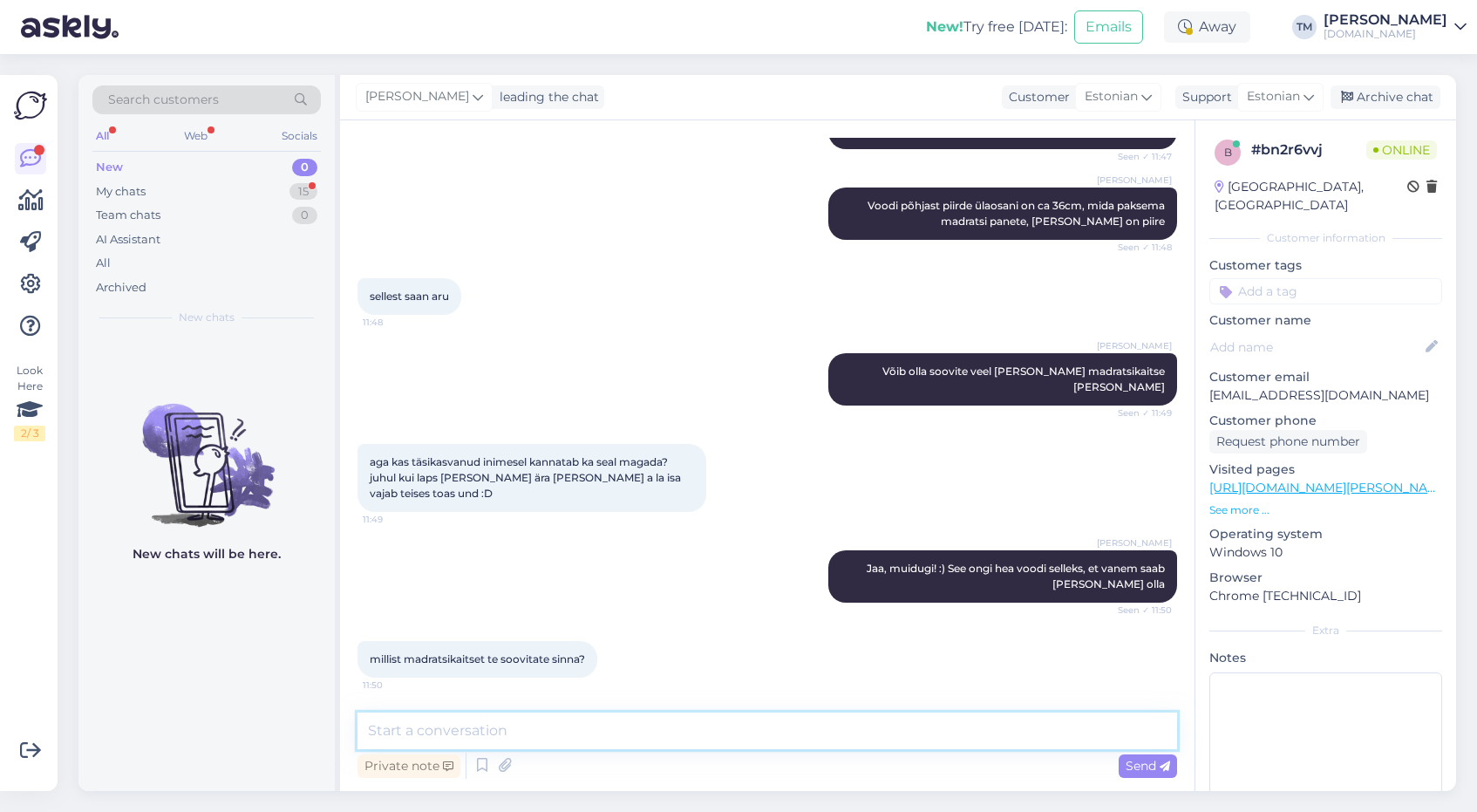
paste textarea "https://manguvaljakud.eu/pood/lastetoa-moobel/voodimadratsid/sleepwell-madratsi…"
type textarea "https://manguvaljakud.eu/pood/lastetoa-moobel/voodimadratsid/sleepwell-madratsi…"
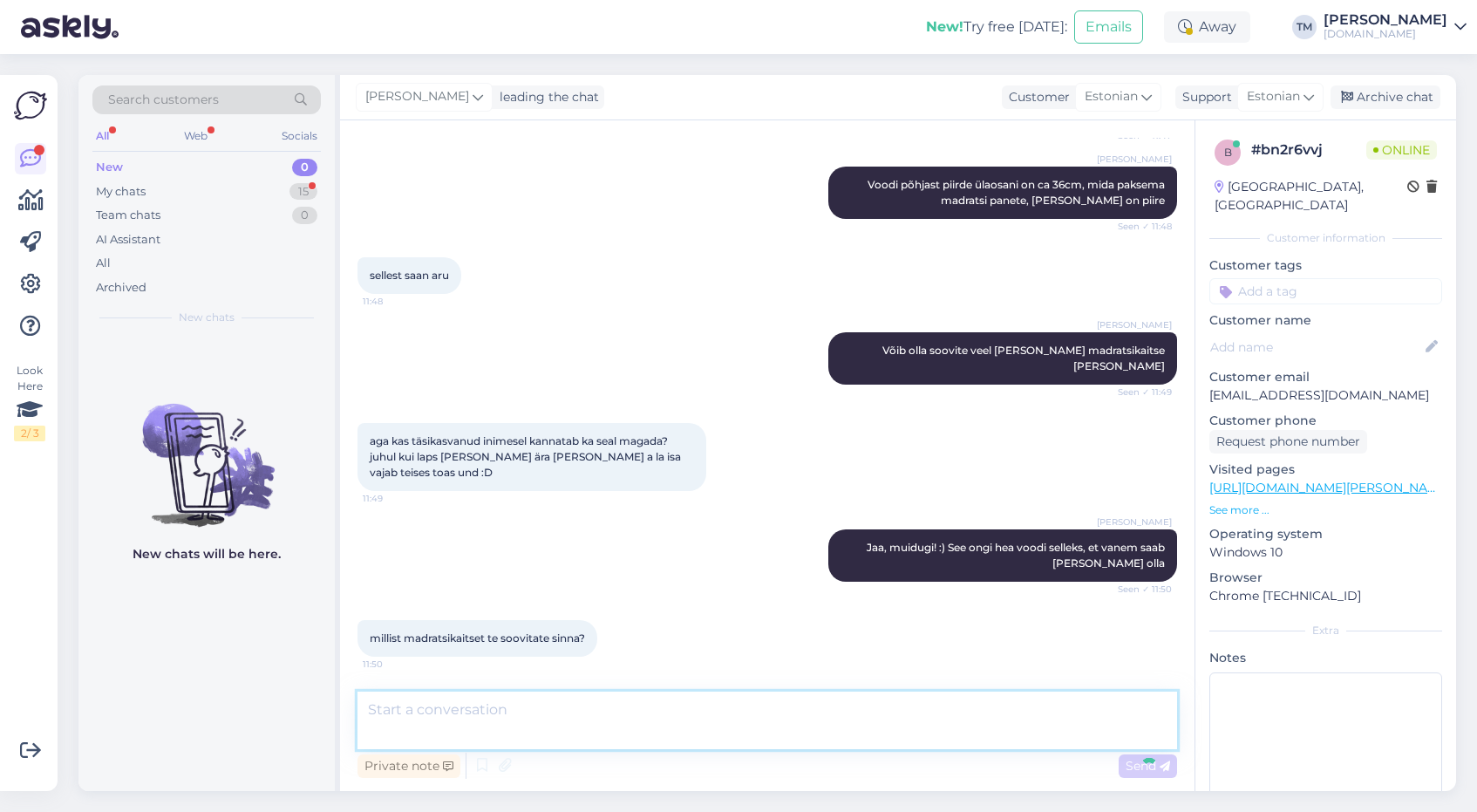
scroll to position [2861, 0]
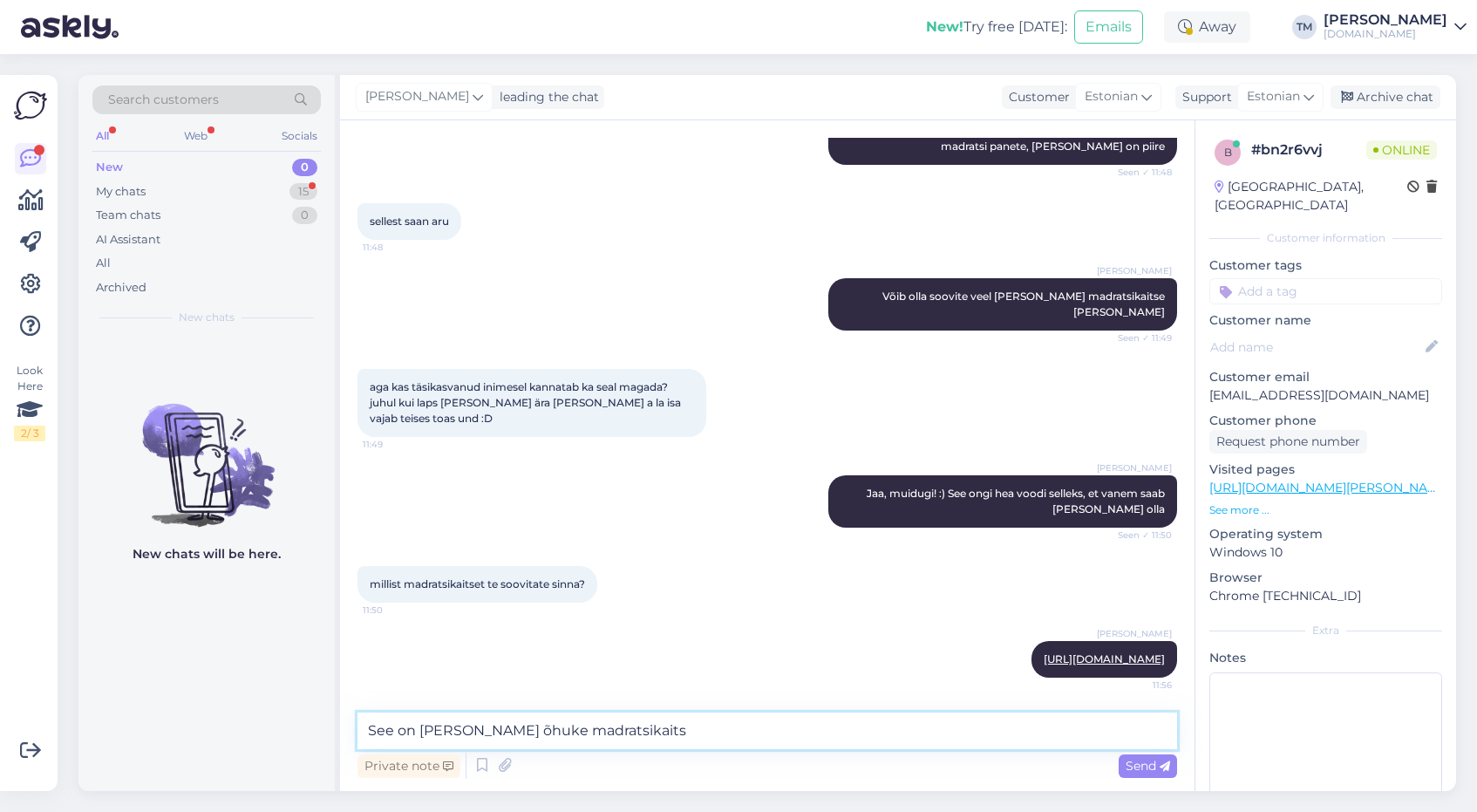
type textarea "See on mõnus ja õhuke madratsikaitse"
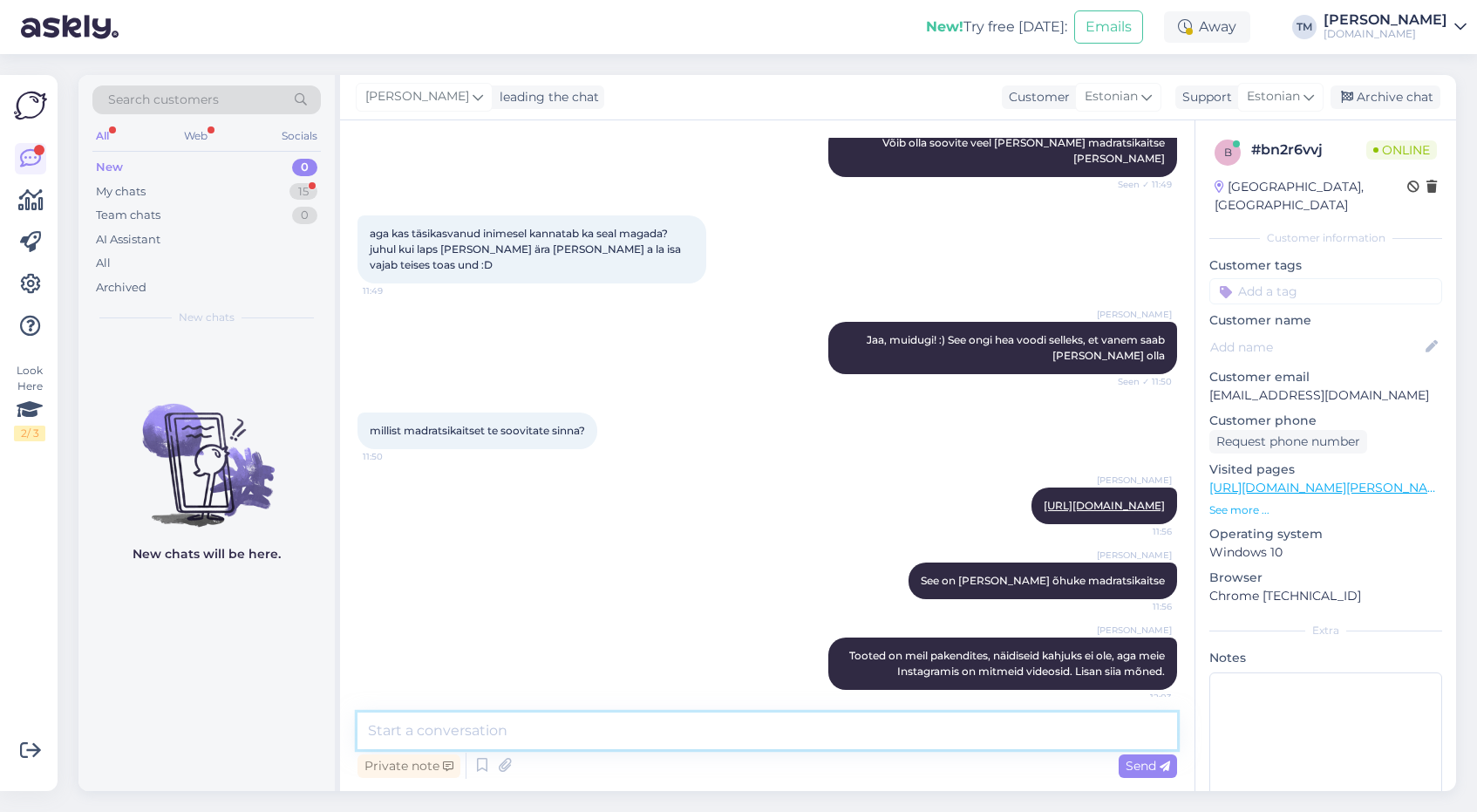
scroll to position [3224, 0]
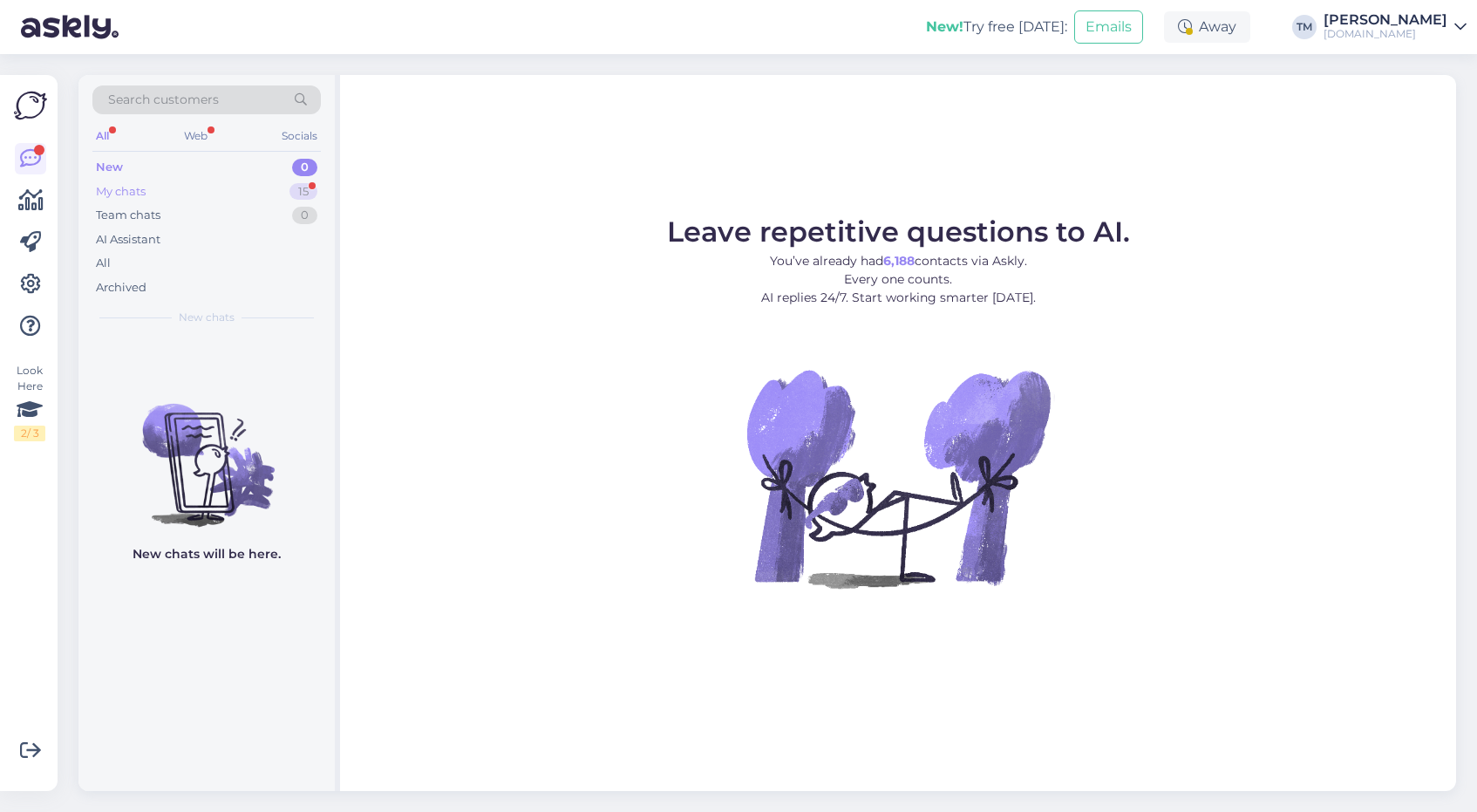
click at [169, 194] on div "My chats 15" at bounding box center [207, 191] width 228 height 25
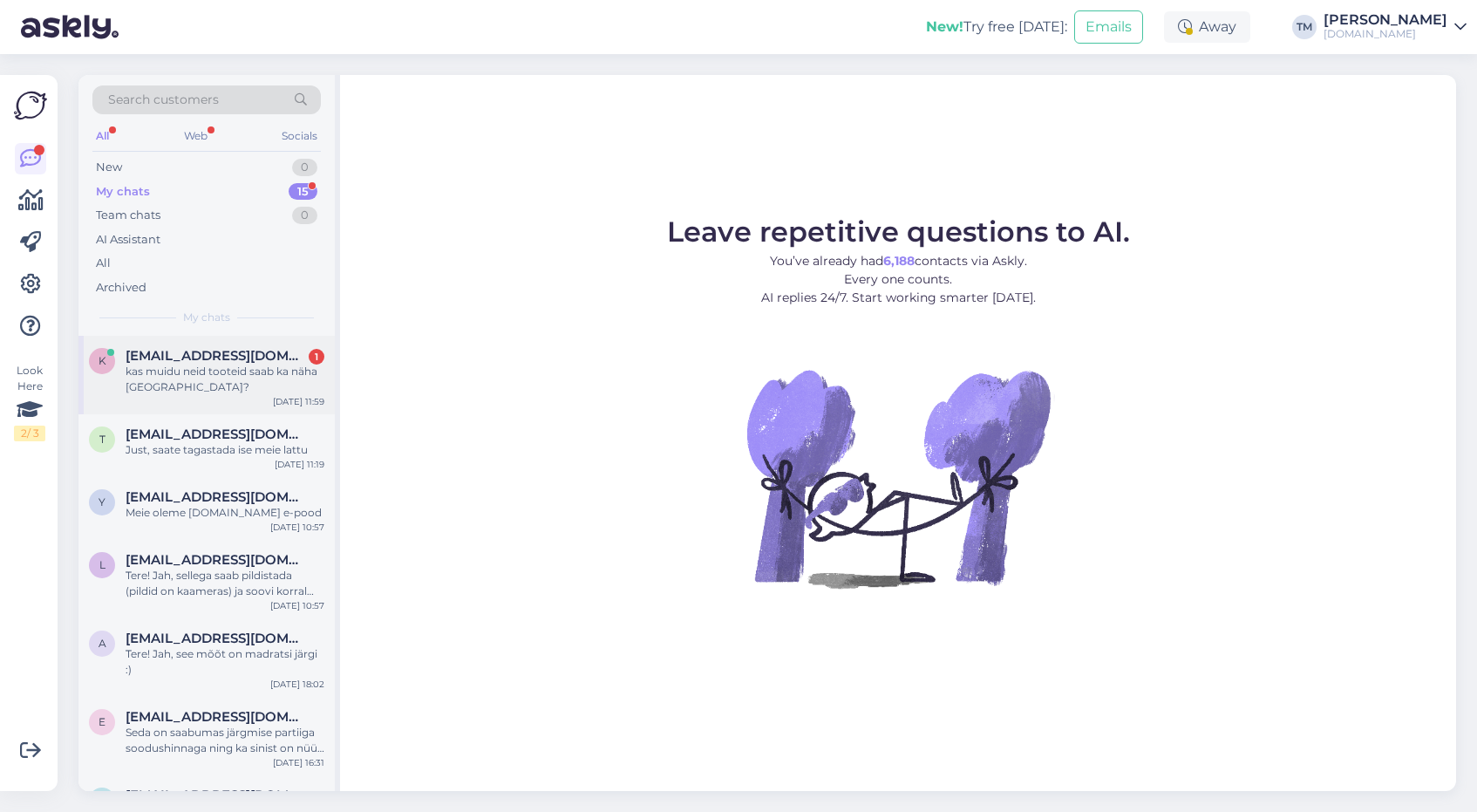
click at [203, 379] on div "kas muidu neid tooteid saab ka näha laos?" at bounding box center [224, 379] width 199 height 31
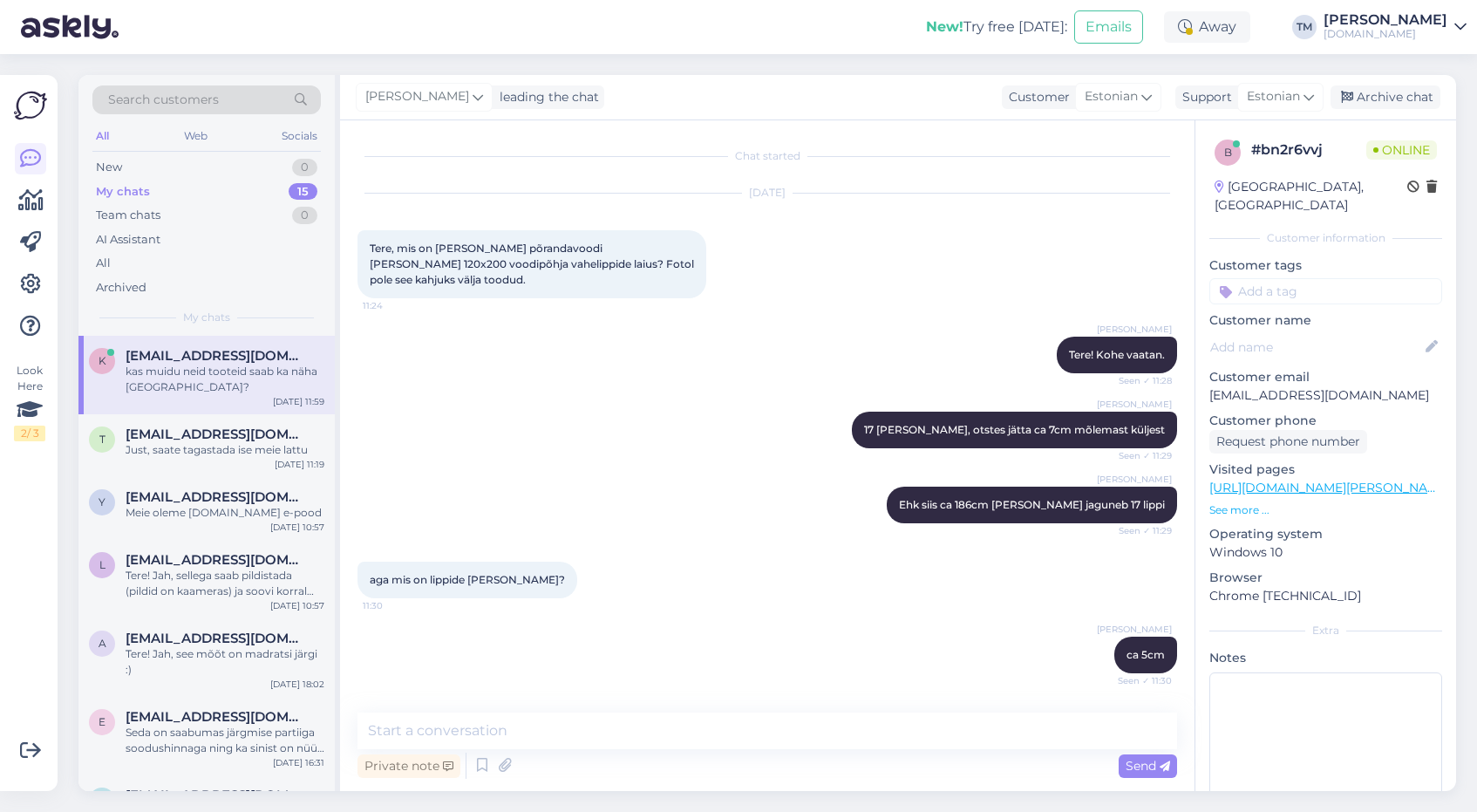
scroll to position [2792, 0]
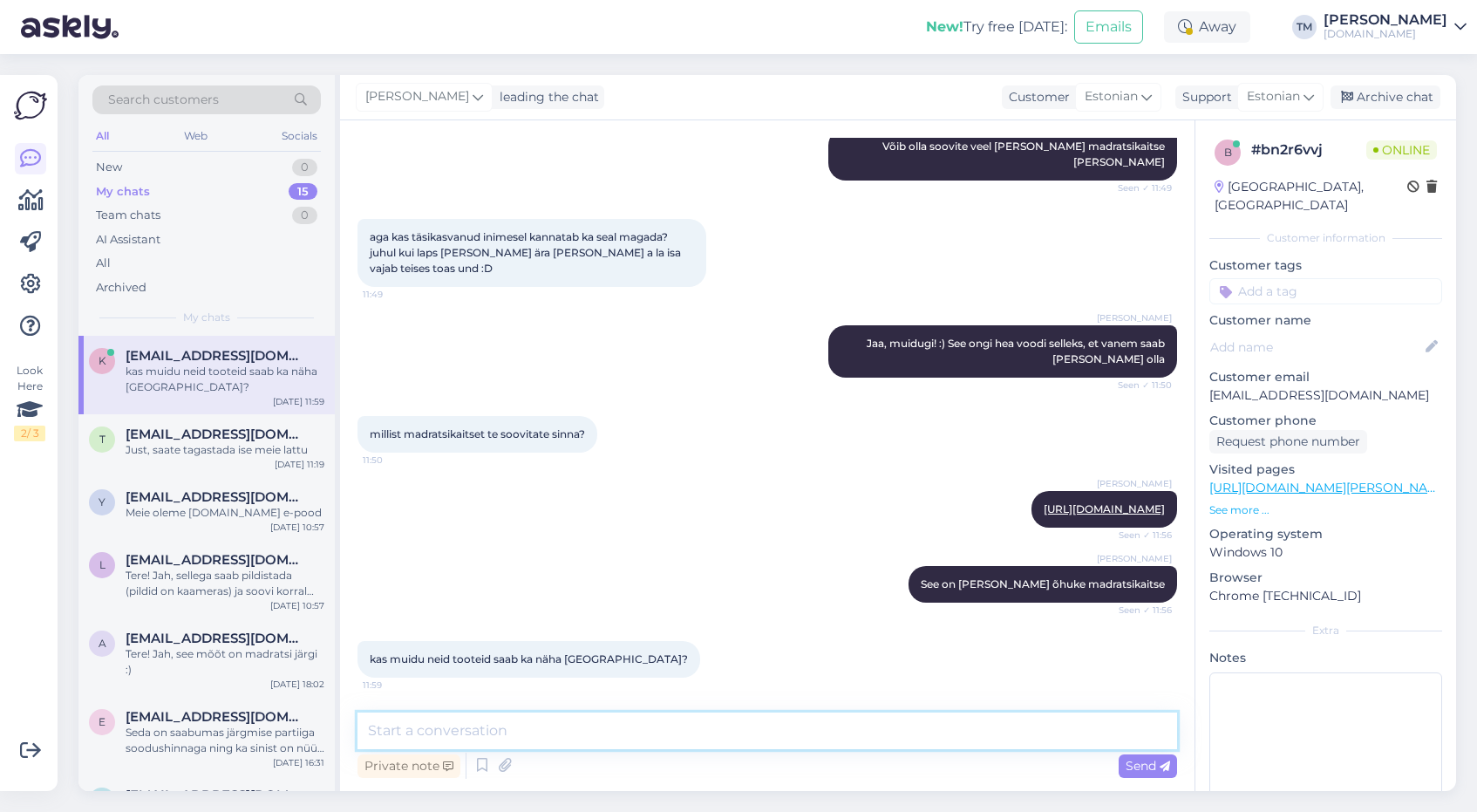
click at [446, 739] on textarea at bounding box center [767, 730] width 820 height 37
type textarea "Tooted on meil pakendites, näidiseid kahjuks ei ole, aga meie Instagramis on mi…"
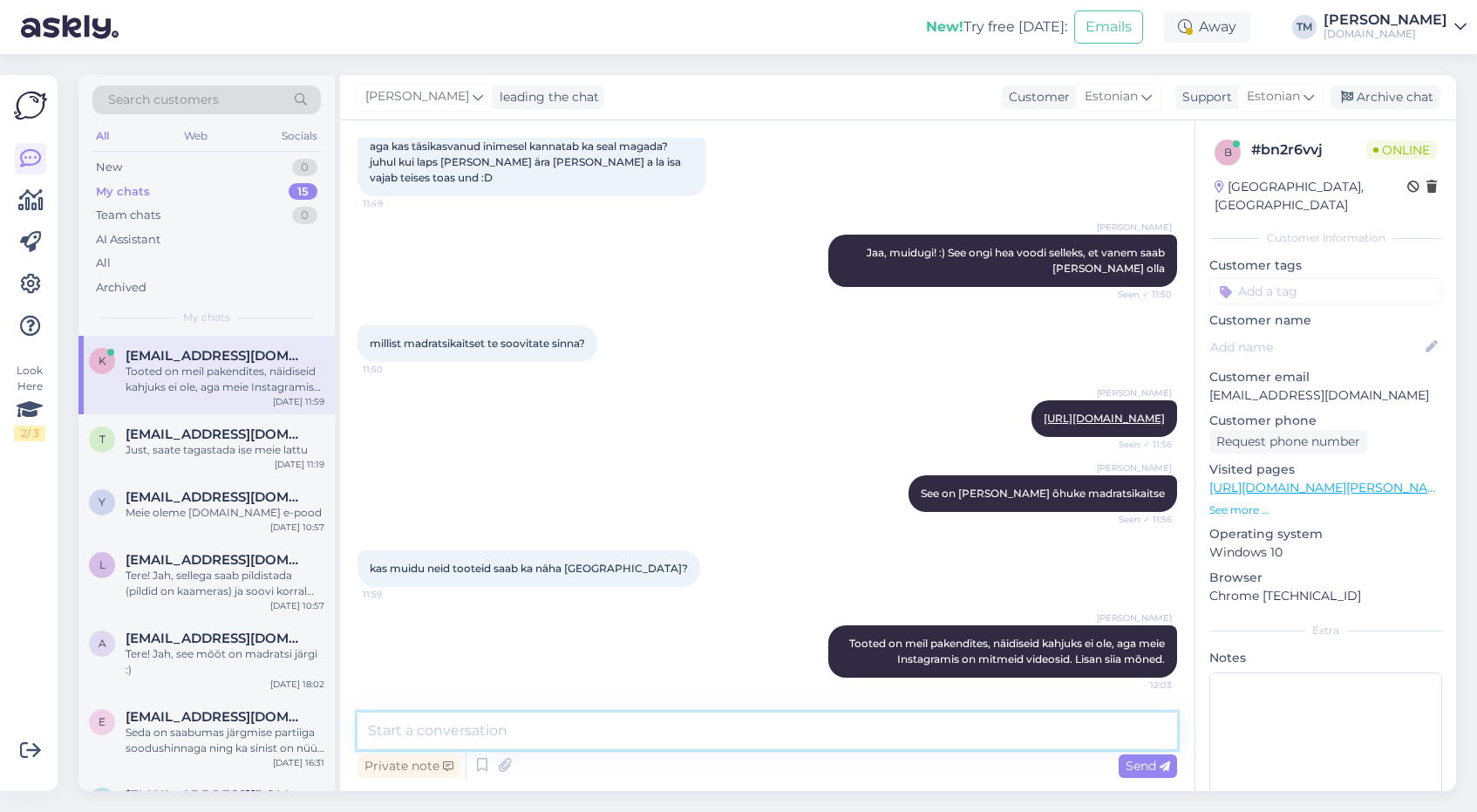
paste textarea "https://www.instagram.com/manguvaljakud.eu/reel/DNp2-BBN4-Q/"
type textarea "https://www.instagram.com/manguvaljakud.eu/reel/DNp2-BBN4-Q/"
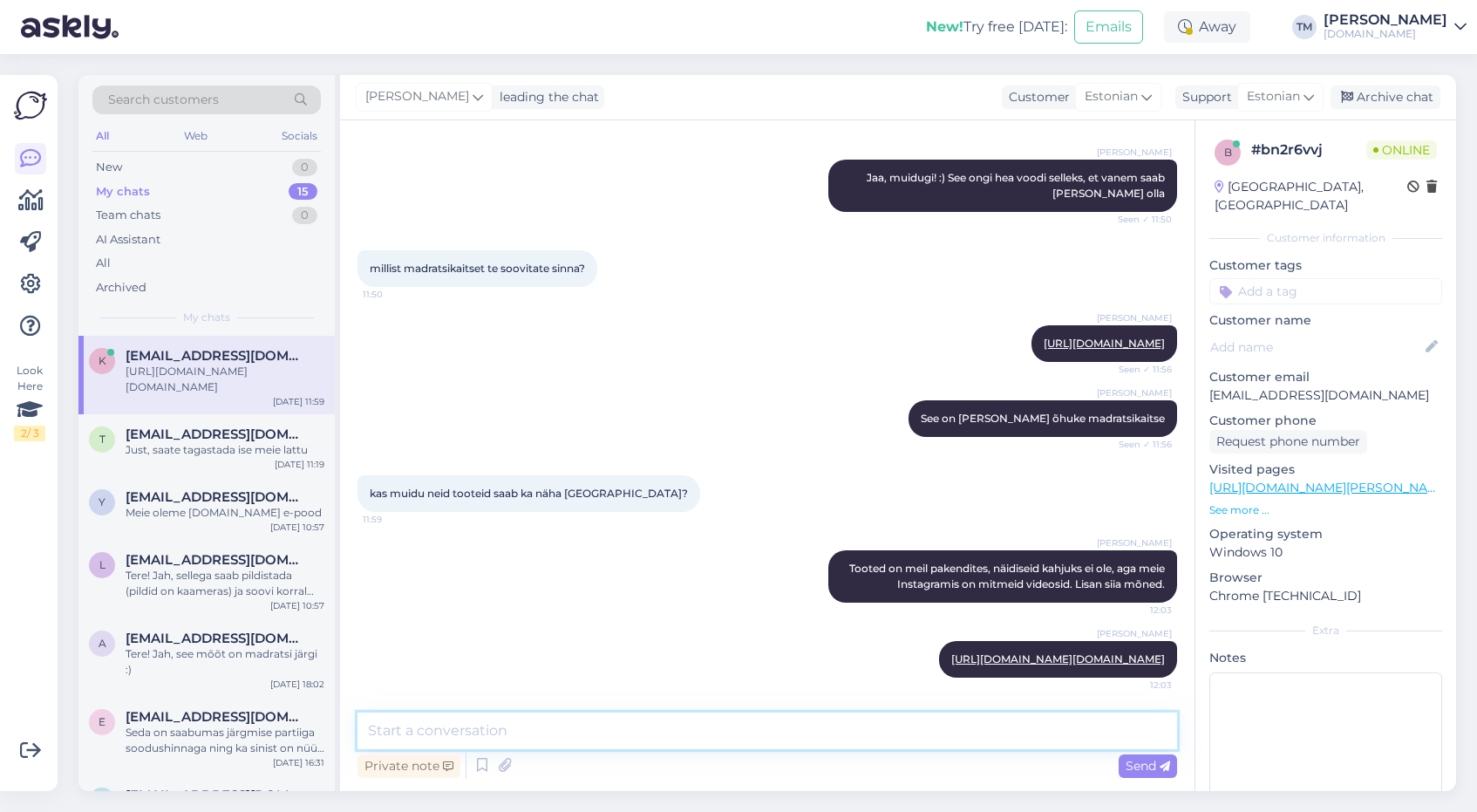
scroll to position [2973, 0]
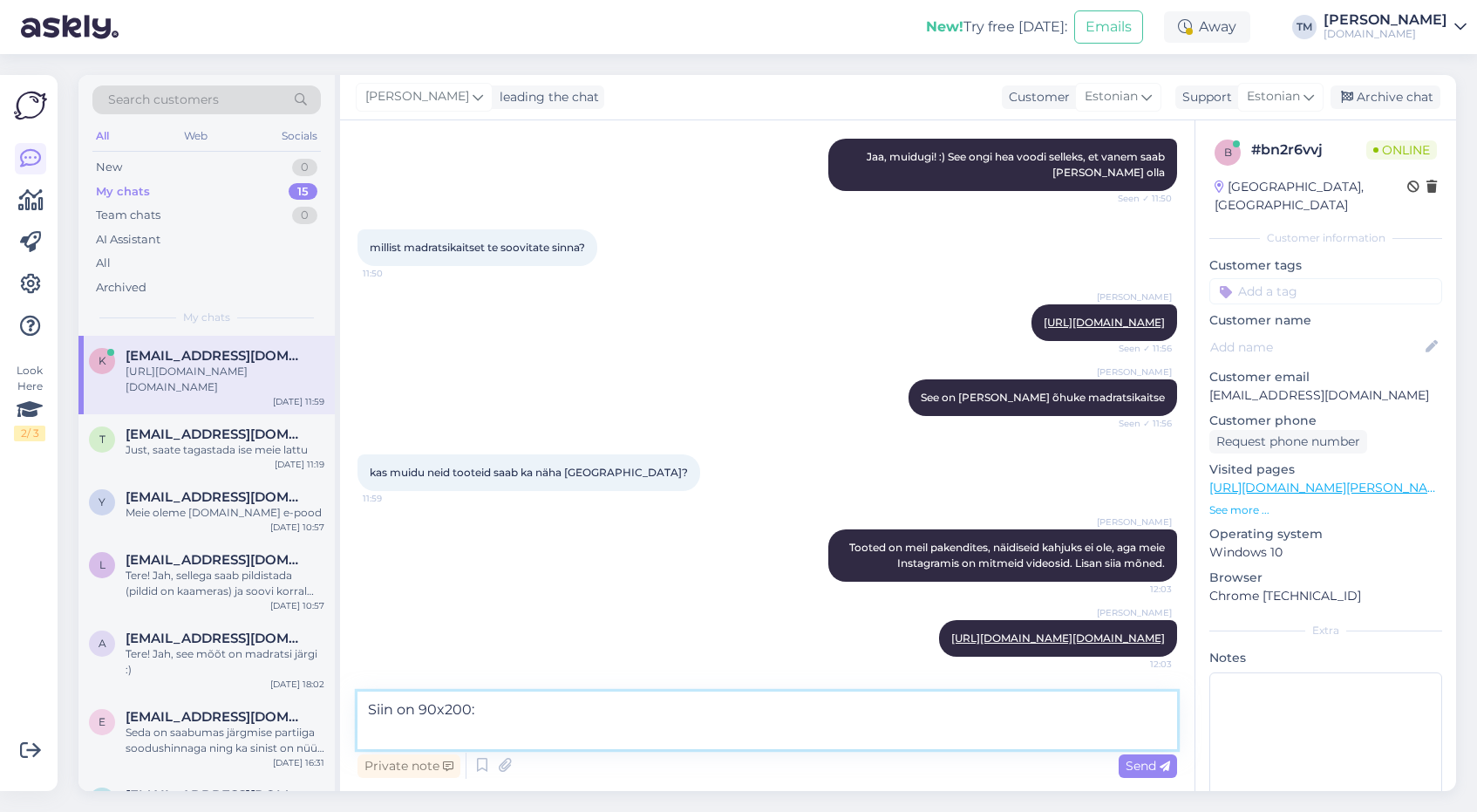
paste textarea "https://www.instagram.com/kelly_vahtramae/reel/DNTDKQdo6z1/"
type textarea "Siin on 90x200: https://www.instagram.com/kelly_vahtramae/reel/DNTDKQdo6z1/"
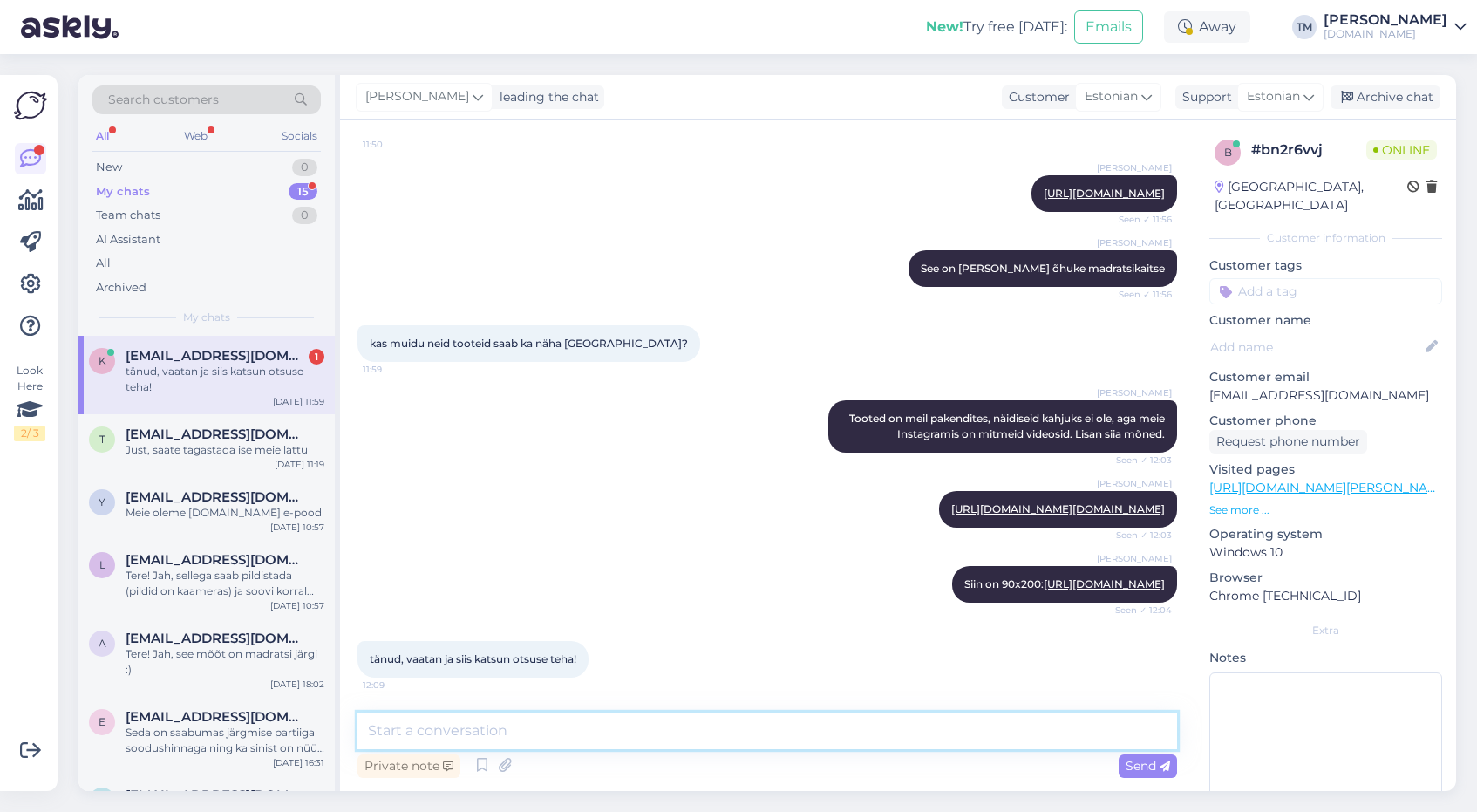
scroll to position [3155, 0]
type textarea "Palun! :)"
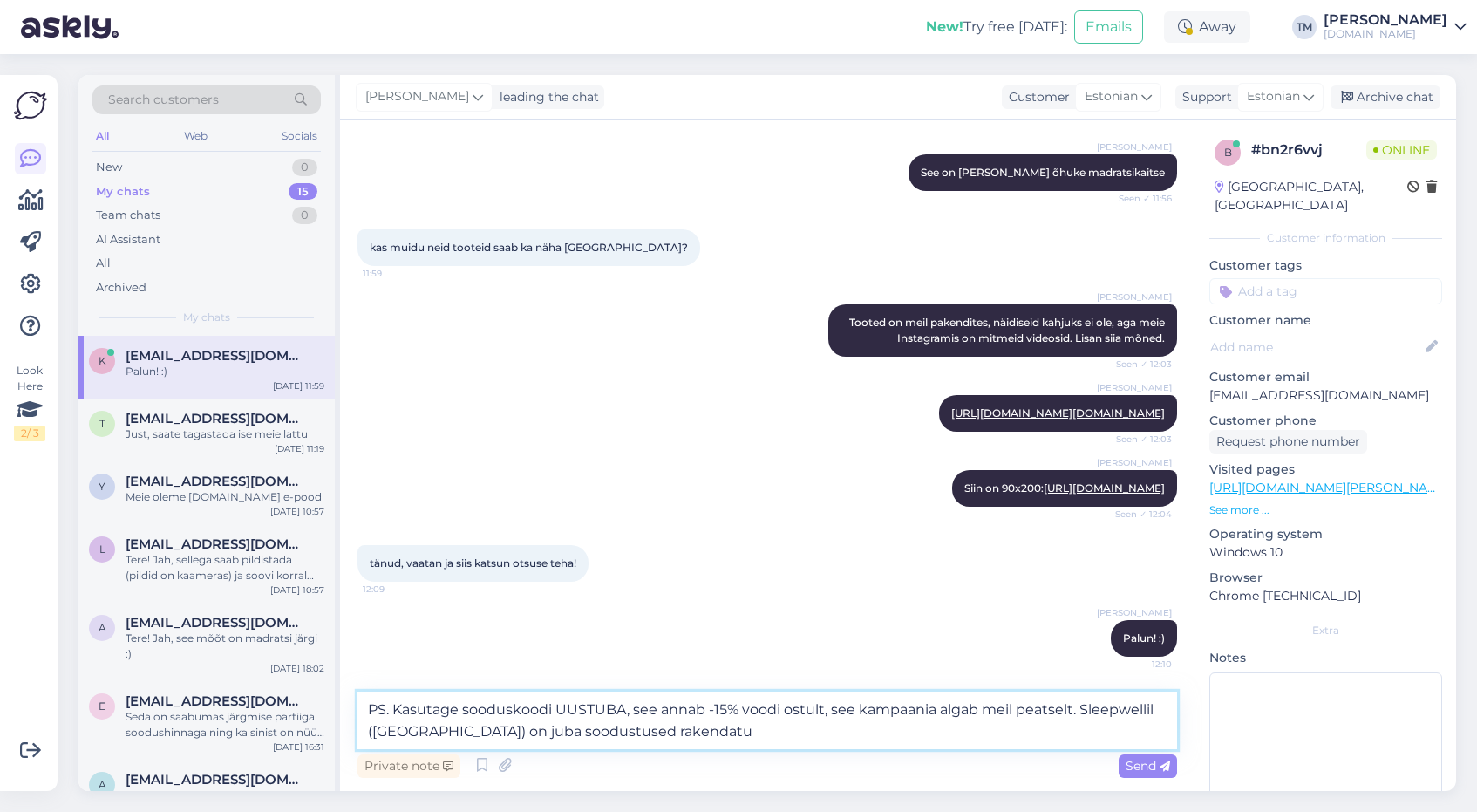
type textarea "PS. Kasutage sooduskoodi UUSTUBA, see annab -15% voodi ostult, see kampaania al…"
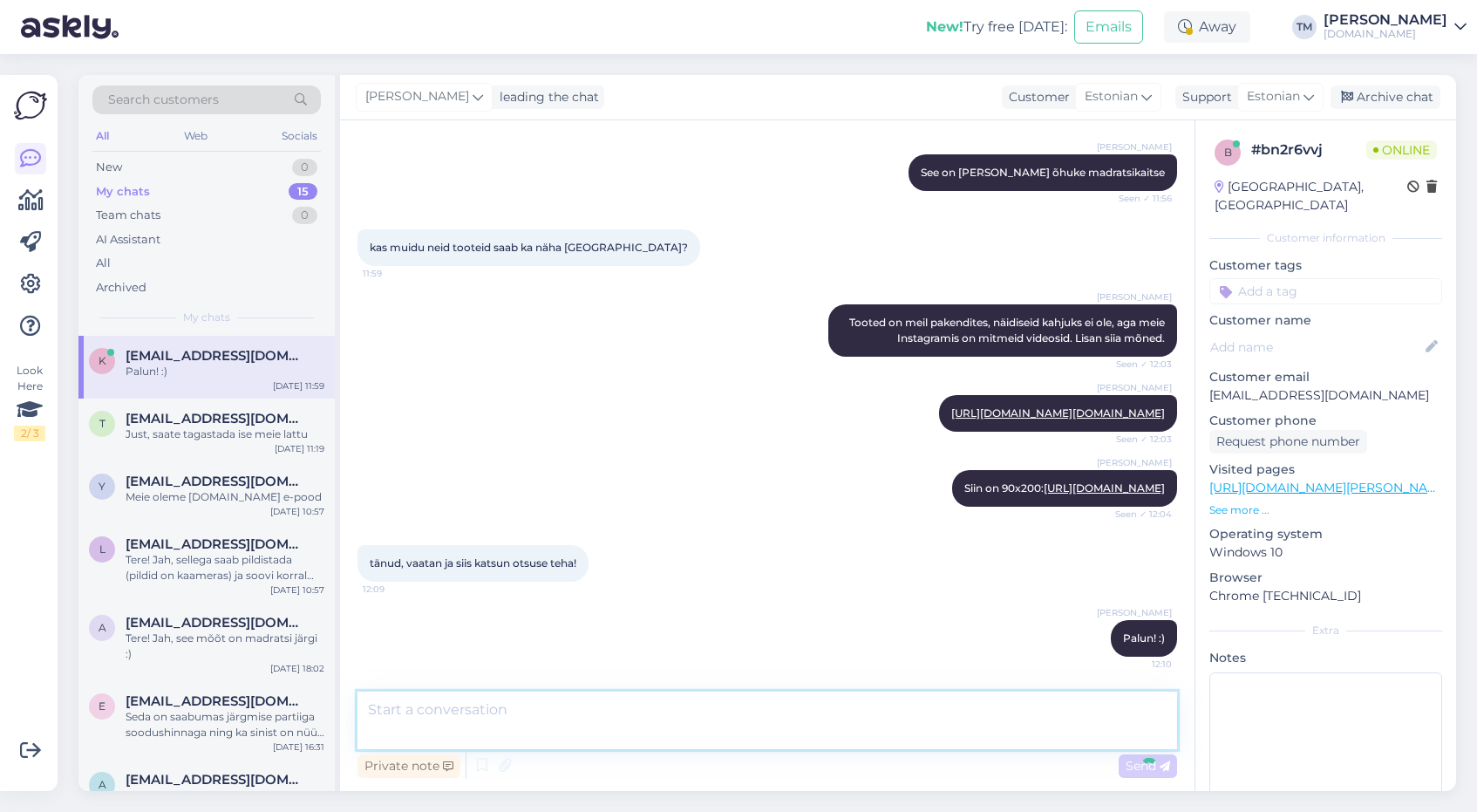
scroll to position [3336, 0]
